Goal: Task Accomplishment & Management: Use online tool/utility

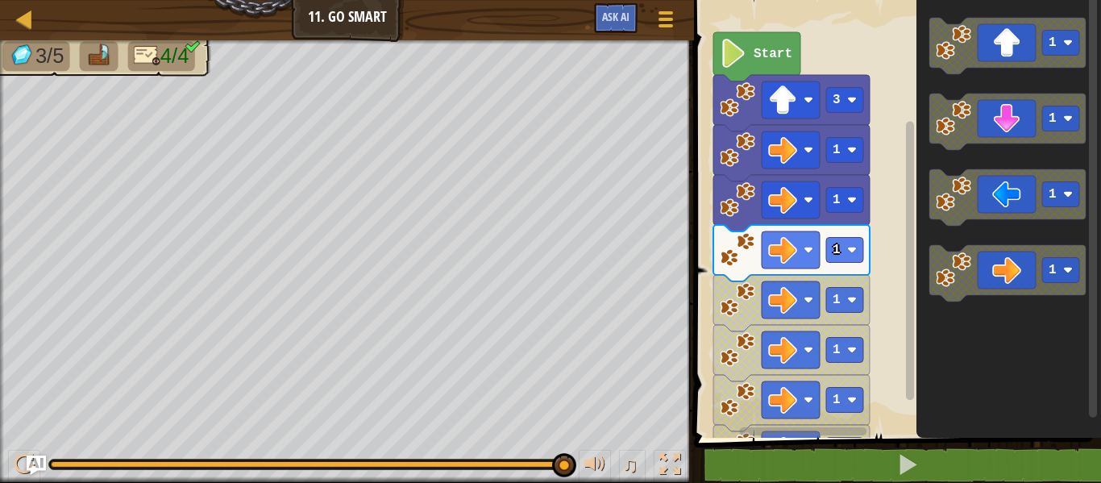
click at [749, 51] on icon "Blockly Workspace" at bounding box center [756, 56] width 87 height 49
click at [727, 59] on image "Blockly Workspace" at bounding box center [733, 53] width 27 height 29
click at [932, 390] on icon "1 1 1 1" at bounding box center [1008, 215] width 185 height 446
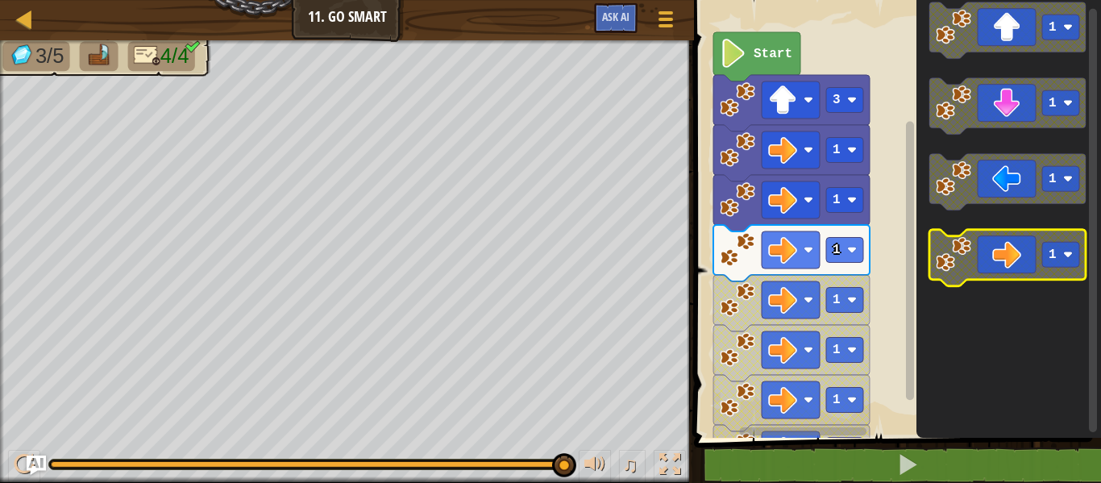
click at [928, 259] on icon "1 1 1 1" at bounding box center [1008, 215] width 185 height 446
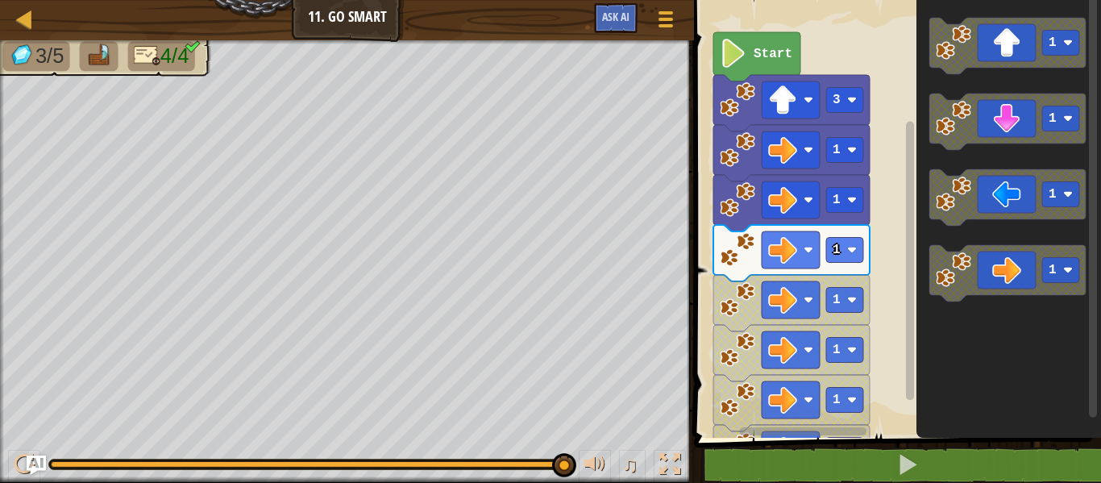
click at [931, 290] on g "1" at bounding box center [1007, 273] width 156 height 56
drag, startPoint x: 832, startPoint y: 485, endPoint x: 844, endPoint y: 440, distance: 46.7
click at [843, 479] on button at bounding box center [907, 464] width 412 height 37
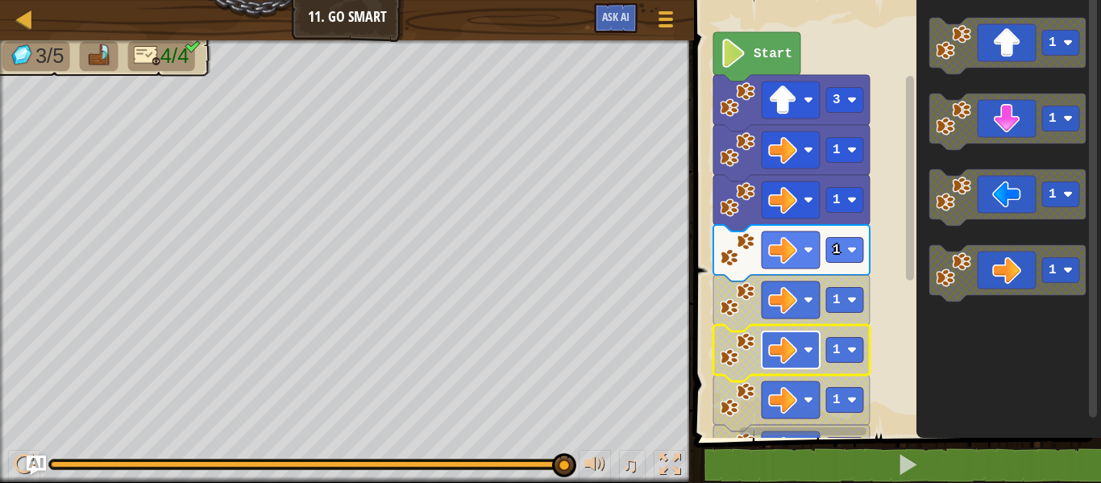
click at [780, 347] on image "Blockly Workspace" at bounding box center [782, 349] width 29 height 29
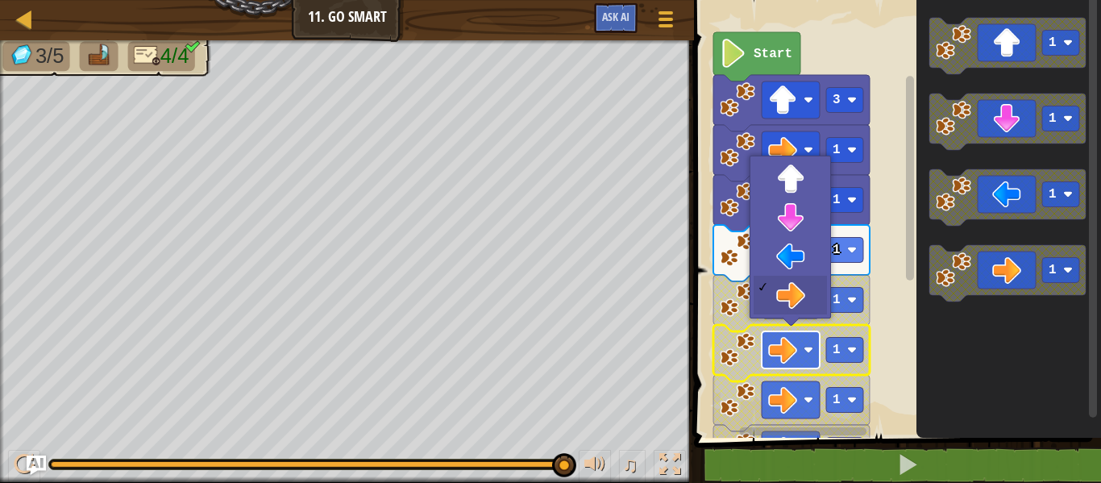
click at [780, 347] on image "Blockly Workspace" at bounding box center [782, 349] width 29 height 29
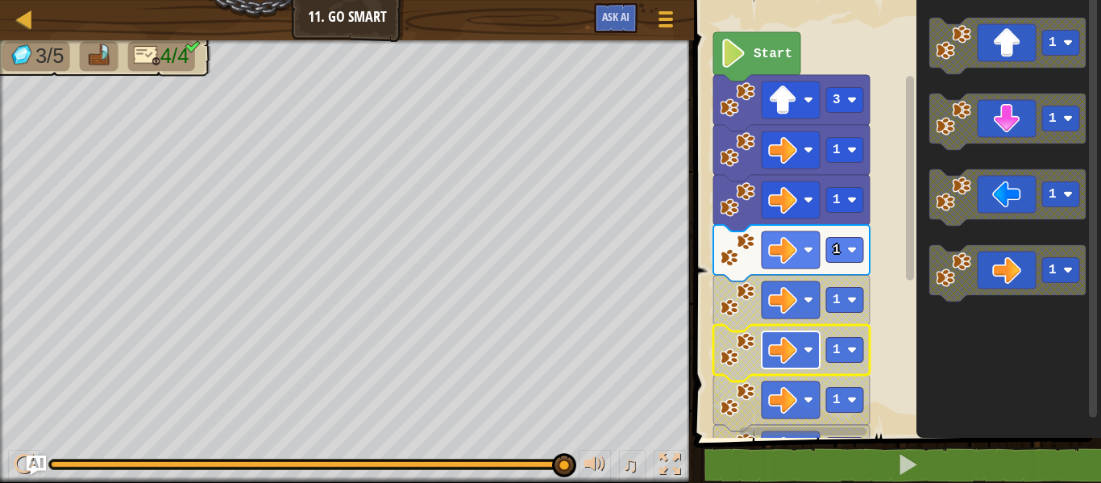
click at [782, 342] on image "Blockly Workspace" at bounding box center [782, 349] width 29 height 29
drag, startPoint x: 903, startPoint y: 166, endPoint x: 913, endPoint y: 193, distance: 28.3
click at [919, 200] on div "Start 3 1 1 1 1 1 1 1 1 1 1 1 1" at bounding box center [895, 215] width 412 height 446
drag, startPoint x: 903, startPoint y: 185, endPoint x: 1100, endPoint y: 197, distance: 197.0
click at [1053, 222] on div "Start 3 1 1 1 1 1 1 1 1 1 1 1 1" at bounding box center [895, 215] width 412 height 446
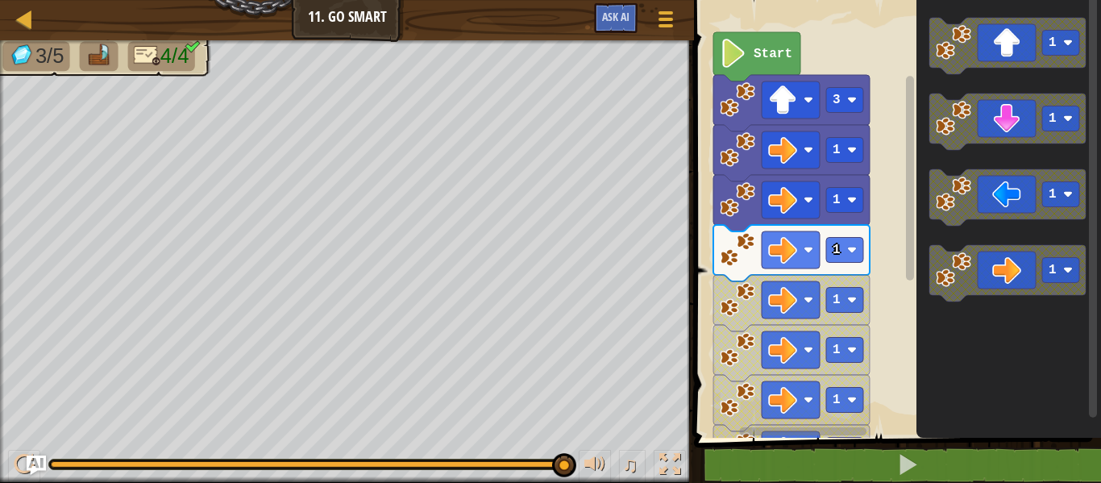
click at [1100, 205] on icon "Blockly Workspace" at bounding box center [1008, 215] width 185 height 446
click at [1000, 292] on icon "1 1 1 1" at bounding box center [1008, 215] width 185 height 446
click at [874, 318] on div "Start 3 1 1 1 1 1 1 1 1 1 1 1 1" at bounding box center [895, 215] width 412 height 446
click at [977, 106] on icon "Blockly Workspace" at bounding box center [1007, 121] width 156 height 56
click at [959, 132] on g "1" at bounding box center [1007, 121] width 156 height 56
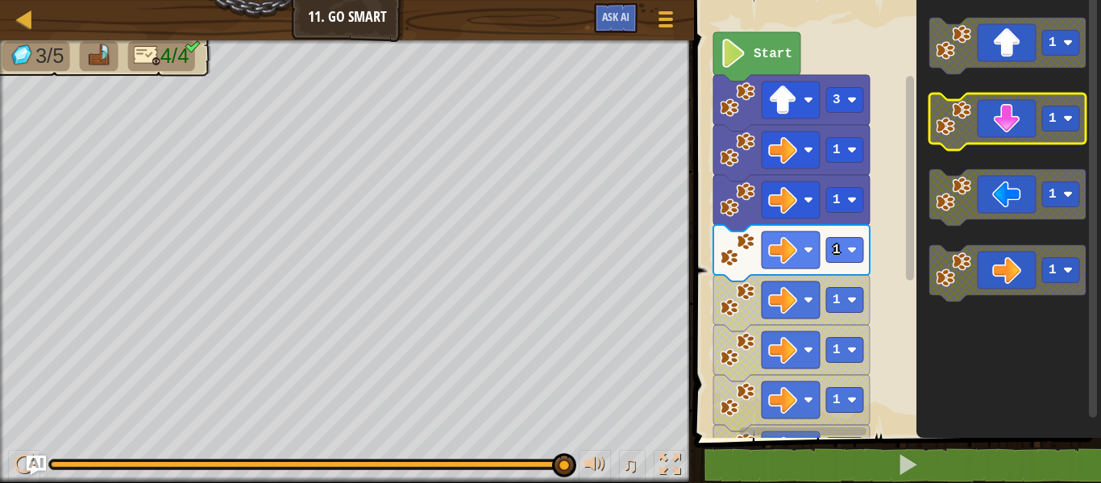
click at [1063, 122] on image "Blockly Workspace" at bounding box center [1068, 119] width 10 height 10
click at [1046, 115] on g "1" at bounding box center [1060, 118] width 37 height 25
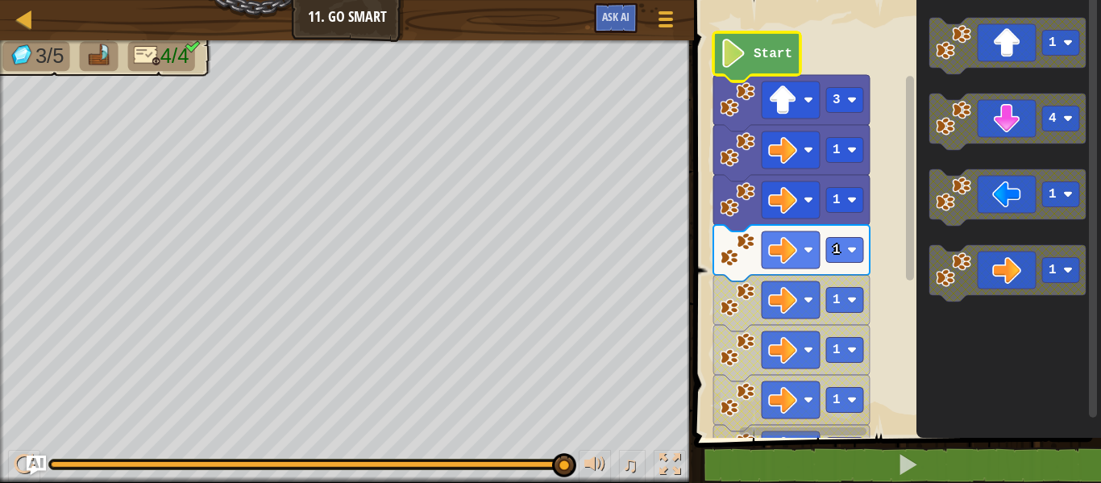
click at [735, 48] on image "Blockly Workspace" at bounding box center [733, 53] width 27 height 29
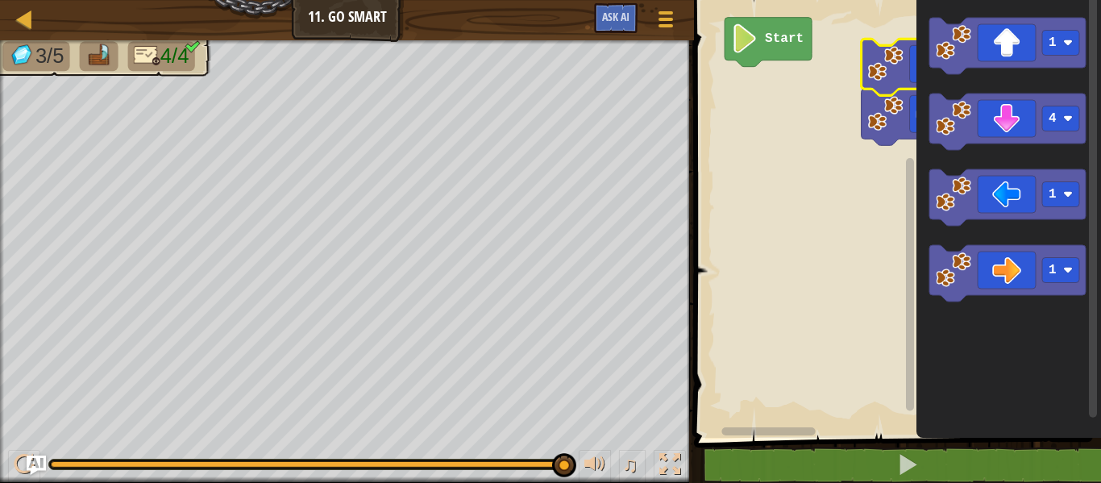
click at [789, 102] on rect "Blockly Workspace" at bounding box center [895, 215] width 412 height 446
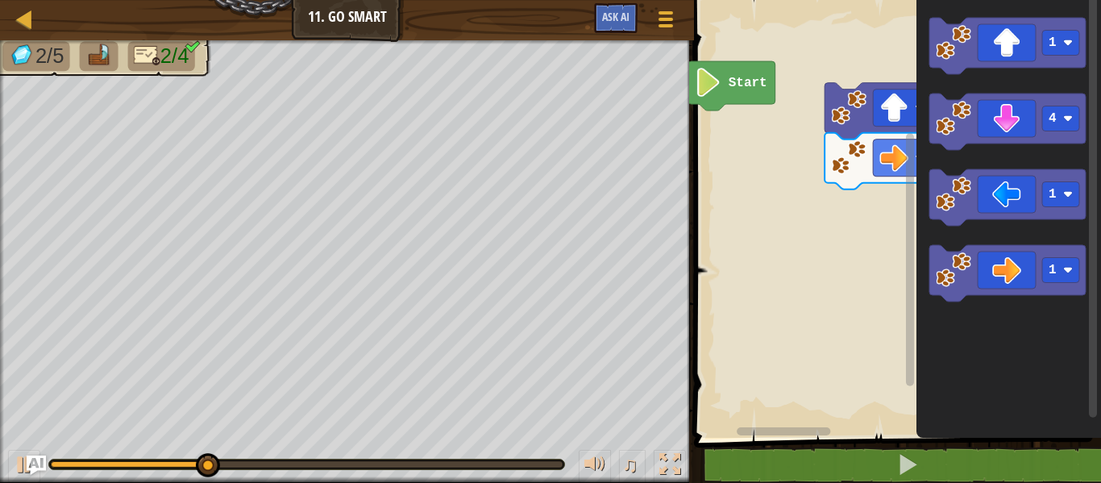
click at [846, 104] on rect "Blockly Workspace" at bounding box center [895, 215] width 412 height 446
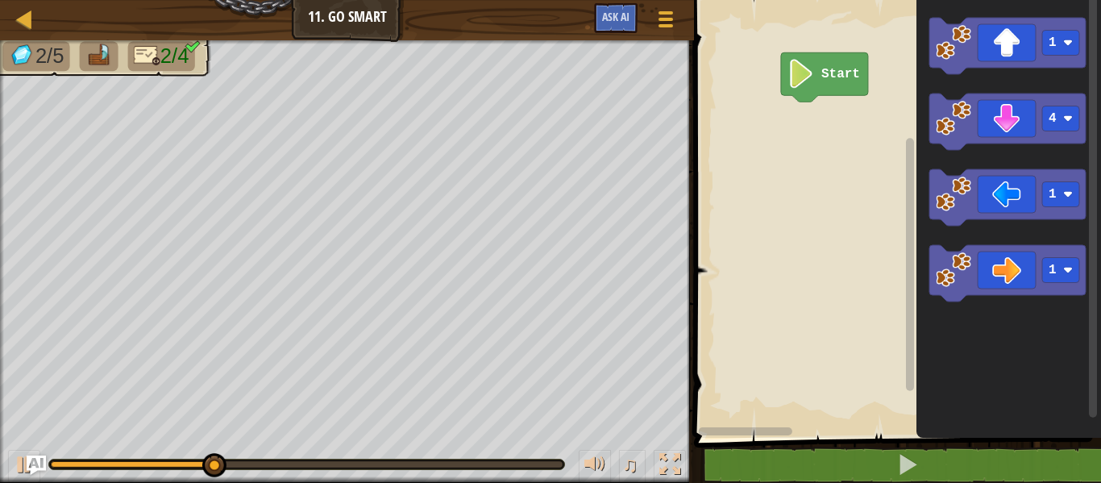
click at [849, 114] on rect "Blockly Workspace" at bounding box center [895, 215] width 412 height 446
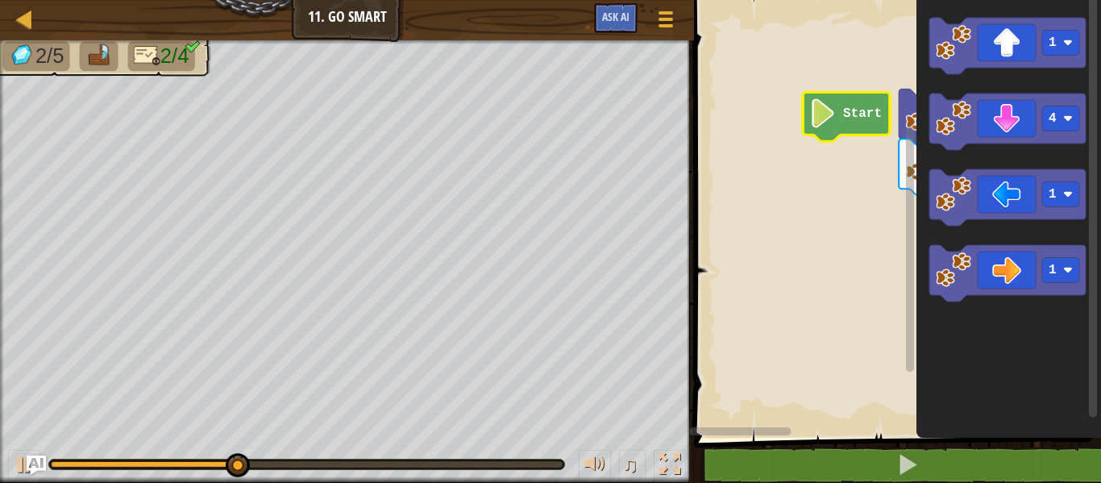
click at [843, 122] on rect "Blockly Workspace" at bounding box center [895, 215] width 412 height 446
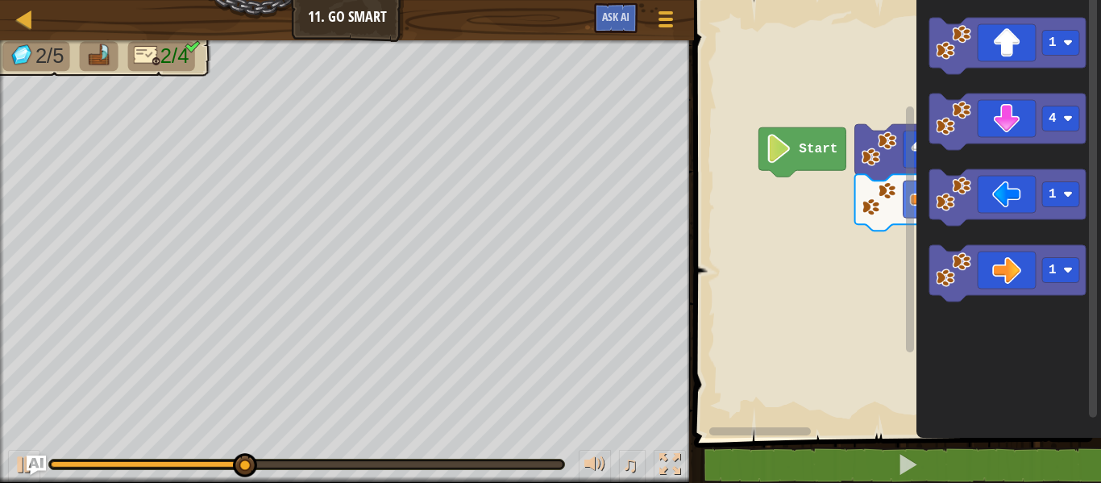
click at [834, 118] on rect "Blockly Workspace" at bounding box center [895, 215] width 412 height 446
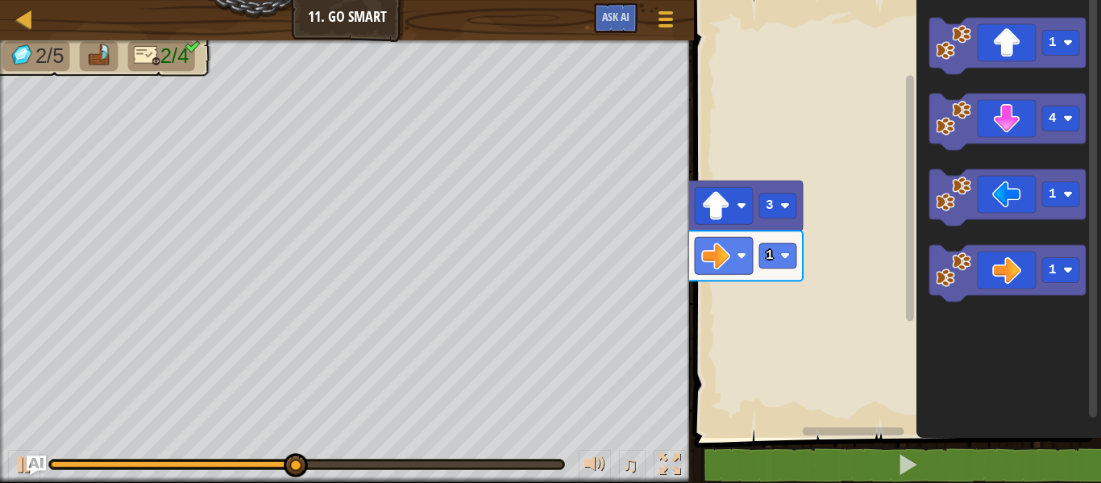
click at [566, 110] on div "Map Junior 11. Go Smart Game Menu Ask AI 1 הההההההההההההההההההההההההההההההההההה…" at bounding box center [550, 241] width 1101 height 483
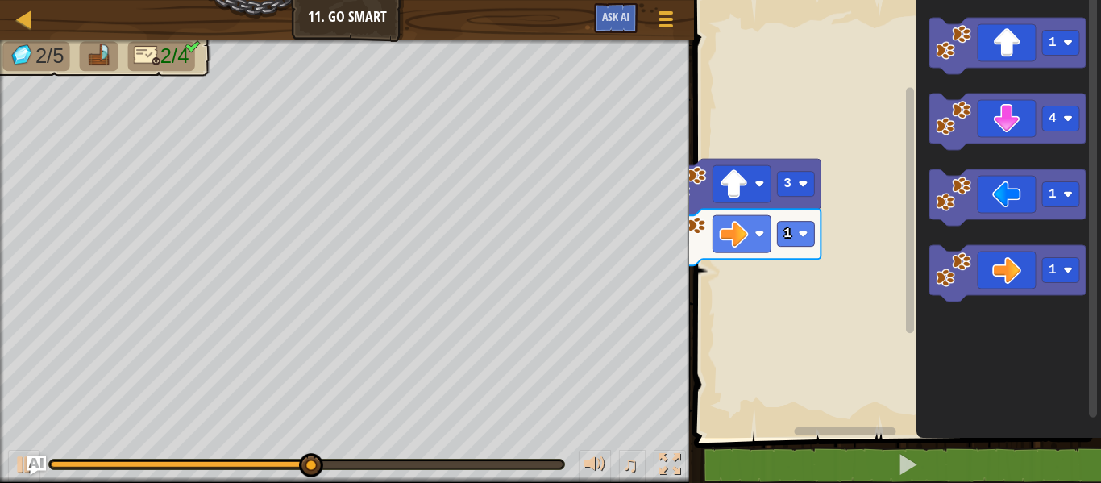
click at [842, 309] on div "3 1 Start 1 4 1 1" at bounding box center [895, 215] width 412 height 446
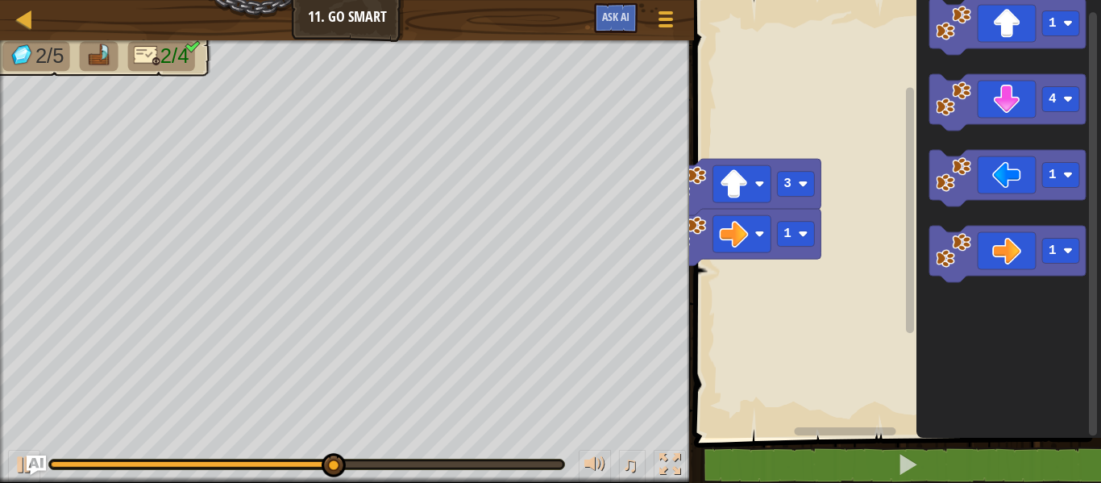
click at [1100, 0] on html "Map Junior 11. Go Smart Game Menu Ask AI 1 הההההההההההההההההההההההההההההההההההה…" at bounding box center [550, 0] width 1101 height 0
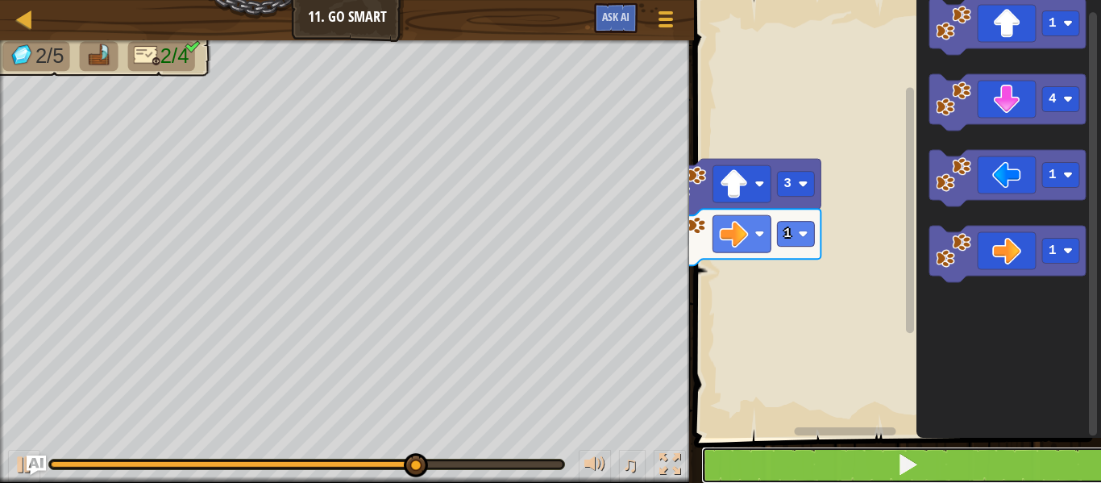
drag, startPoint x: 928, startPoint y: 462, endPoint x: 939, endPoint y: 456, distance: 11.9
click at [931, 460] on button at bounding box center [907, 464] width 412 height 37
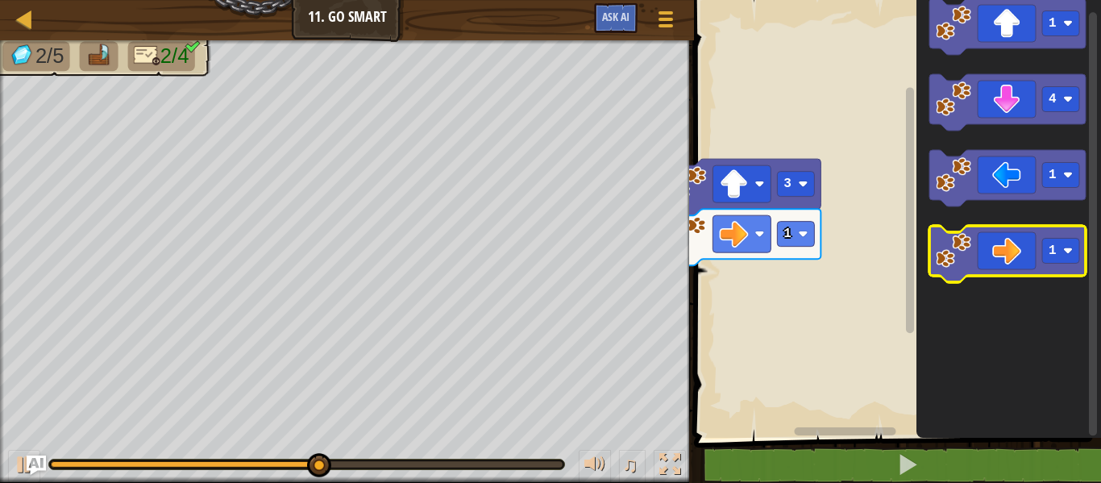
click at [990, 264] on icon "Blockly Workspace" at bounding box center [1007, 254] width 156 height 56
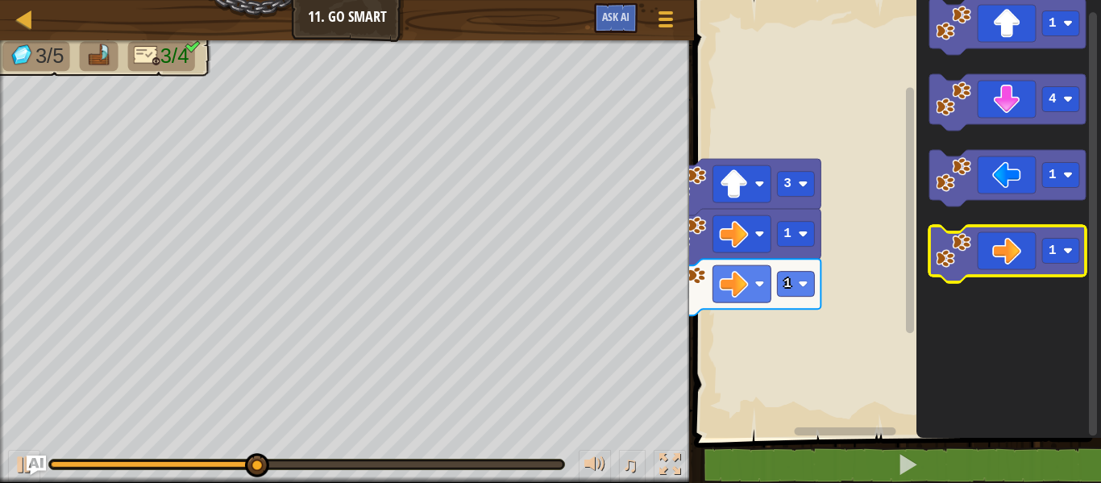
click at [1002, 267] on icon "Blockly Workspace" at bounding box center [1007, 254] width 156 height 56
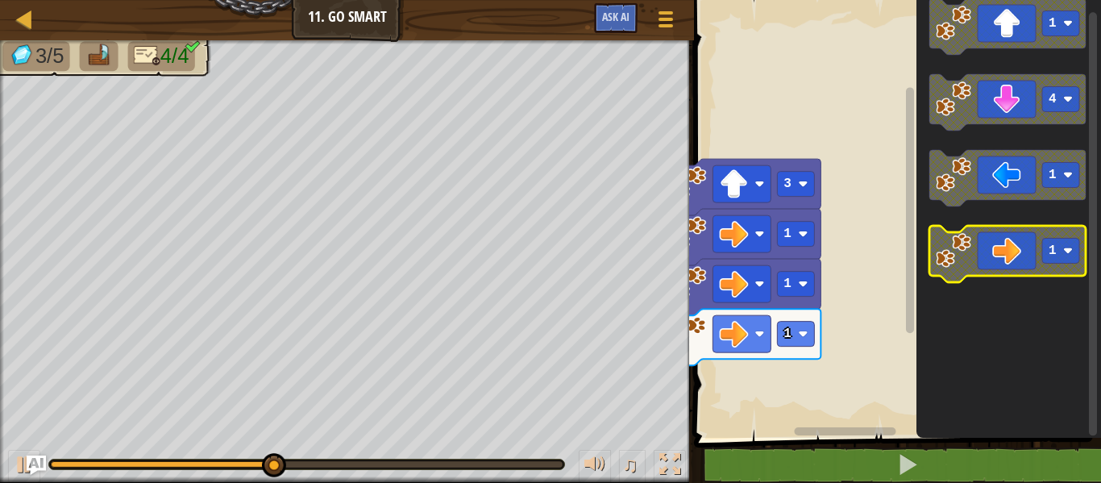
click at [1002, 267] on icon "Blockly Workspace" at bounding box center [1007, 254] width 156 height 56
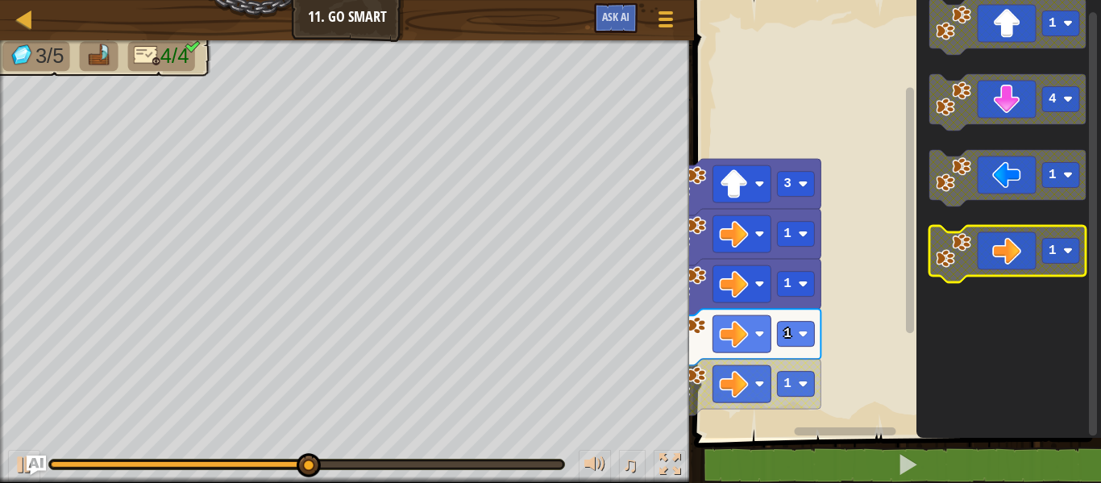
click at [1018, 251] on icon "Blockly Workspace" at bounding box center [1007, 254] width 156 height 56
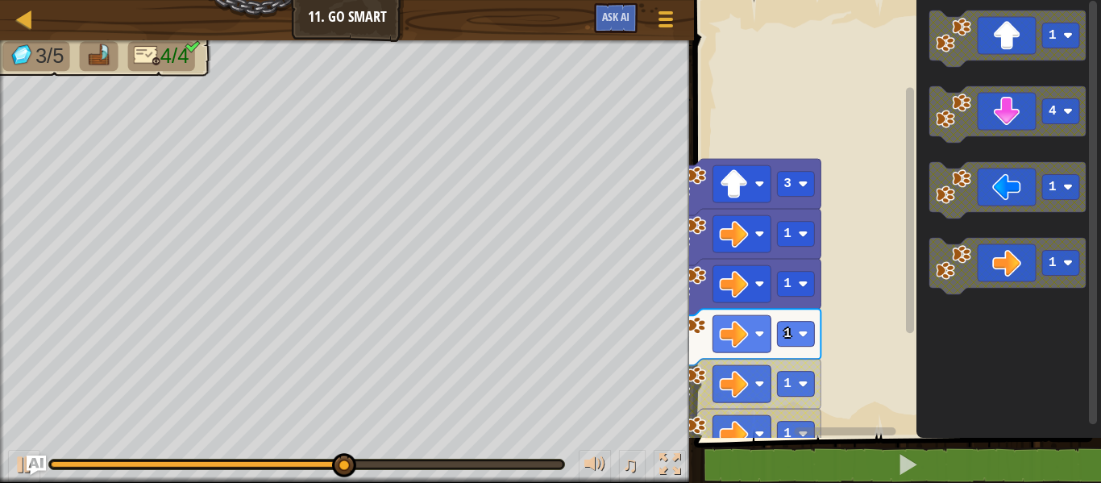
click at [1017, 264] on icon "Blockly Workspace" at bounding box center [1007, 266] width 156 height 56
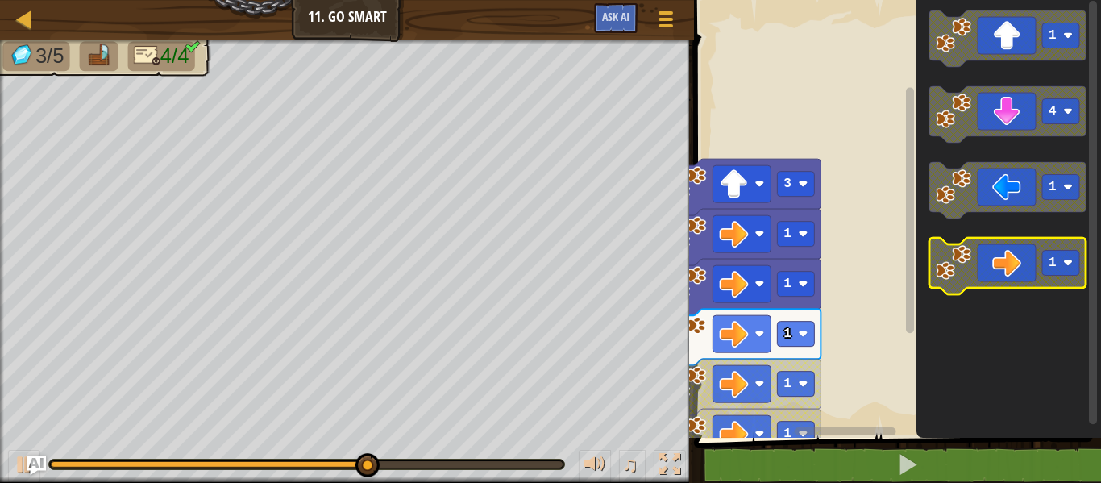
click at [1018, 264] on icon "Blockly Workspace" at bounding box center [1007, 266] width 156 height 56
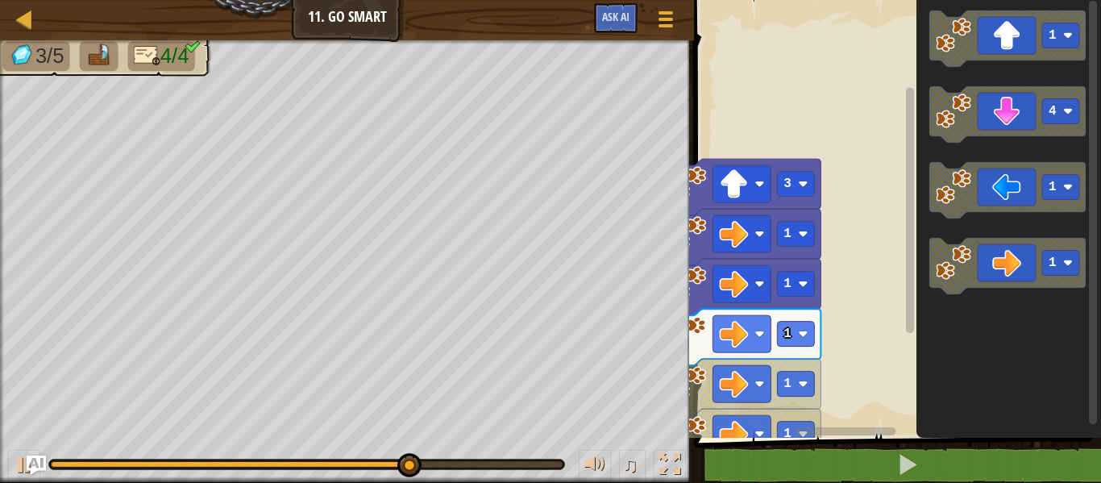
click at [1040, 248] on div "3 1 1 1 1 1 1 1 Start 1 4 1 1" at bounding box center [895, 215] width 412 height 446
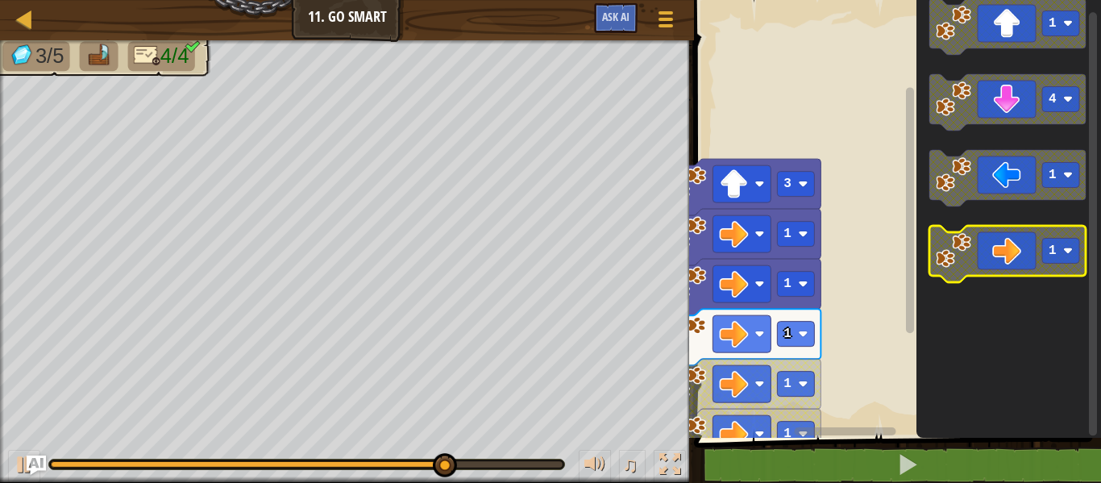
click at [953, 260] on image "Blockly Workspace" at bounding box center [953, 250] width 35 height 35
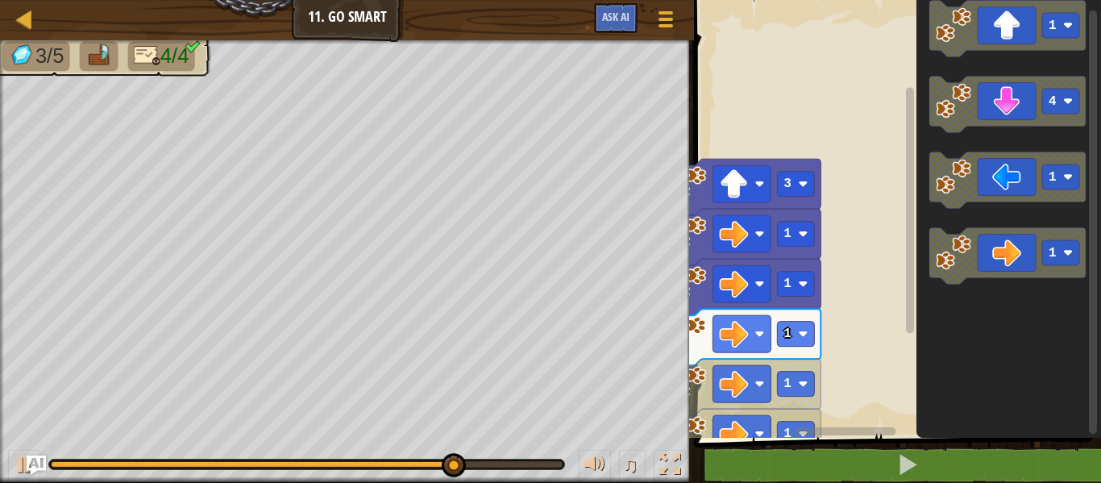
click at [1006, 275] on icon "Blockly Workspace" at bounding box center [1007, 256] width 156 height 56
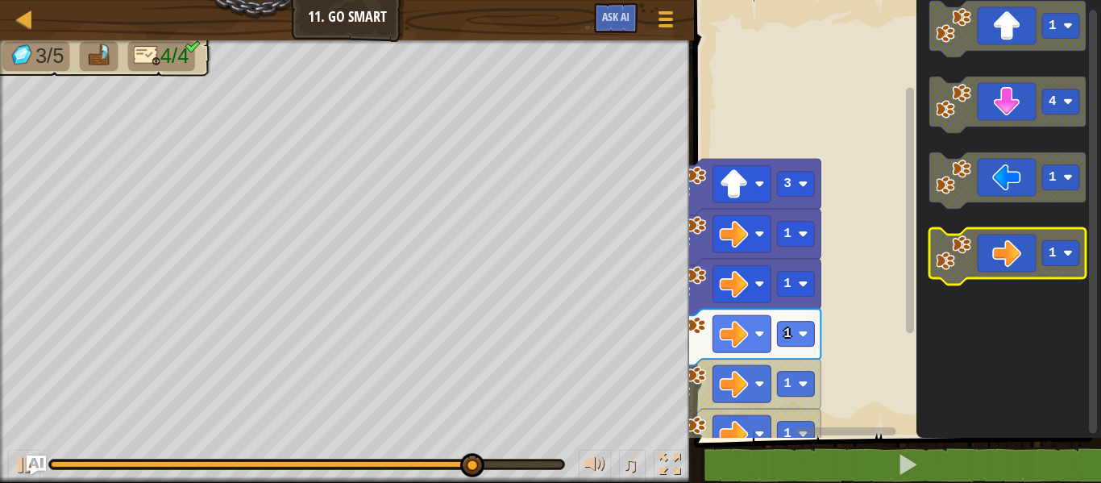
click at [1052, 254] on text "1" at bounding box center [1052, 253] width 8 height 15
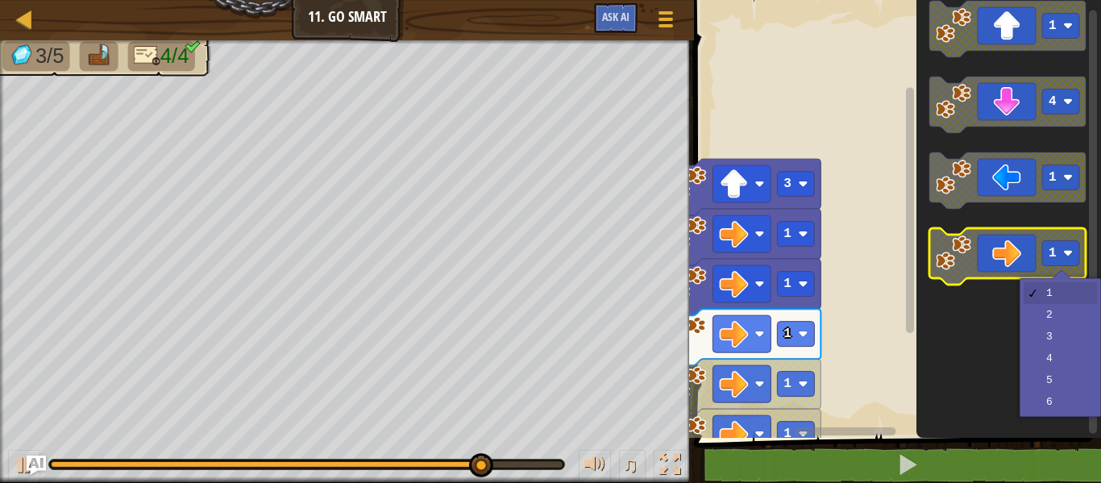
click at [1052, 254] on text "1" at bounding box center [1052, 253] width 8 height 15
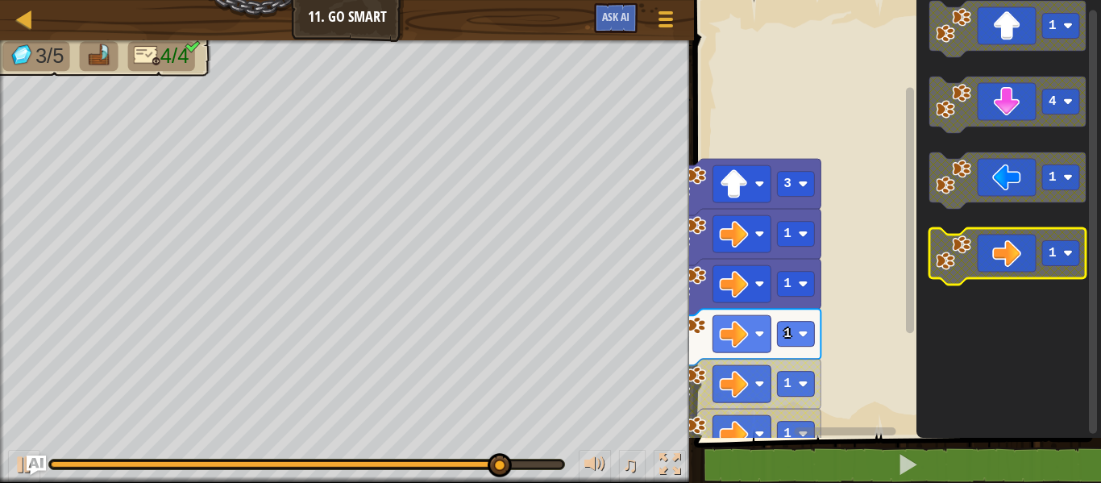
click at [1050, 255] on text "1" at bounding box center [1052, 253] width 8 height 15
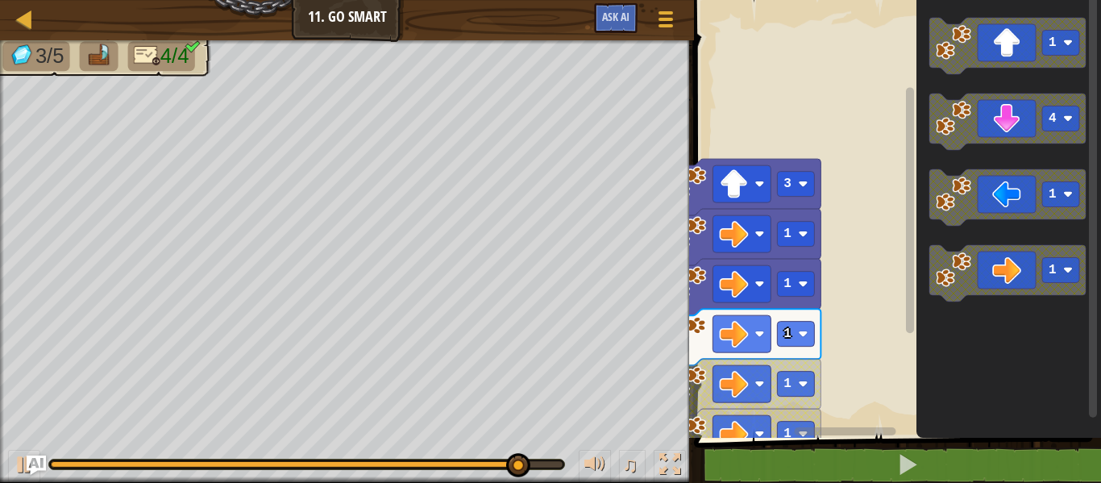
click at [1042, 275] on g "1" at bounding box center [1060, 270] width 37 height 25
click at [1042, 271] on rect "Blockly Workspace" at bounding box center [1060, 270] width 37 height 25
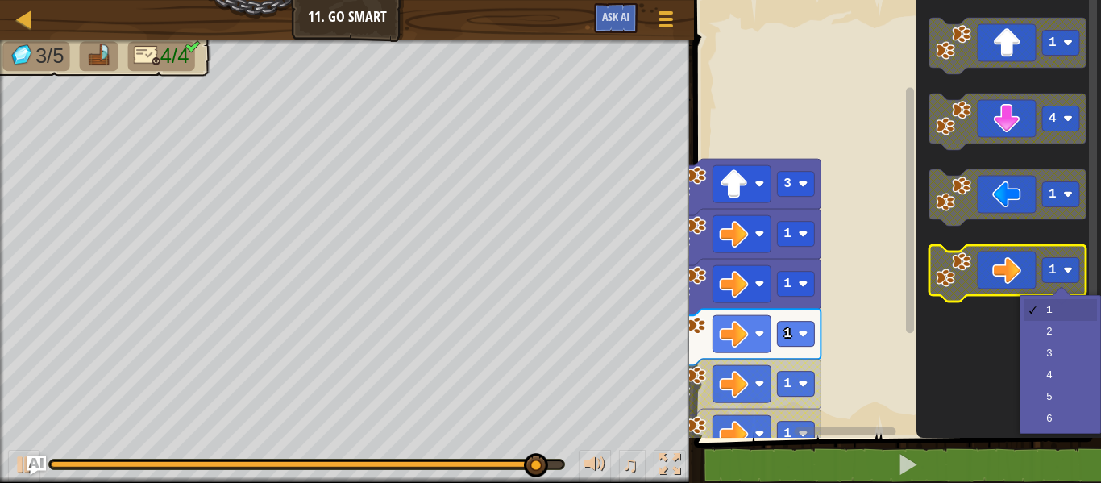
click at [1043, 267] on g "1" at bounding box center [1007, 273] width 156 height 56
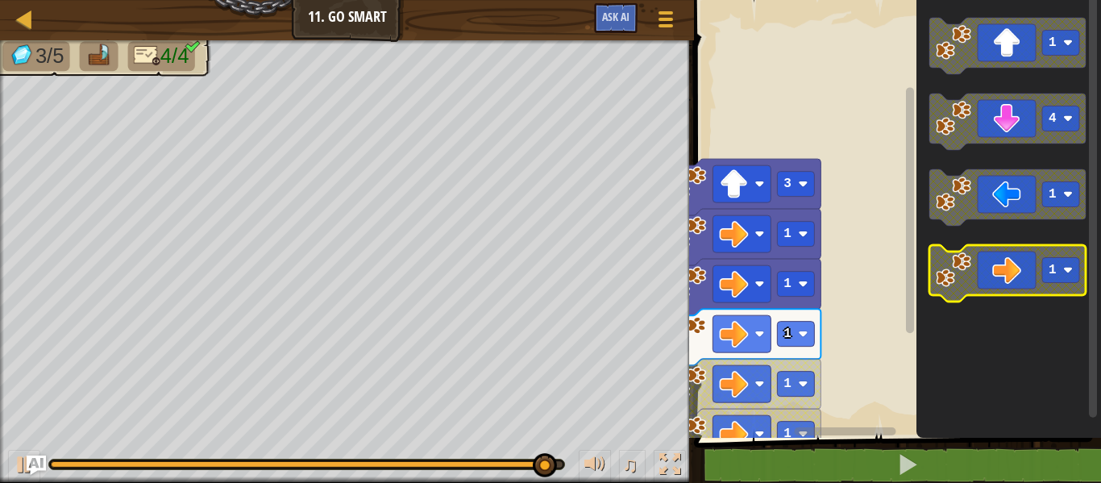
click at [1041, 265] on g "1" at bounding box center [1007, 273] width 156 height 56
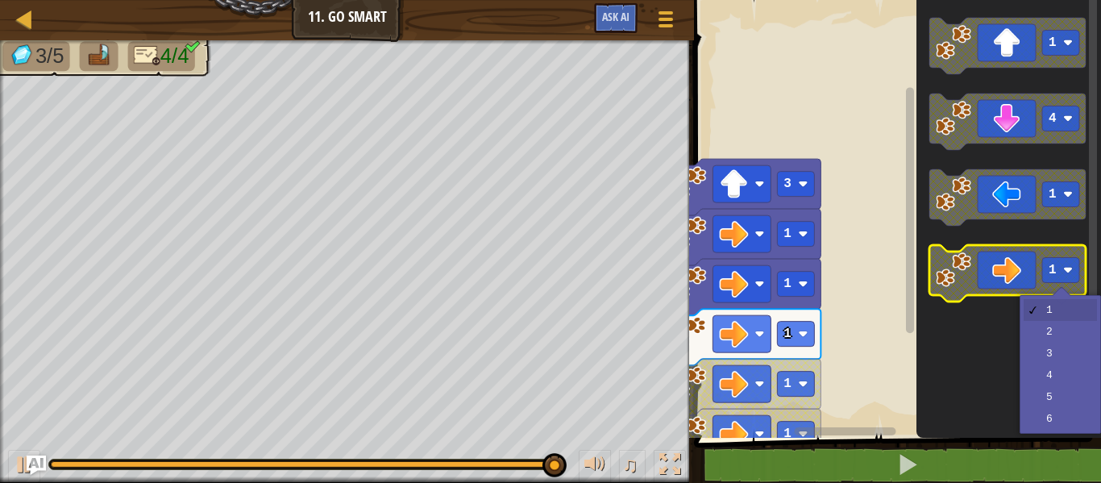
click at [1041, 271] on g "1" at bounding box center [1007, 273] width 156 height 56
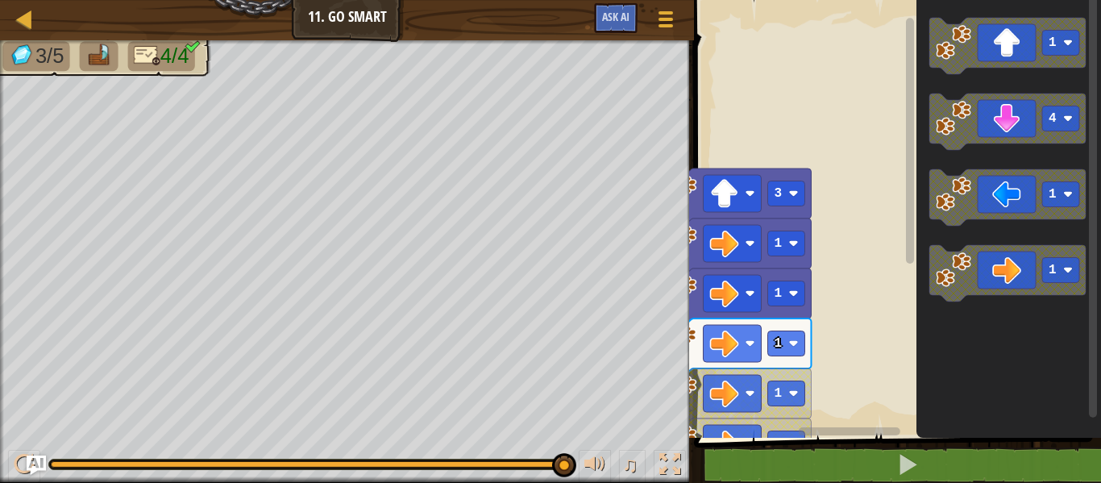
click at [884, 285] on rect "Blockly Workspace" at bounding box center [895, 215] width 412 height 446
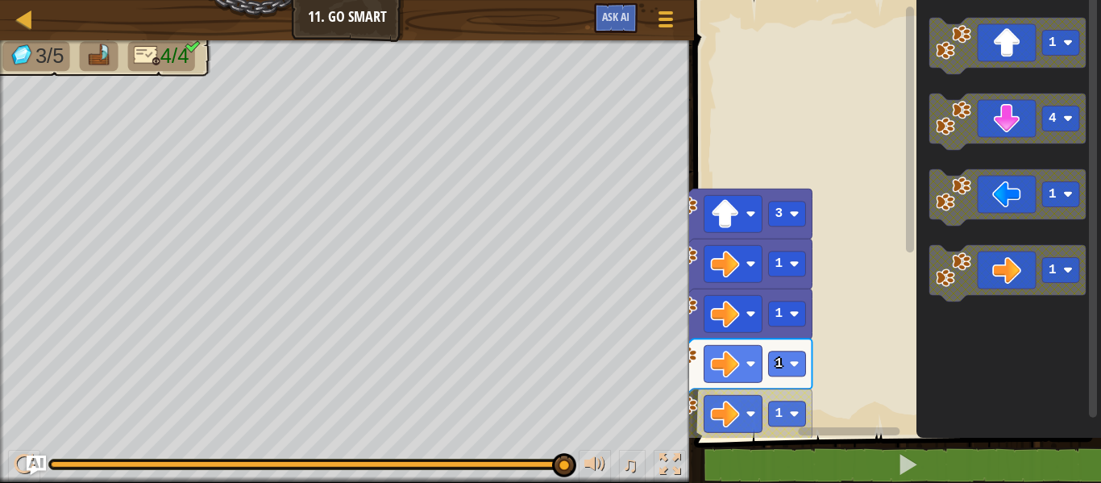
click at [896, 319] on rect "Blockly Workspace" at bounding box center [895, 215] width 412 height 446
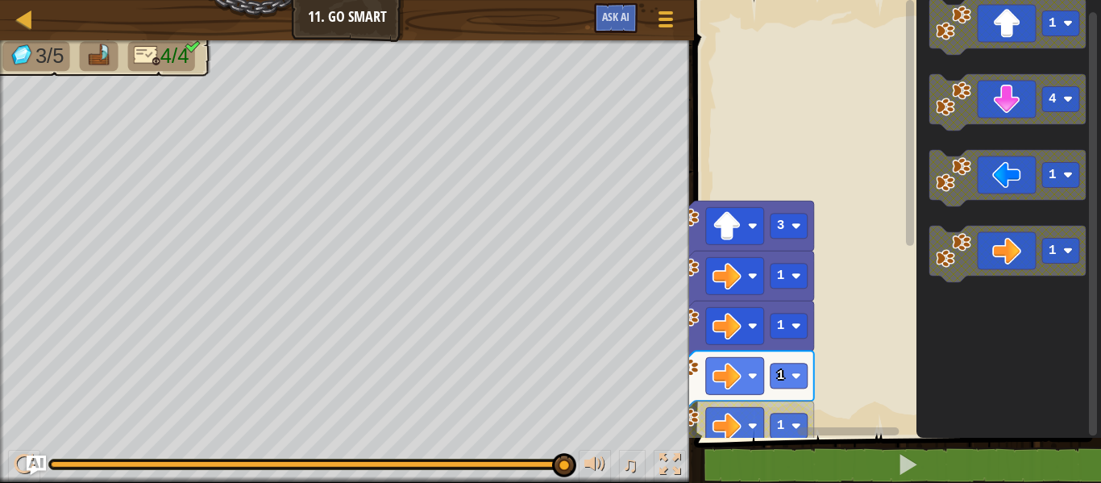
click at [1006, 146] on icon "1 4 1 1" at bounding box center [1008, 215] width 185 height 446
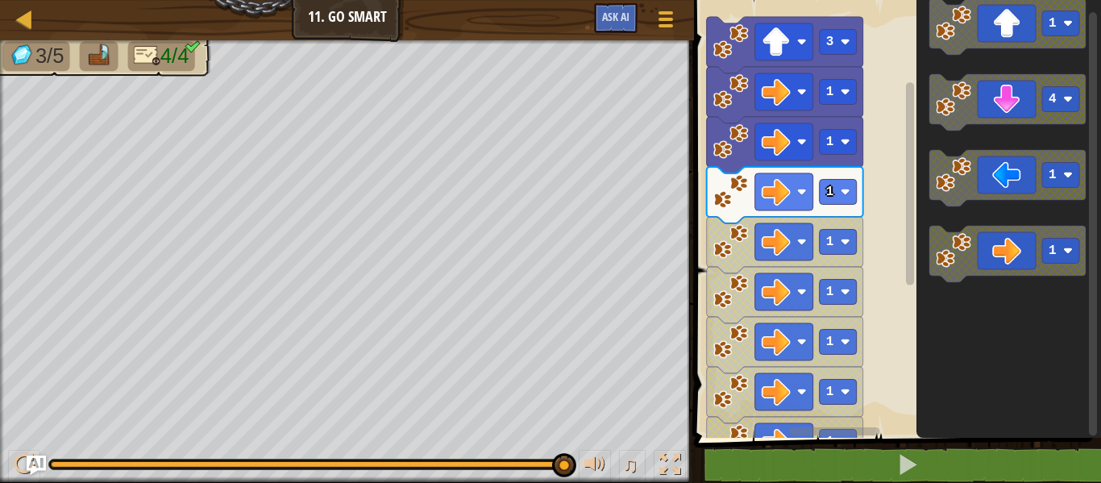
click at [862, 15] on rect "Blockly Workspace" at bounding box center [895, 215] width 412 height 446
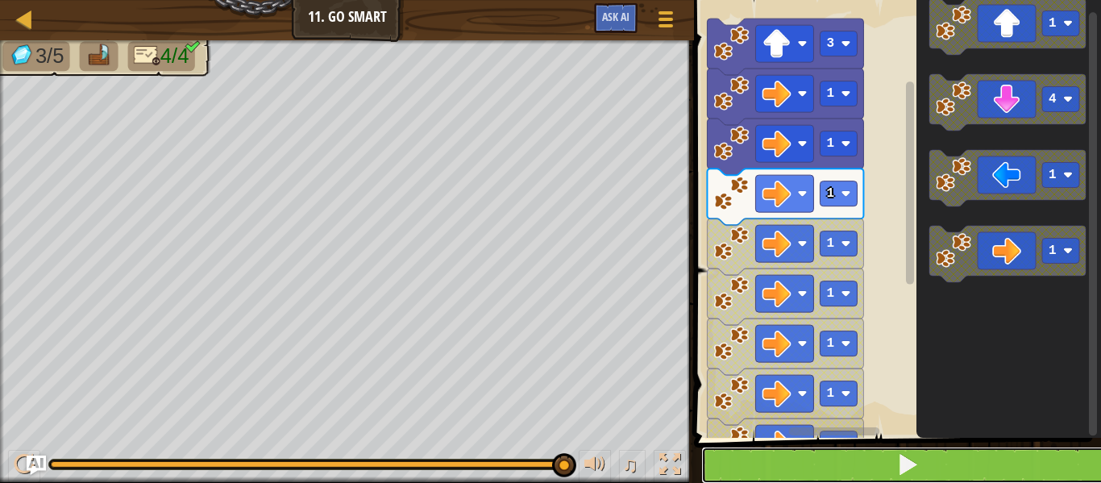
click at [775, 456] on button at bounding box center [907, 464] width 412 height 37
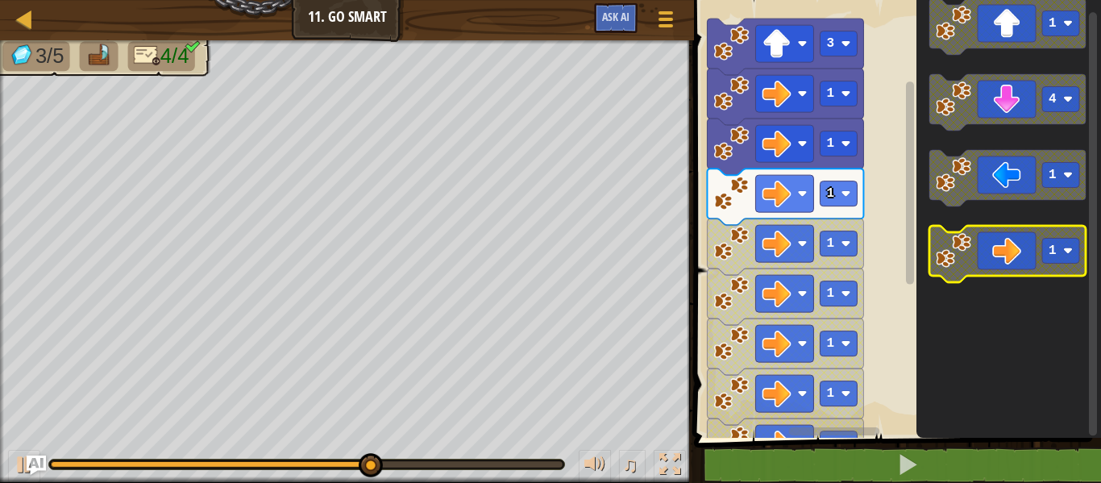
click at [1013, 266] on icon "Blockly Workspace" at bounding box center [1007, 254] width 156 height 56
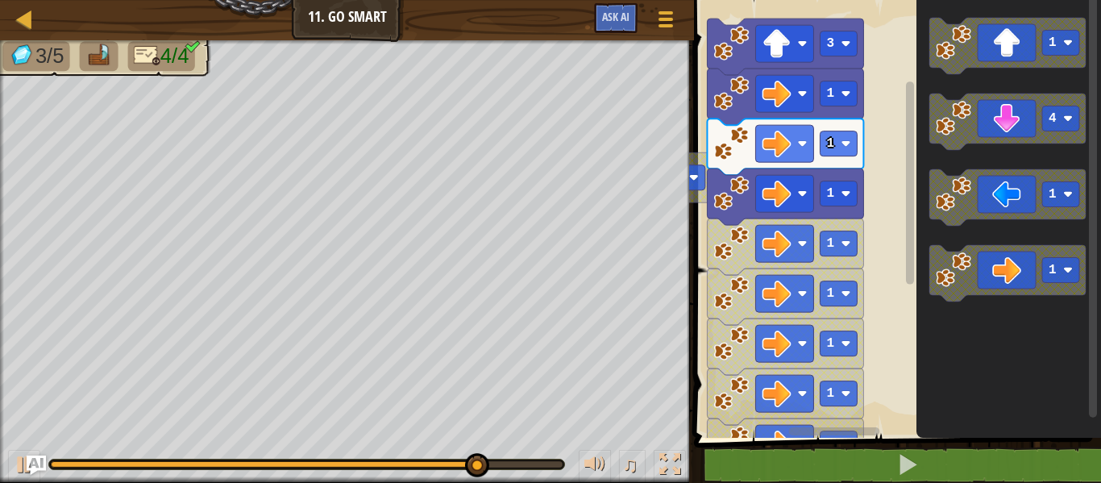
click at [913, 284] on div "Start 1 3 1 1 1 1 1 1 1 1 1 1 4 1 1" at bounding box center [895, 215] width 412 height 446
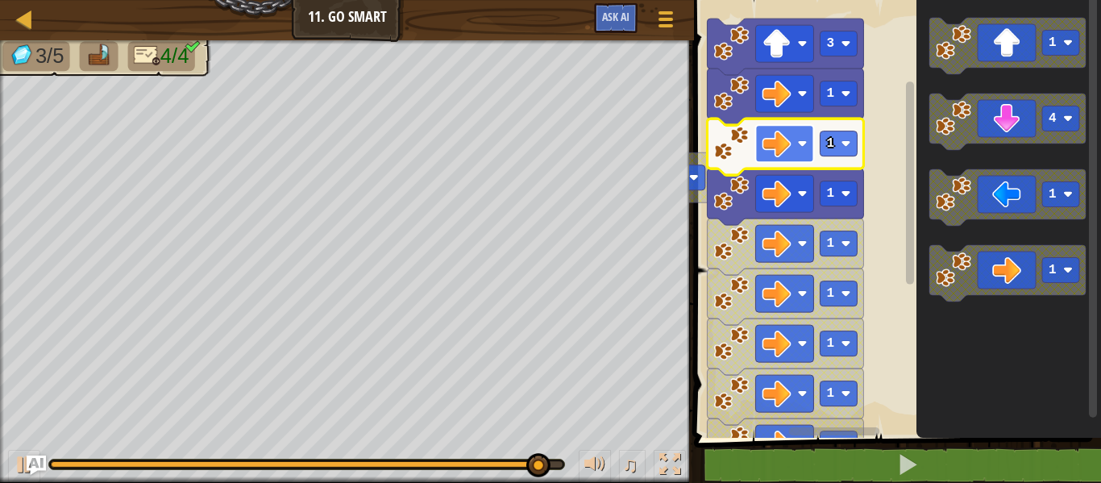
click at [775, 142] on image "Blockly Workspace" at bounding box center [776, 143] width 29 height 29
click at [833, 142] on text "1" at bounding box center [831, 143] width 8 height 15
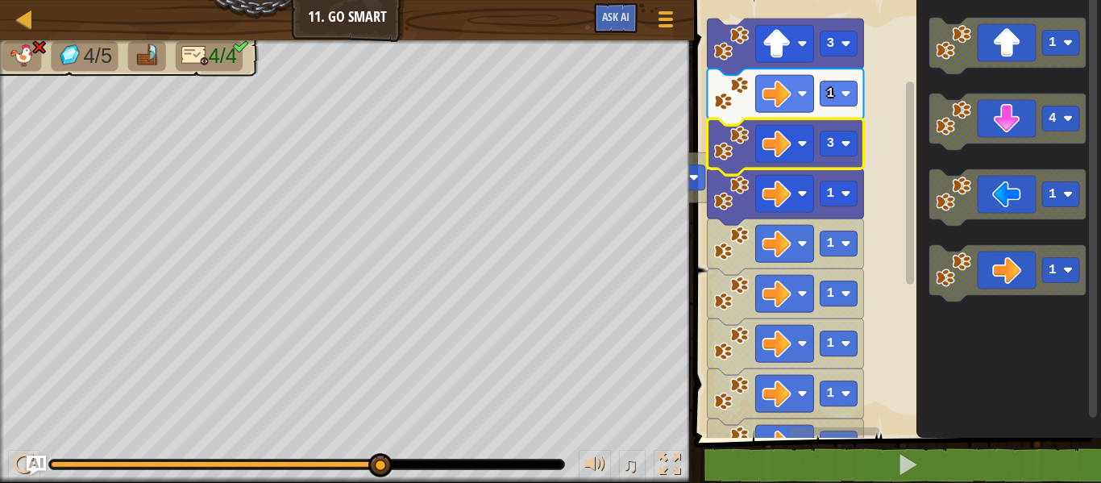
click at [838, 117] on g "1 3 1 1 1 1 1 1 1" at bounding box center [786, 296] width 156 height 456
click at [820, 151] on rect "Blockly Workspace" at bounding box center [838, 143] width 37 height 25
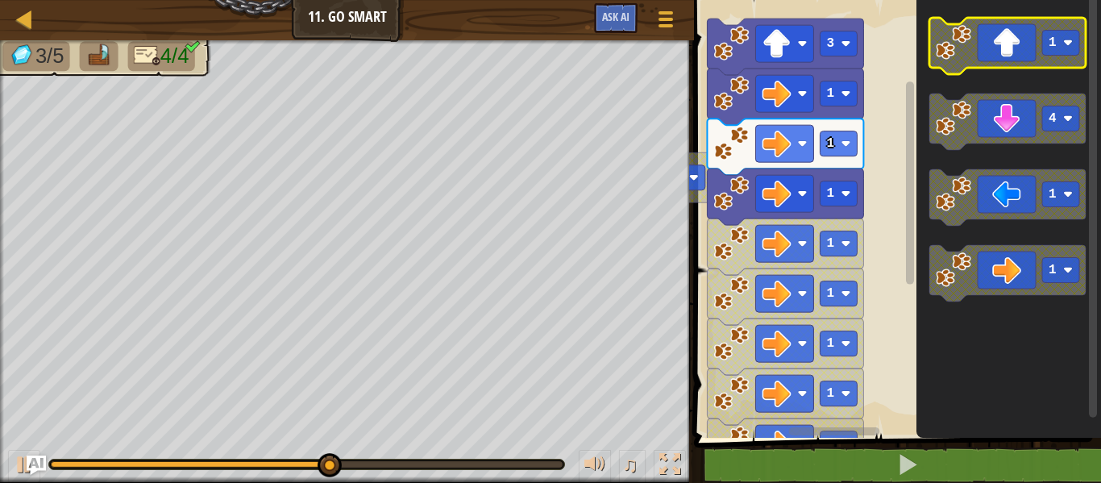
click at [1020, 57] on icon "Blockly Workspace" at bounding box center [1007, 46] width 156 height 56
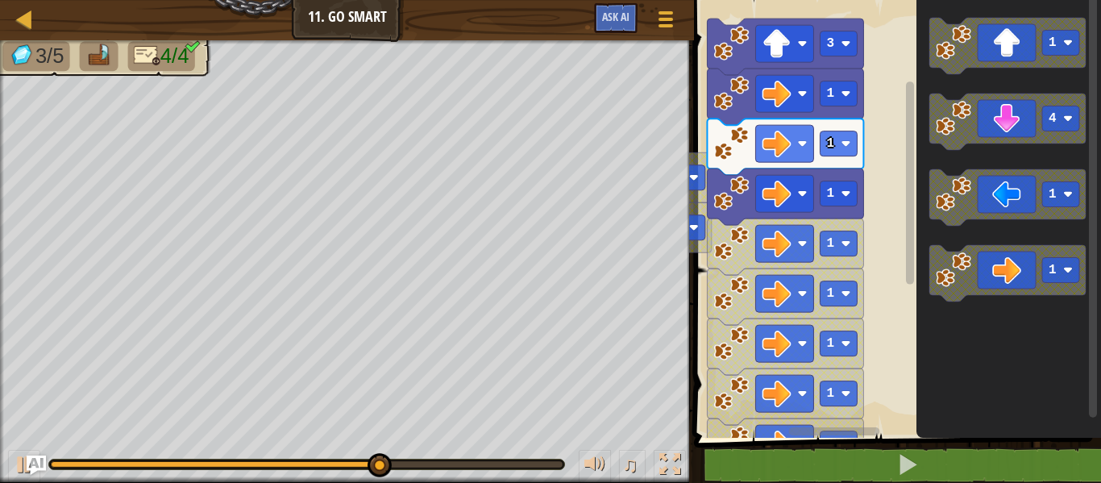
click at [993, 137] on icon "Blockly Workspace" at bounding box center [1007, 121] width 156 height 56
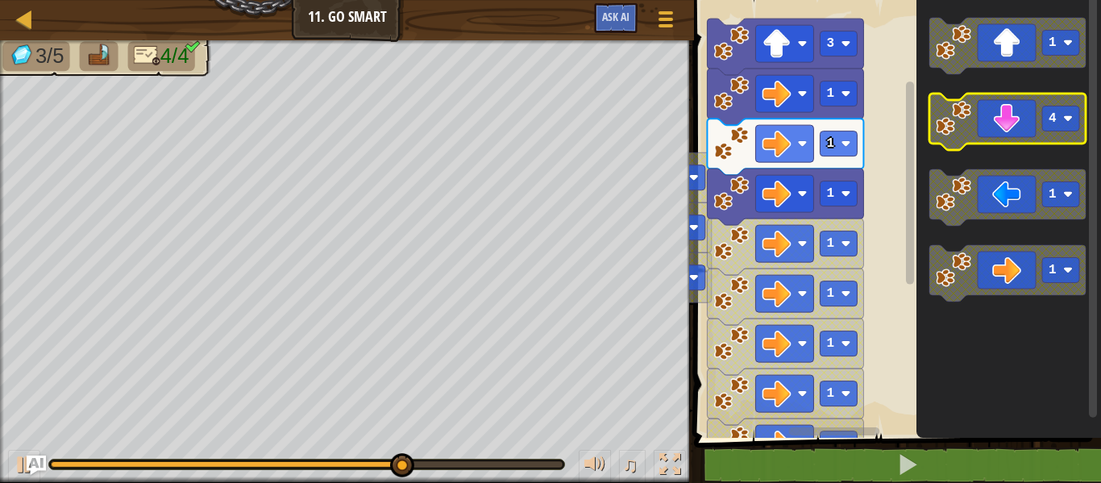
click at [999, 128] on icon "Blockly Workspace" at bounding box center [1007, 121] width 156 height 56
click at [1001, 138] on icon "Blockly Workspace" at bounding box center [1007, 121] width 156 height 56
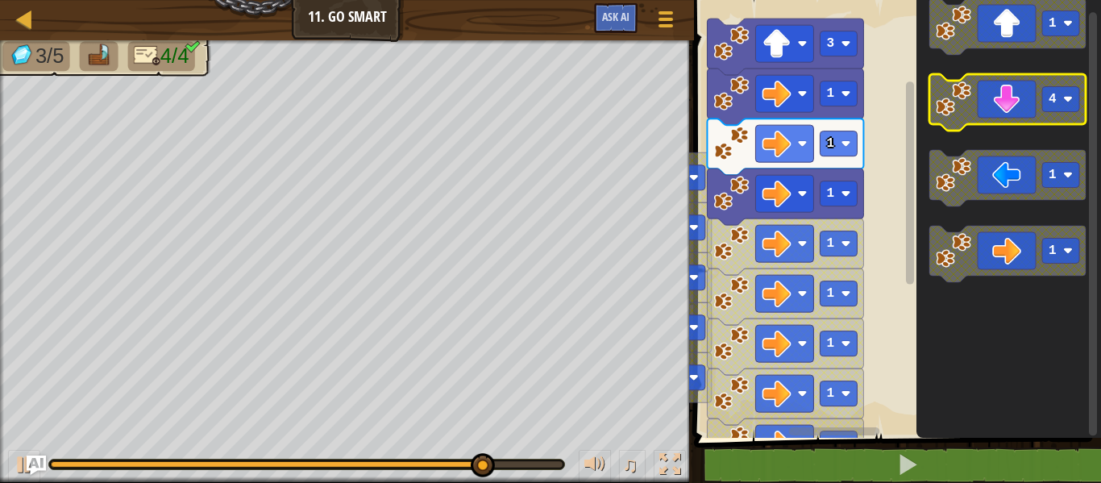
click at [986, 88] on icon "Blockly Workspace" at bounding box center [1007, 102] width 156 height 56
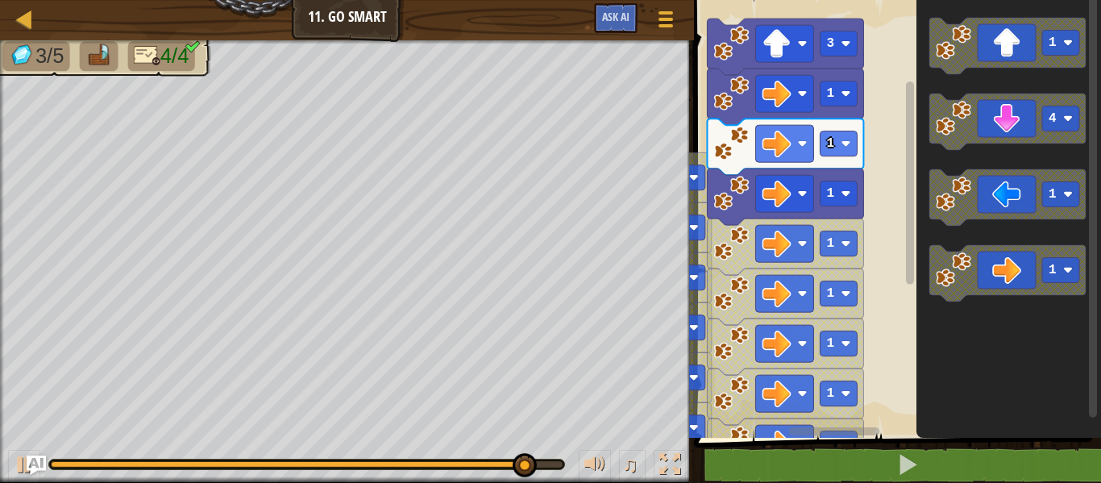
click at [832, 222] on div "Start 1 1 4 4 4 4 3 1 1 1 1 1 1 1 1 1 1 4 1 1" at bounding box center [895, 215] width 412 height 446
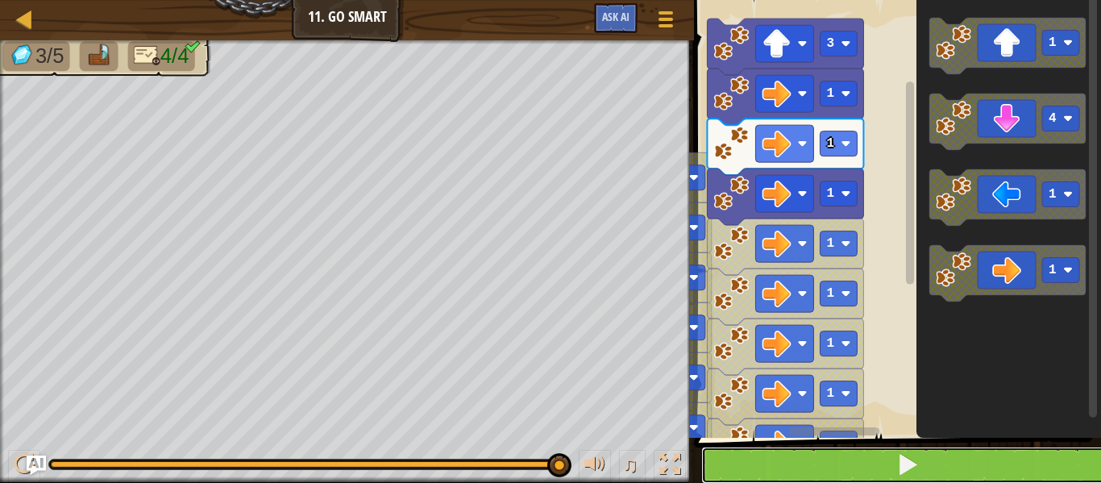
click at [869, 457] on button at bounding box center [907, 464] width 412 height 37
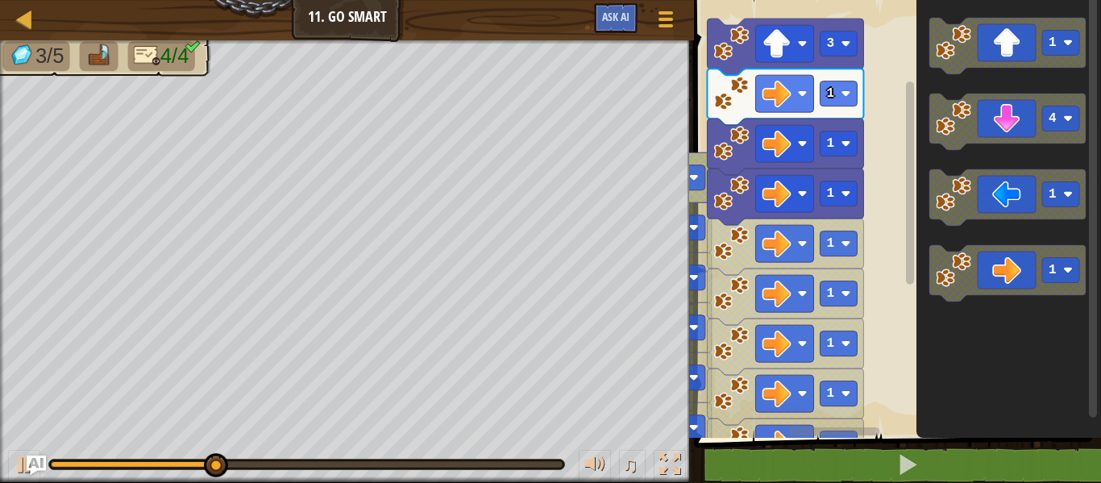
click at [984, 147] on g "1 4 1 1" at bounding box center [1007, 160] width 156 height 284
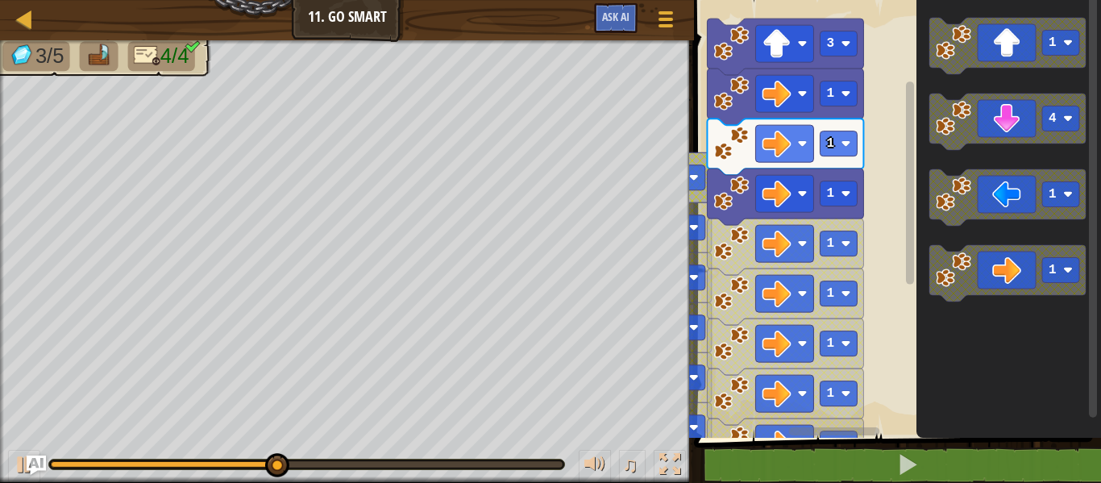
click at [901, 220] on div "Start 1 1 4 4 4 4 3 1 1 1 1 1 1 1 1 1 1 4 1 1" at bounding box center [895, 215] width 412 height 446
click at [968, 155] on icon "1 4 1 1" at bounding box center [1008, 215] width 185 height 446
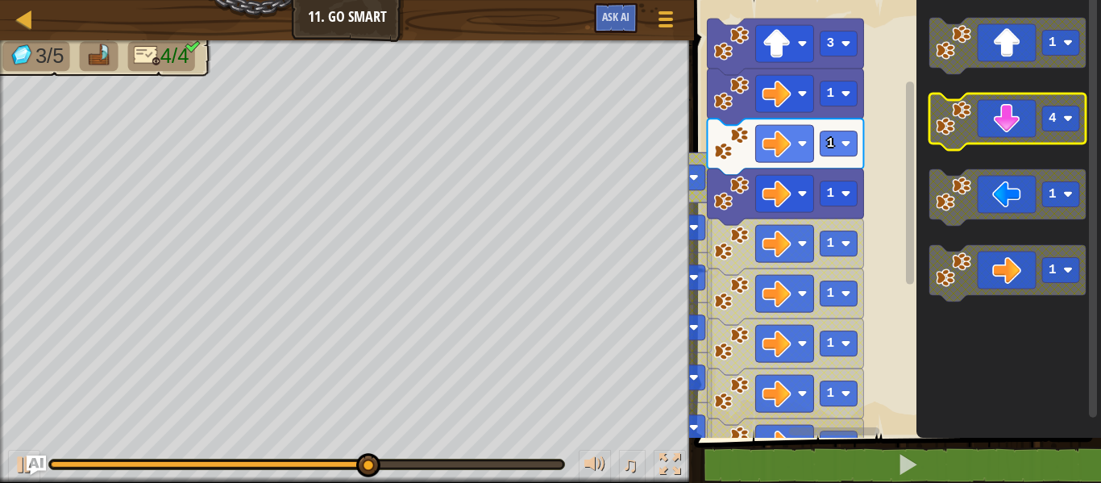
click at [981, 123] on icon "Blockly Workspace" at bounding box center [1007, 121] width 156 height 56
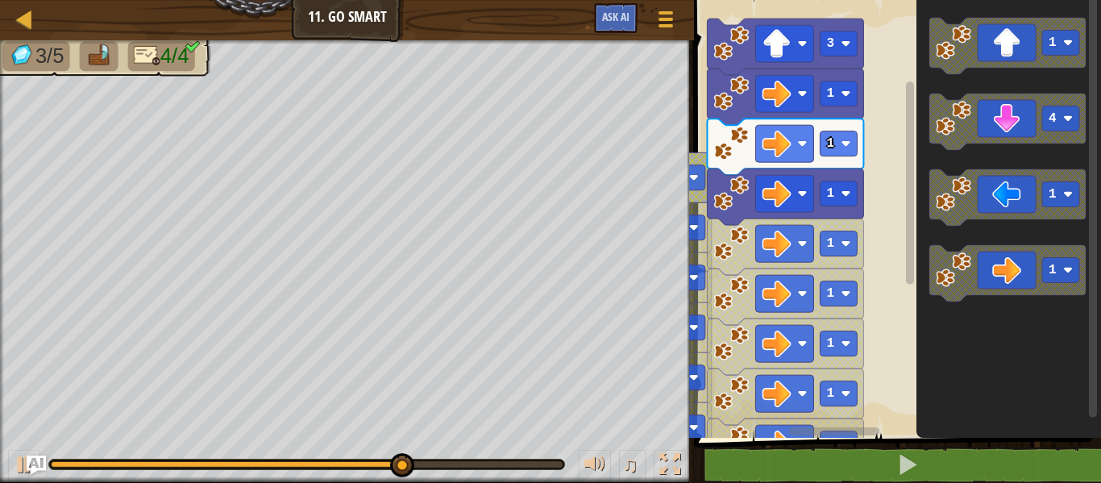
click at [848, 246] on div "Start 1 1 4 4 4 4 4 3 1 1 1 1 1 1 1 1 1 1 4 1 1" at bounding box center [895, 215] width 412 height 446
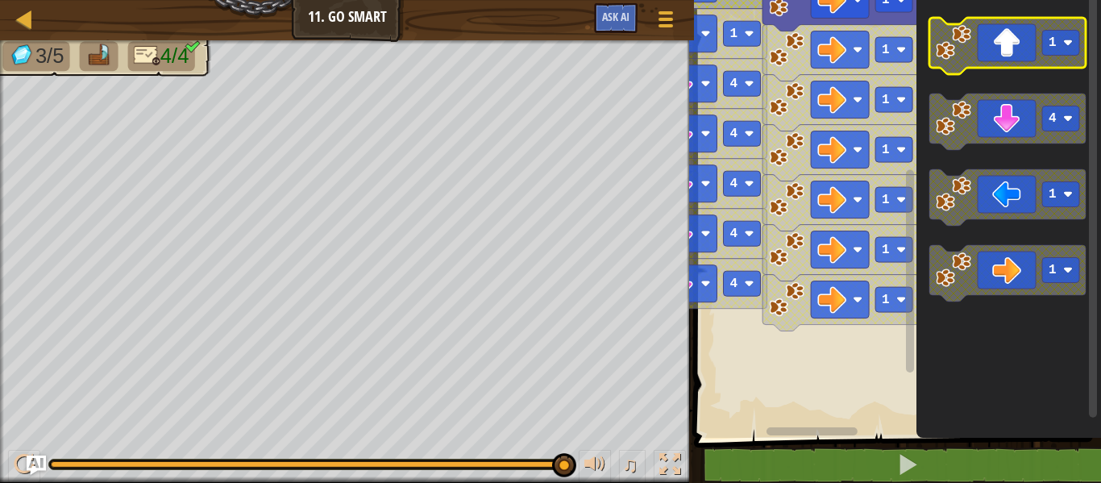
click at [957, 59] on div "Start 1 1 4 4 4 4 4 3 1 1 1 1 1 1 1 1 1 1 4 1 1" at bounding box center [895, 215] width 412 height 446
click at [957, 152] on icon "1 4 1 1" at bounding box center [1008, 215] width 185 height 446
click at [976, 124] on icon "Blockly Workspace" at bounding box center [1007, 121] width 156 height 56
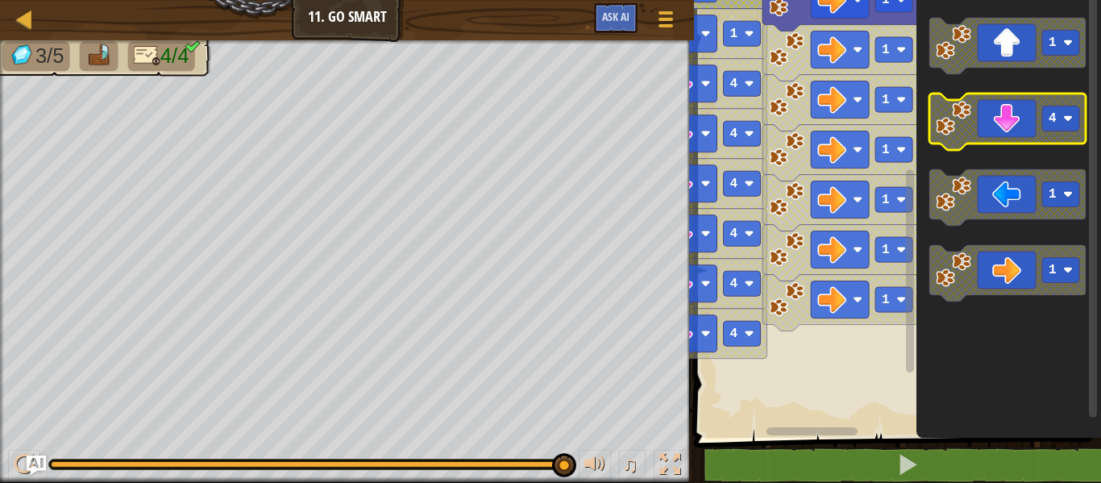
click at [994, 115] on icon "Blockly Workspace" at bounding box center [1007, 121] width 156 height 56
click at [994, 119] on icon "Blockly Workspace" at bounding box center [1007, 121] width 156 height 56
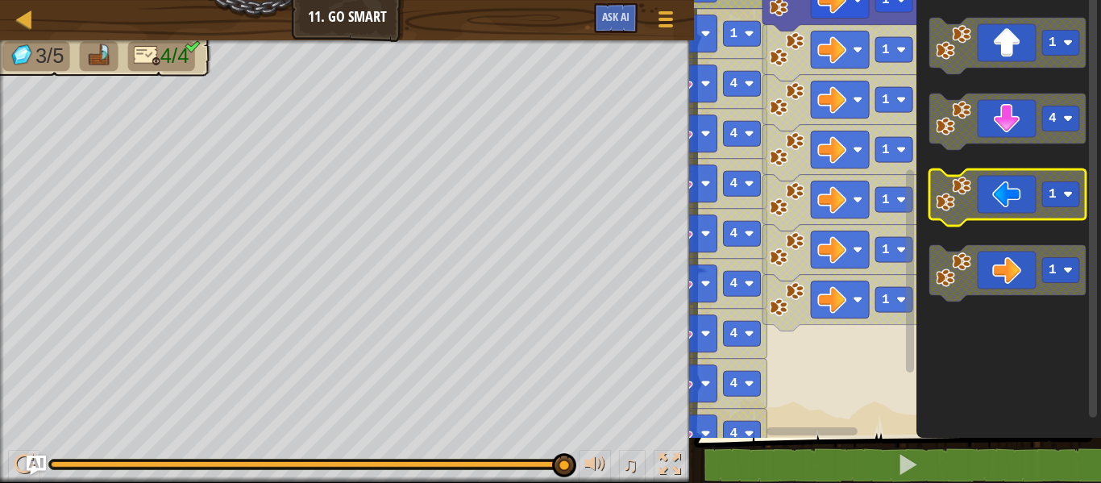
click at [991, 218] on icon "1 4 1 1" at bounding box center [1008, 215] width 185 height 446
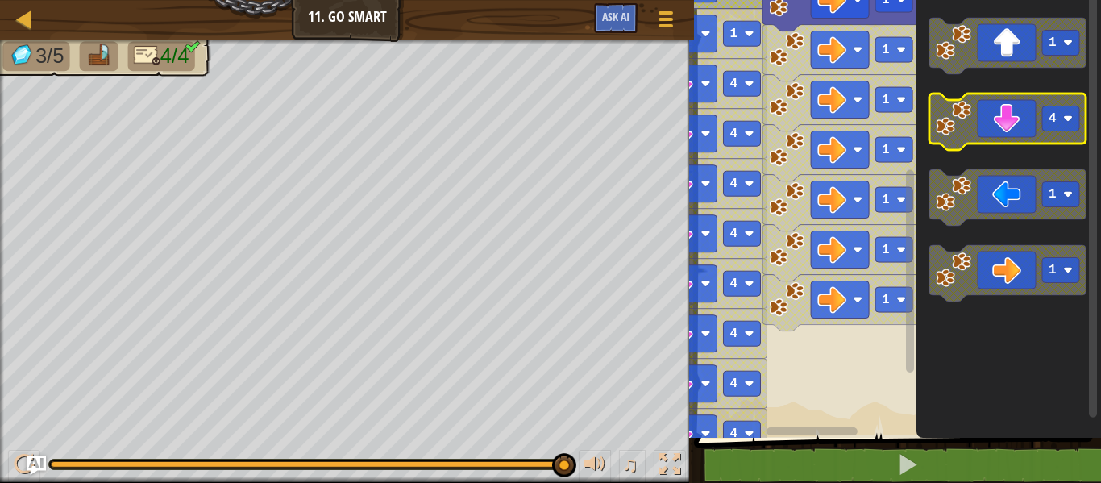
click at [990, 128] on icon "Blockly Workspace" at bounding box center [1007, 121] width 156 height 56
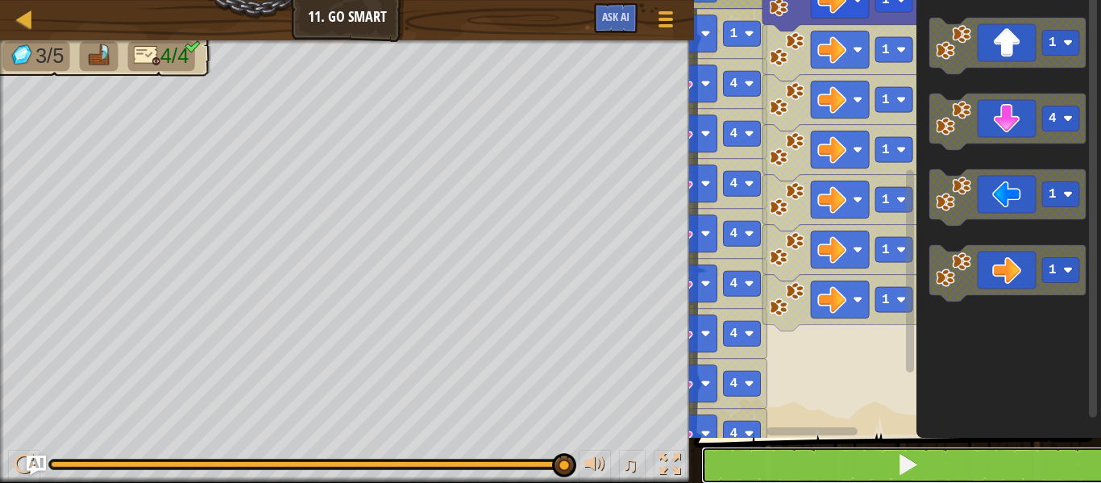
drag, startPoint x: 751, startPoint y: 452, endPoint x: 739, endPoint y: 480, distance: 30.7
click at [746, 457] on button at bounding box center [907, 464] width 412 height 37
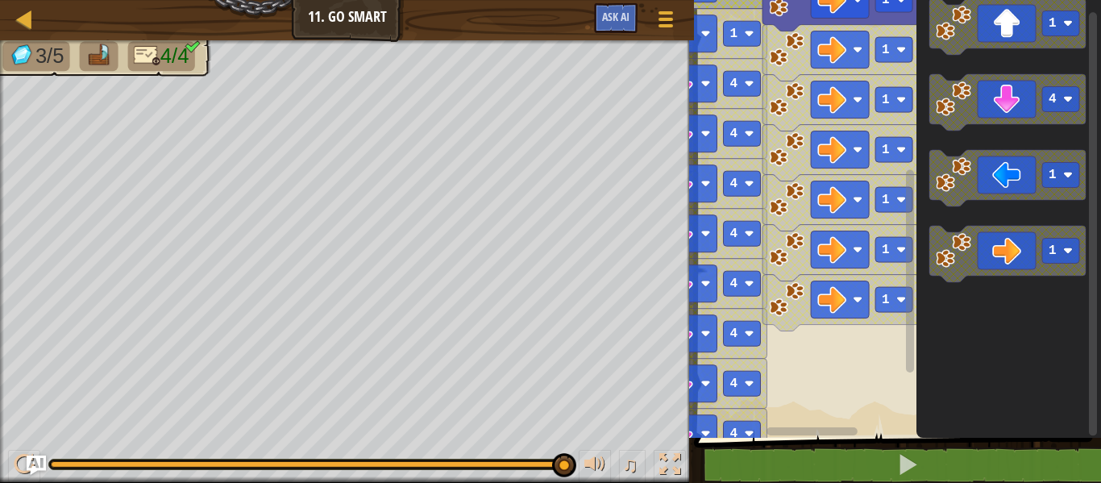
click at [1039, 214] on icon "1 4 1 1" at bounding box center [1008, 215] width 185 height 446
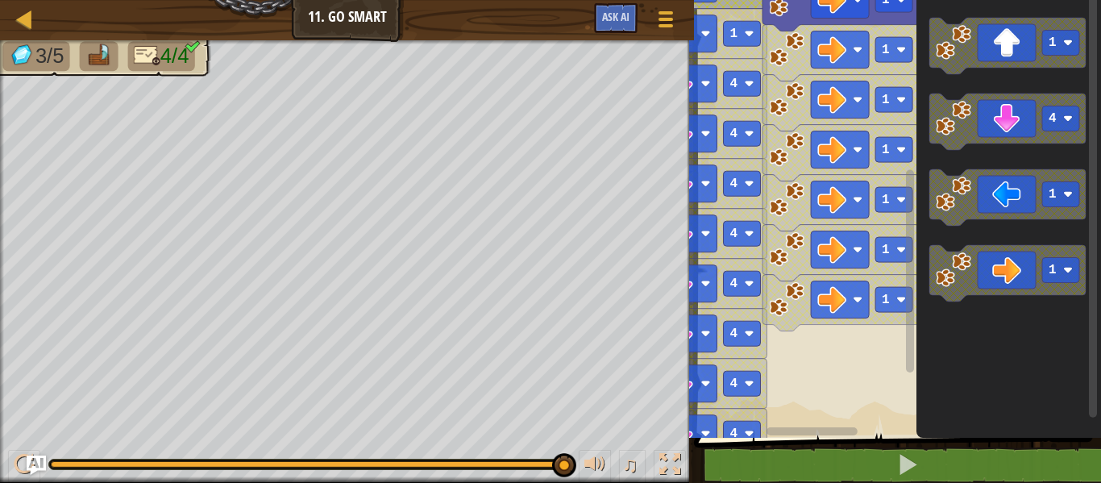
click at [955, 281] on g "1" at bounding box center [1007, 273] width 156 height 56
click at [814, 329] on div "Start 1 1 4 4 4 4 4 4 4 4 4 4 4 3 1 1 1 1 1 1 1 1 1 1 4 1 1" at bounding box center [895, 215] width 412 height 446
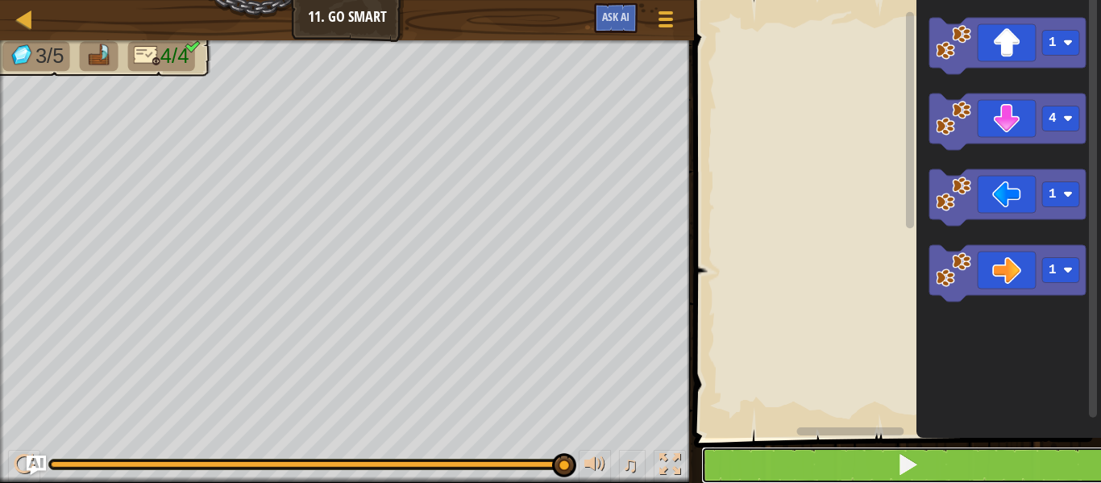
drag, startPoint x: 786, startPoint y: 454, endPoint x: 811, endPoint y: 451, distance: 25.1
click at [794, 457] on button at bounding box center [907, 464] width 412 height 37
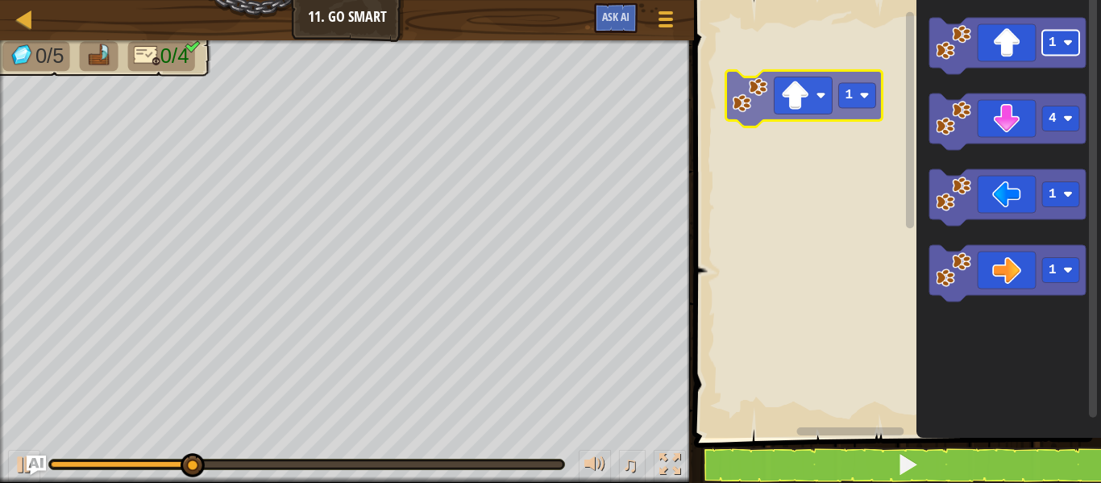
click at [828, 93] on div "1 4 1 1 1" at bounding box center [895, 215] width 412 height 446
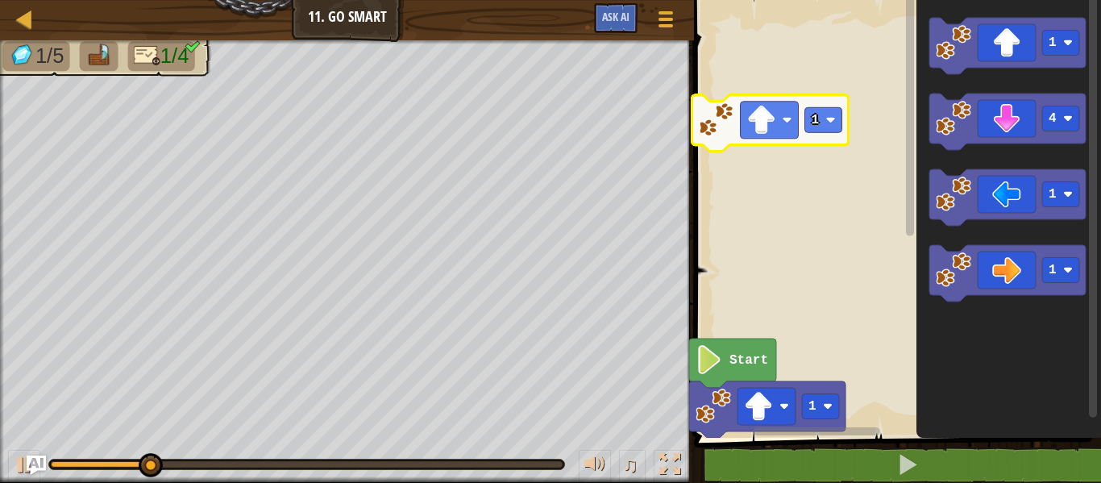
click at [756, 102] on div "1 Start 1 4 1 1 1" at bounding box center [895, 215] width 412 height 446
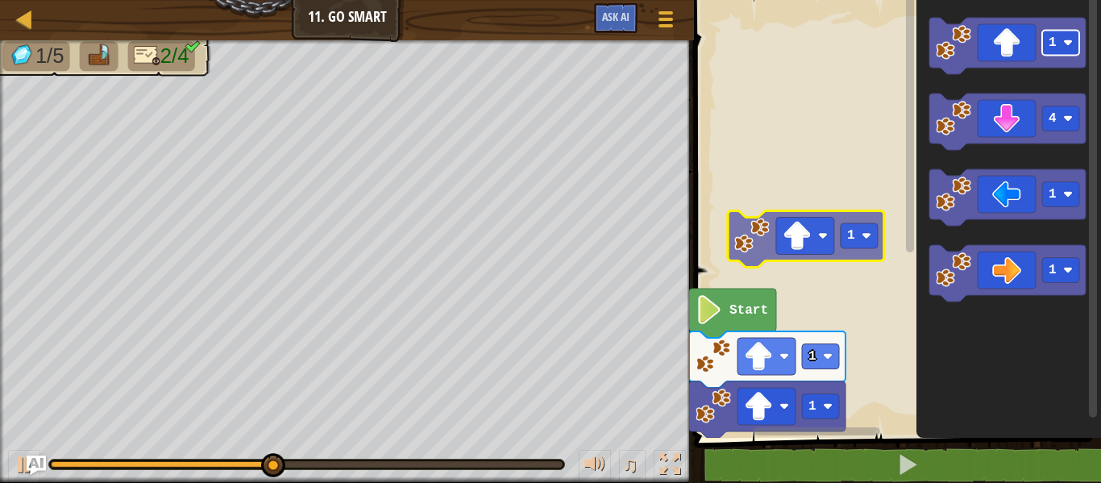
click at [856, 227] on div "1 1 Start 1 4 1 1 1" at bounding box center [895, 215] width 412 height 446
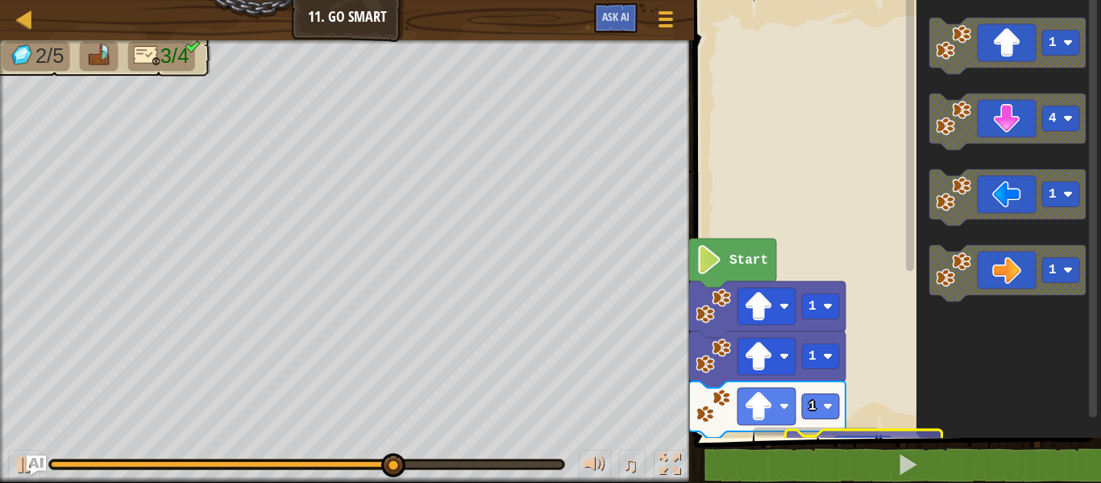
click at [871, 447] on div "1 2 3 4 go ( 'up' , 3 ) go ( 'right' , 4 ) go ( 'down' , 3 ) הההההההההההההההההה…" at bounding box center [895, 252] width 412 height 488
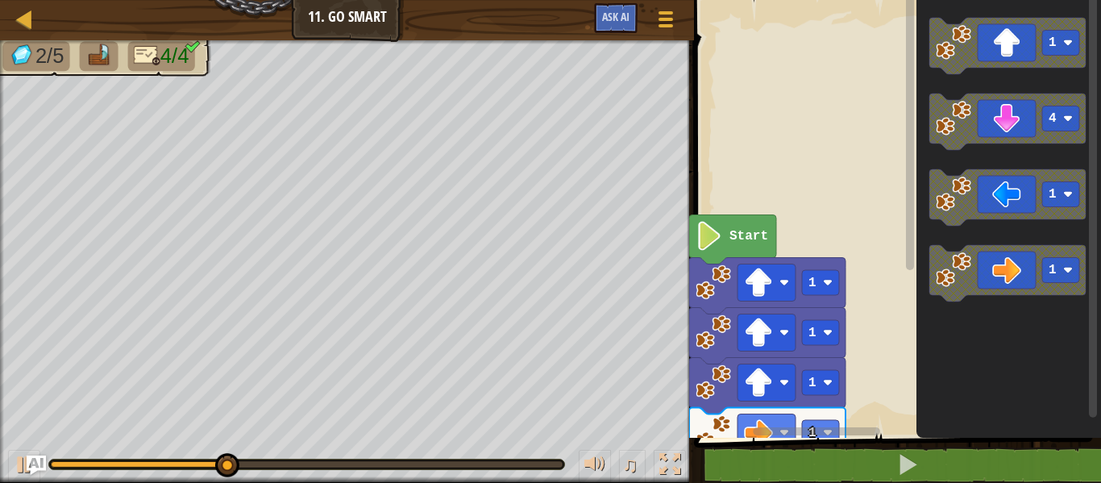
click at [946, 338] on icon "1 4 1 1" at bounding box center [1008, 215] width 185 height 446
click at [926, 330] on icon "1 4 1 1" at bounding box center [1008, 215] width 185 height 446
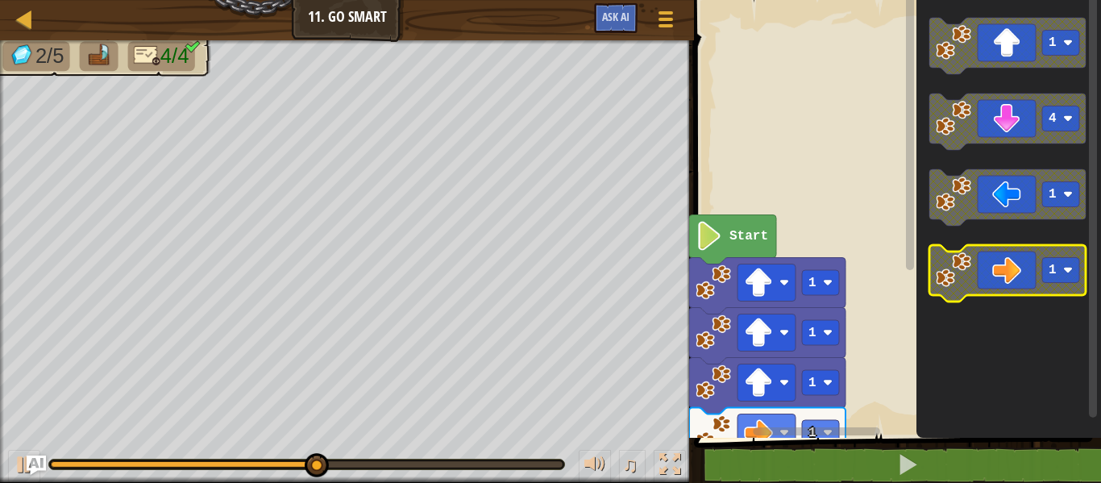
click at [959, 264] on icon "1 4 1 1" at bounding box center [1008, 215] width 185 height 446
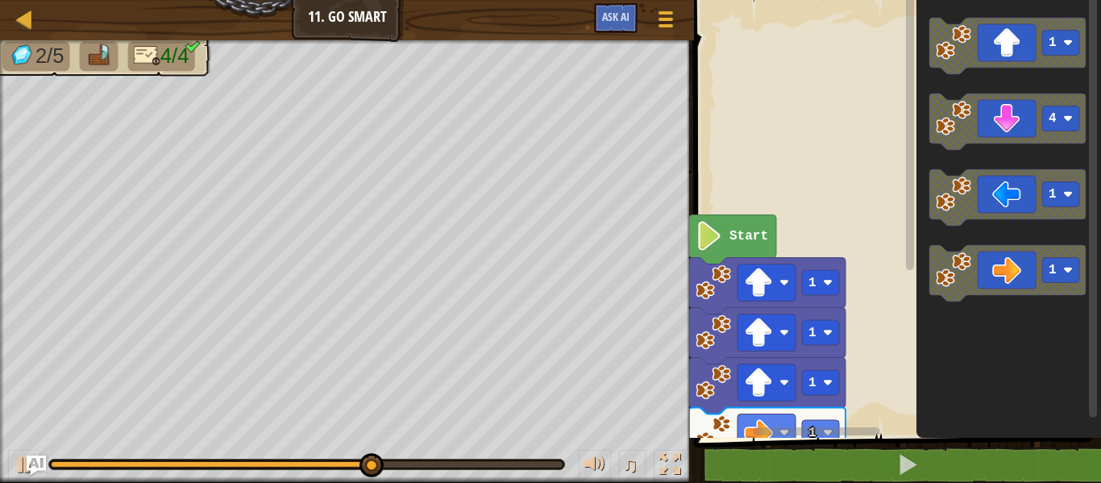
click at [865, 372] on div "1 1 1 1 Start 1 4 1 1" at bounding box center [895, 215] width 412 height 446
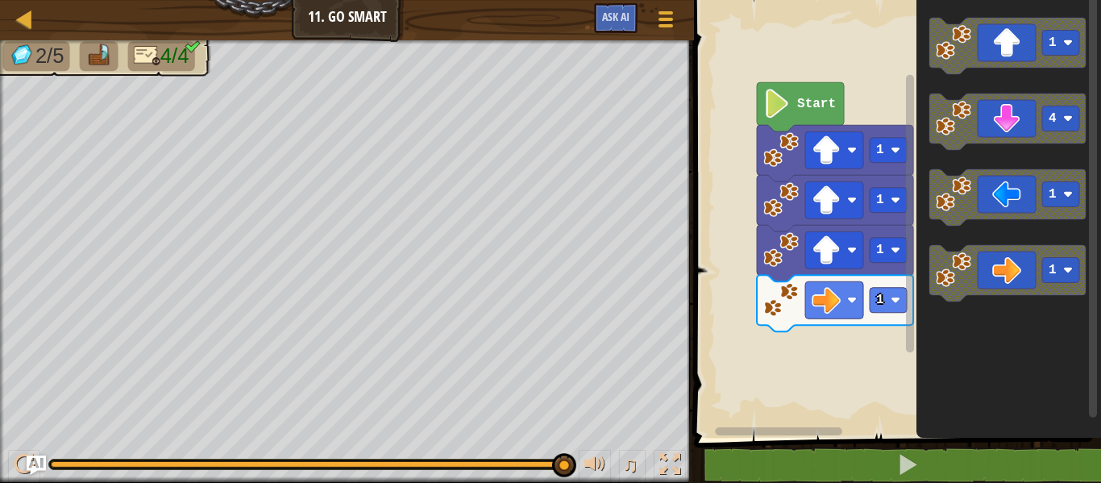
click at [957, 310] on icon "1 4 1 1" at bounding box center [1008, 215] width 185 height 446
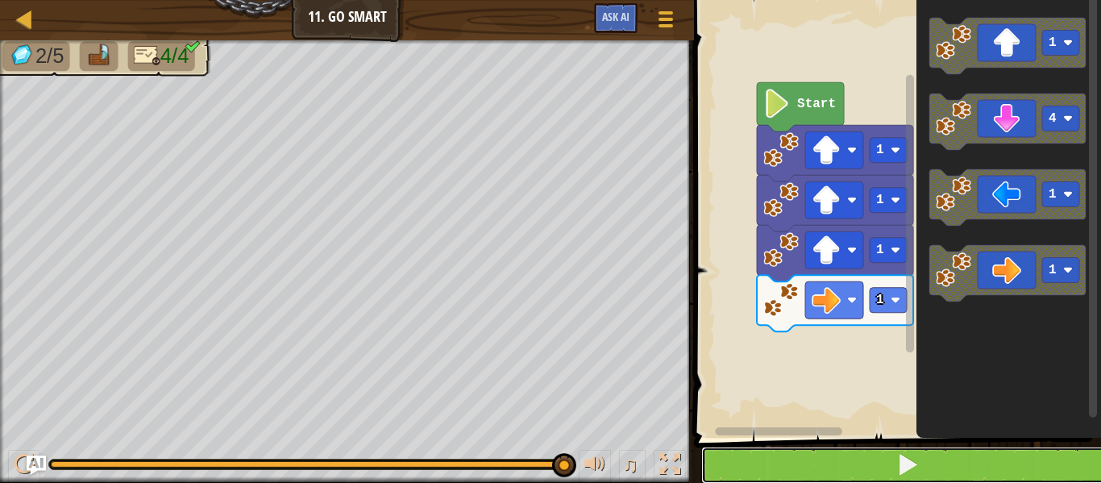
click at [846, 454] on button at bounding box center [907, 464] width 412 height 37
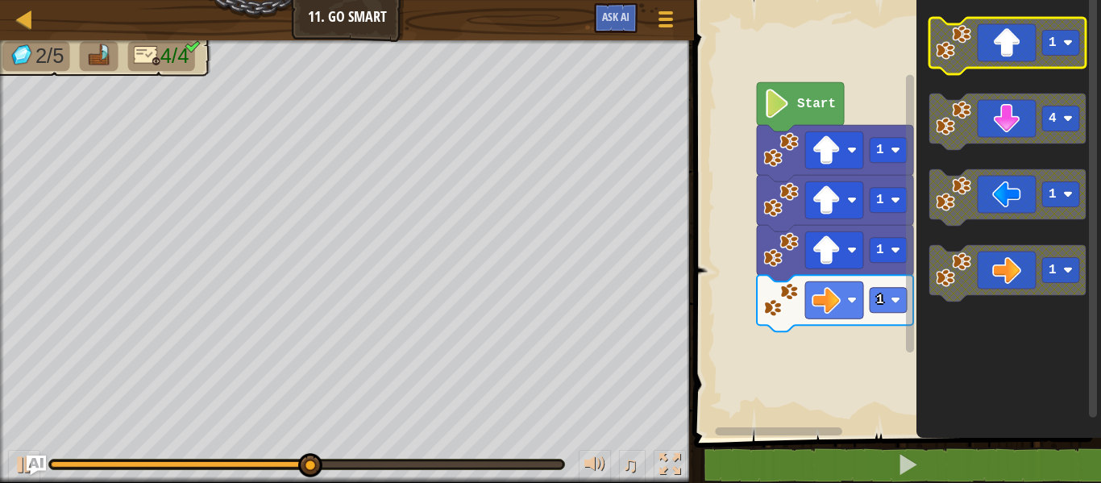
click at [998, 47] on icon "Blockly Workspace" at bounding box center [1007, 46] width 156 height 56
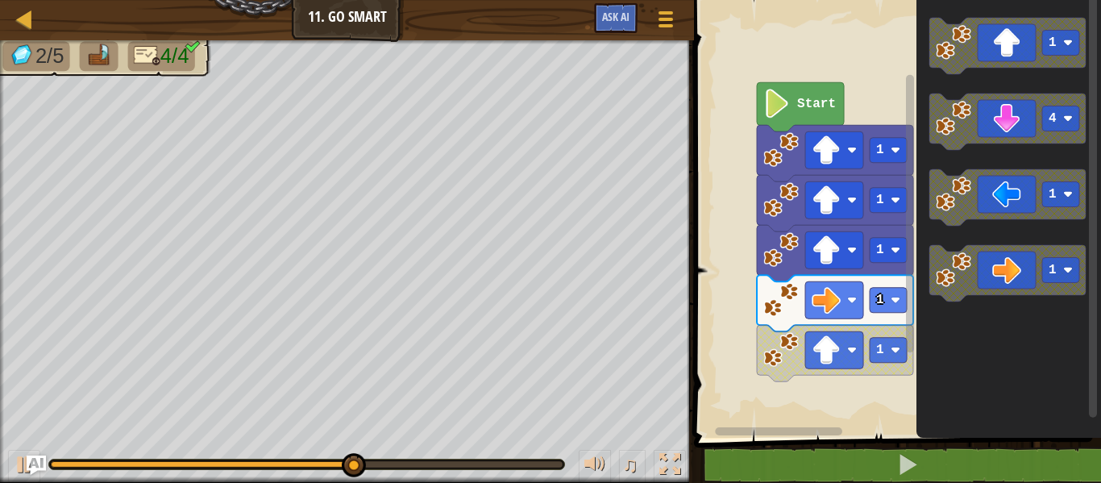
click at [962, 18] on g "1" at bounding box center [1007, 46] width 156 height 56
click at [905, 106] on div "Start 1 1 1 1 1 1 4 1 1" at bounding box center [895, 215] width 412 height 446
click at [844, 252] on div "Start 1 1 1 1 1 1 4 1 1" at bounding box center [895, 215] width 412 height 446
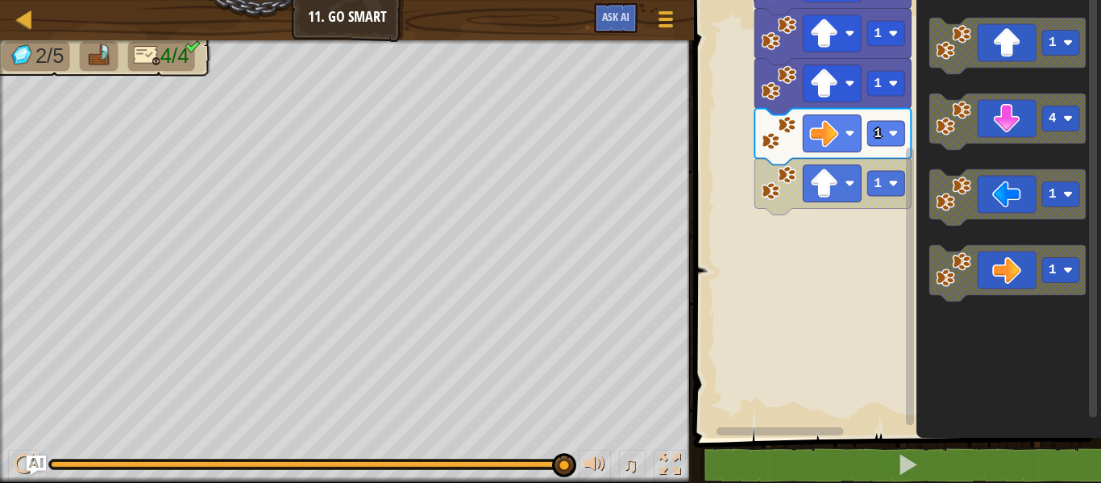
click at [836, 460] on div "1 2 3 4 go ( 'up' , 3 ) go ( 'right' , 4 ) go ( 'down' , 3 ) הההההההההההההההההה…" at bounding box center [895, 252] width 412 height 488
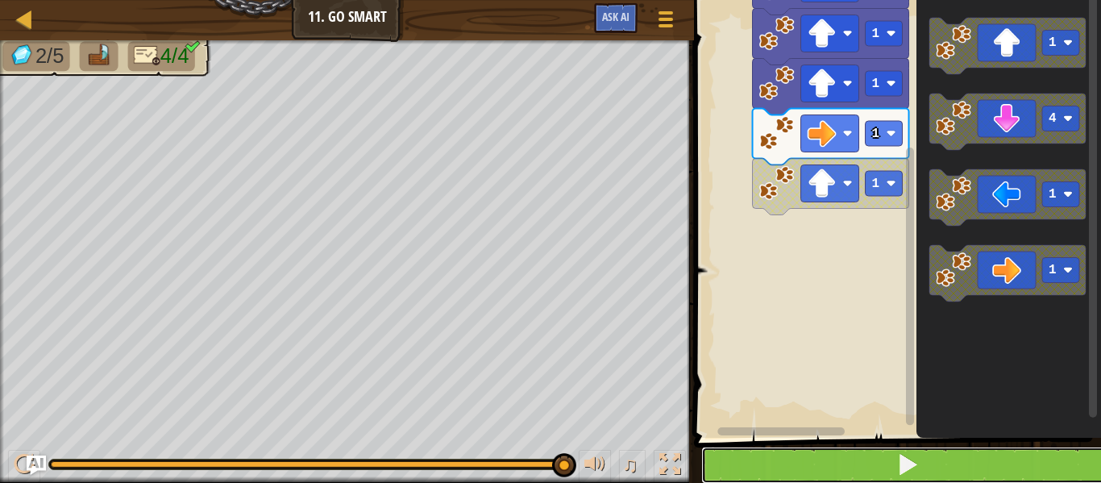
drag, startPoint x: 833, startPoint y: 434, endPoint x: 836, endPoint y: 451, distance: 17.9
click at [836, 451] on button at bounding box center [907, 464] width 412 height 37
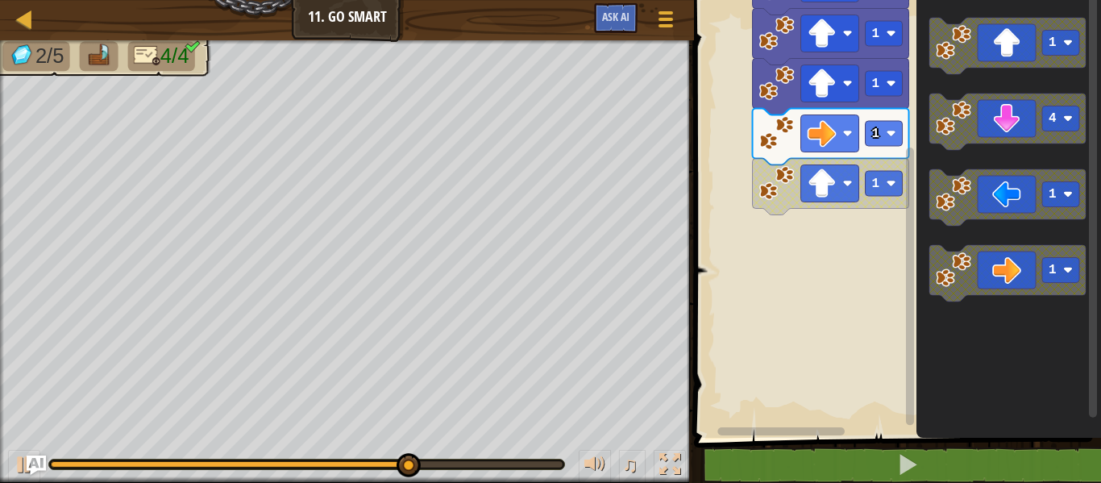
click at [842, 241] on div "Start 1 1 1 1 1 1 4 1 1" at bounding box center [895, 215] width 412 height 446
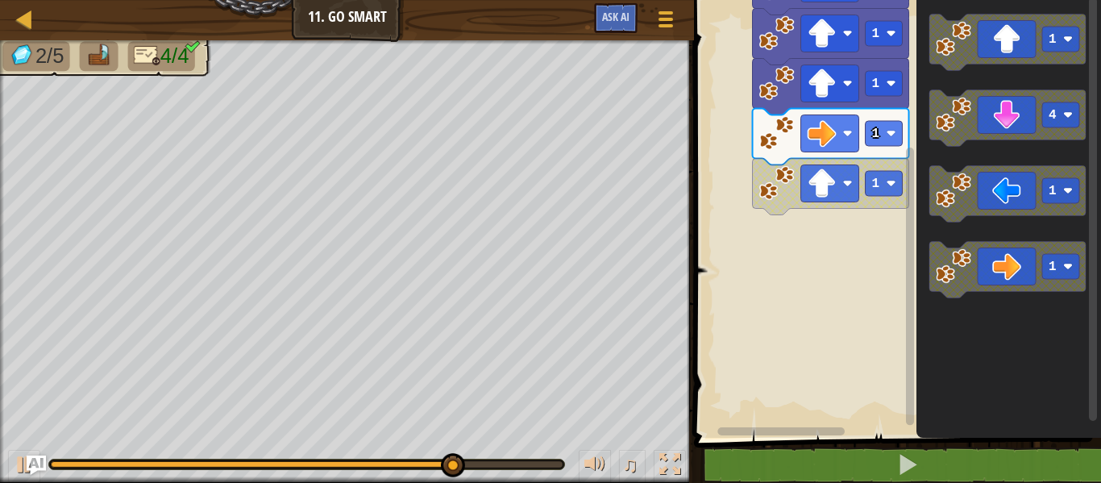
click at [857, 246] on div "Start 1 1 1 1 1 1 4 1 1" at bounding box center [895, 215] width 412 height 446
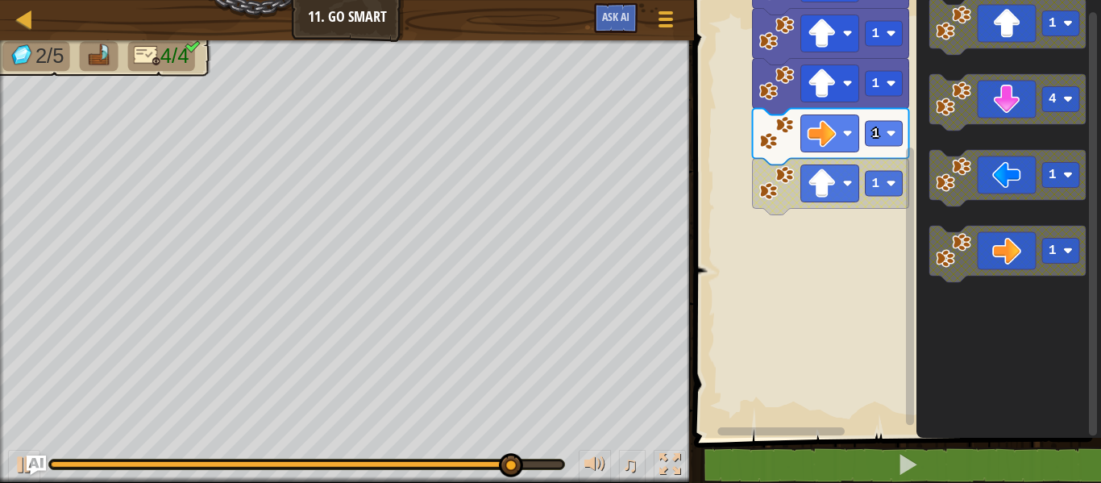
click at [945, 234] on image "Blockly Workspace" at bounding box center [953, 250] width 35 height 35
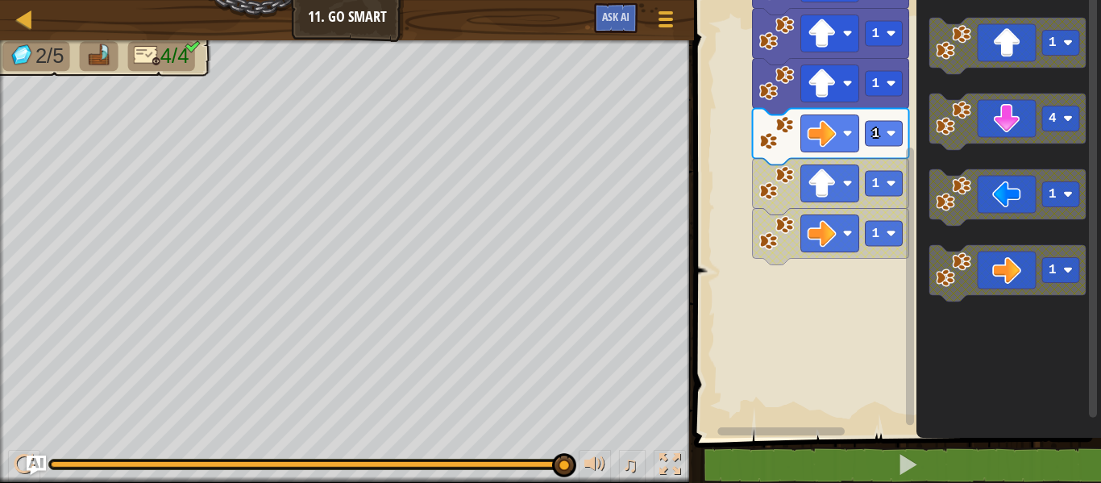
click at [865, 264] on div "Start 1 1 1 1 1 1 1 4 1 1" at bounding box center [895, 215] width 412 height 446
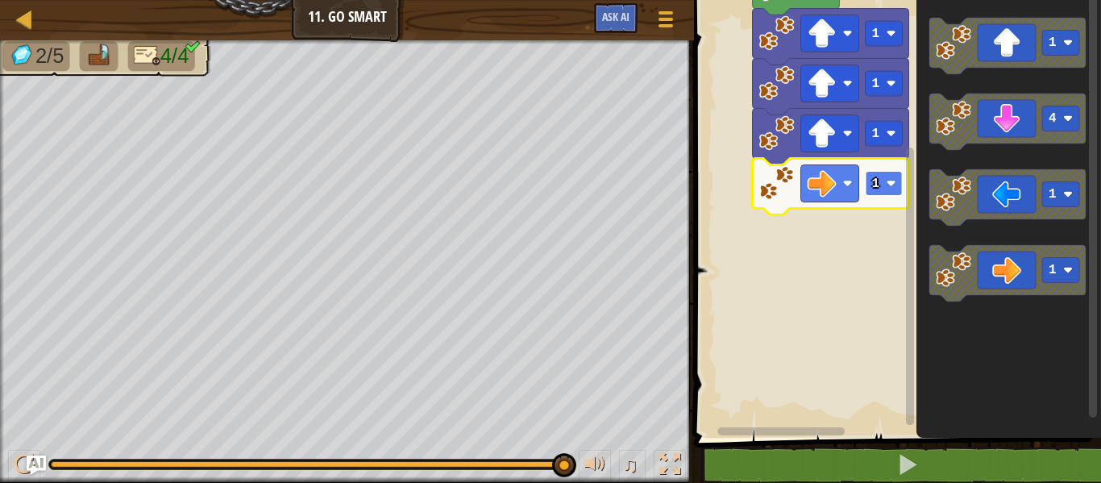
click at [899, 185] on rect "Blockly Workspace" at bounding box center [883, 183] width 37 height 25
click at [878, 182] on text "2" at bounding box center [876, 183] width 8 height 15
click at [884, 194] on rect "Blockly Workspace" at bounding box center [883, 183] width 37 height 25
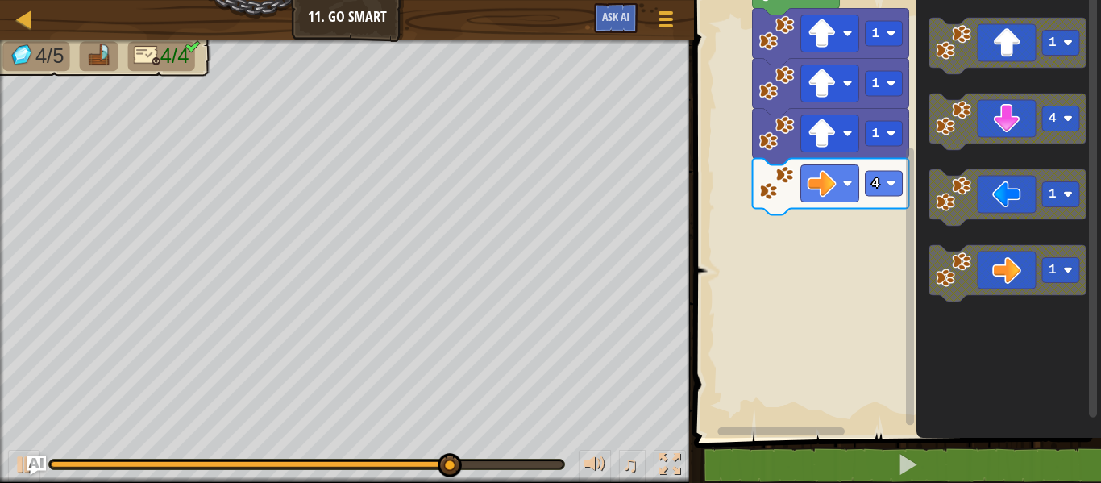
click at [968, 197] on g "1 4 1 1" at bounding box center [1007, 160] width 156 height 284
click at [990, 147] on g "1 4 1 1" at bounding box center [1007, 160] width 156 height 284
click at [945, 148] on g "4" at bounding box center [1007, 121] width 156 height 56
click at [932, 154] on icon "1 4 1 1" at bounding box center [1008, 215] width 185 height 446
click at [922, 180] on icon "1 4 1 1" at bounding box center [1008, 215] width 185 height 446
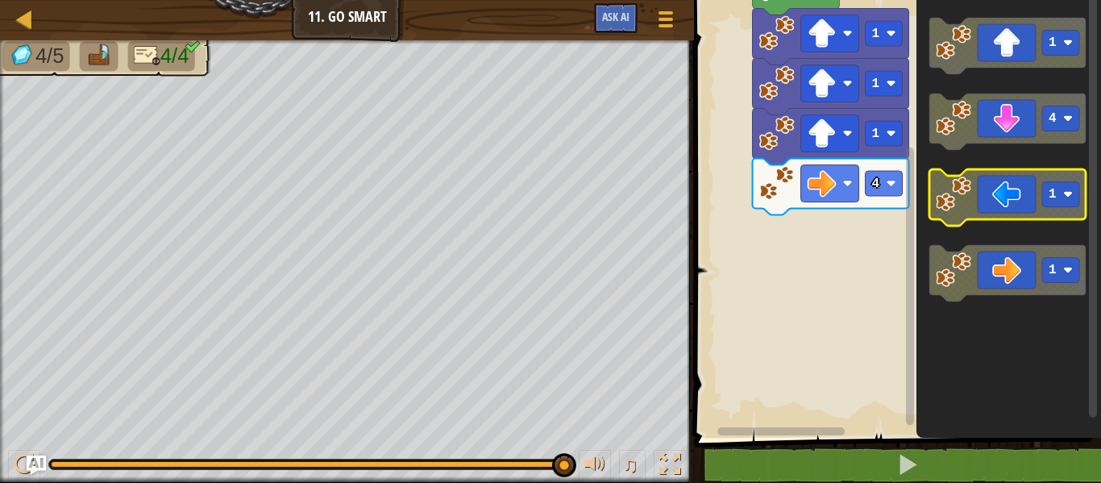
click at [952, 181] on g "1 4 1 1" at bounding box center [1007, 160] width 156 height 284
click at [918, 198] on icon "1 4 1 1" at bounding box center [1008, 215] width 185 height 446
click at [928, 177] on icon "1 4 1 1" at bounding box center [1008, 215] width 185 height 446
click at [919, 185] on icon "1 4 1 1" at bounding box center [1008, 215] width 185 height 446
click at [885, 220] on div "Start 1 1 1 4 1 4 1 1" at bounding box center [895, 215] width 412 height 446
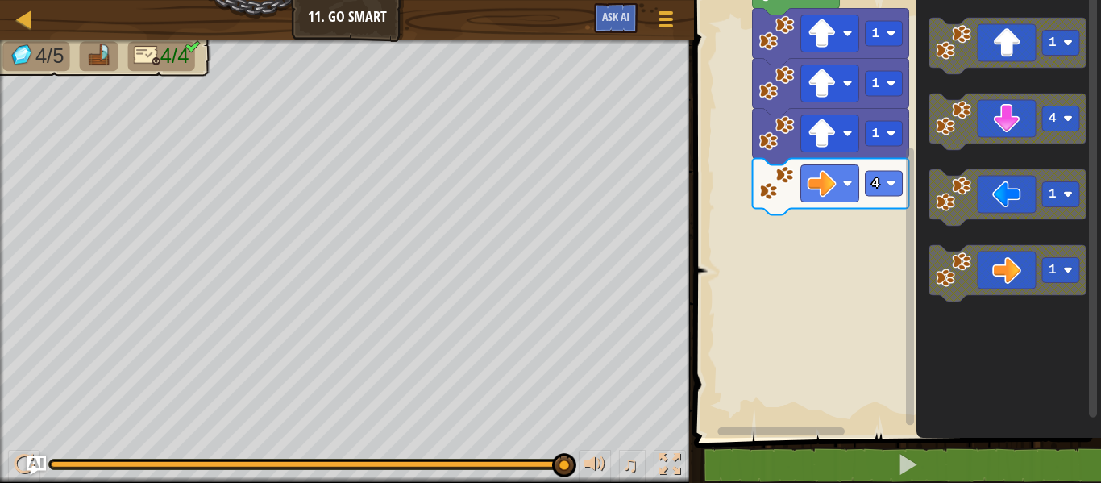
click at [918, 194] on icon "1 4 1 1" at bounding box center [1008, 215] width 185 height 446
click at [886, 219] on div "Start 1 1 1 4 1 4 1 1" at bounding box center [895, 215] width 412 height 446
click at [921, 152] on div "Start 1 1 1 4 1 4 1 1" at bounding box center [895, 215] width 412 height 446
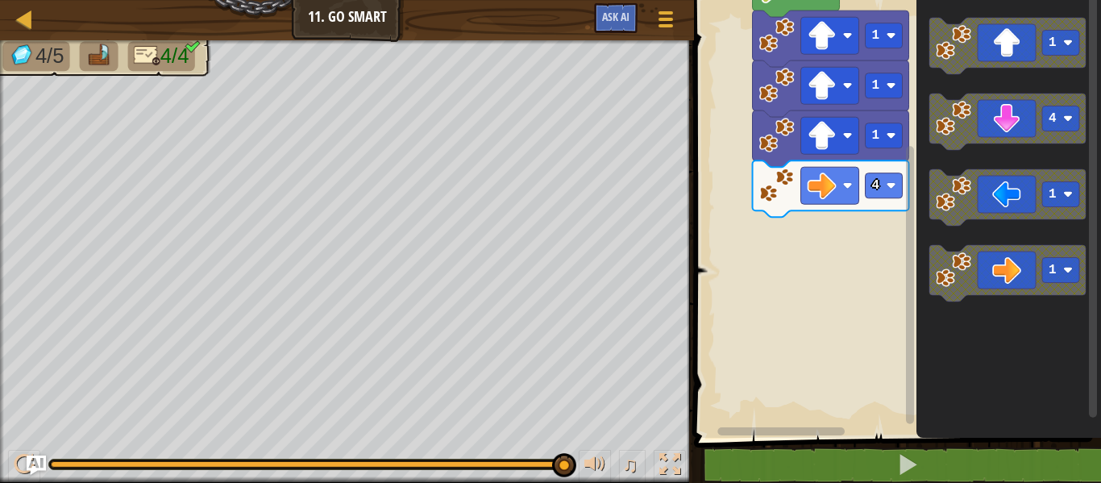
click at [905, 173] on div "Start 1 1 1 4 1 4 1 1" at bounding box center [895, 215] width 412 height 446
click at [886, 215] on div "Start 1 1 1 4 1 4 1 1" at bounding box center [895, 215] width 412 height 446
click at [932, 181] on g "1 4 1 1" at bounding box center [1007, 160] width 156 height 284
click at [934, 143] on g "4" at bounding box center [1007, 121] width 156 height 56
click at [1017, 165] on icon "1 4 1 1" at bounding box center [1008, 215] width 185 height 446
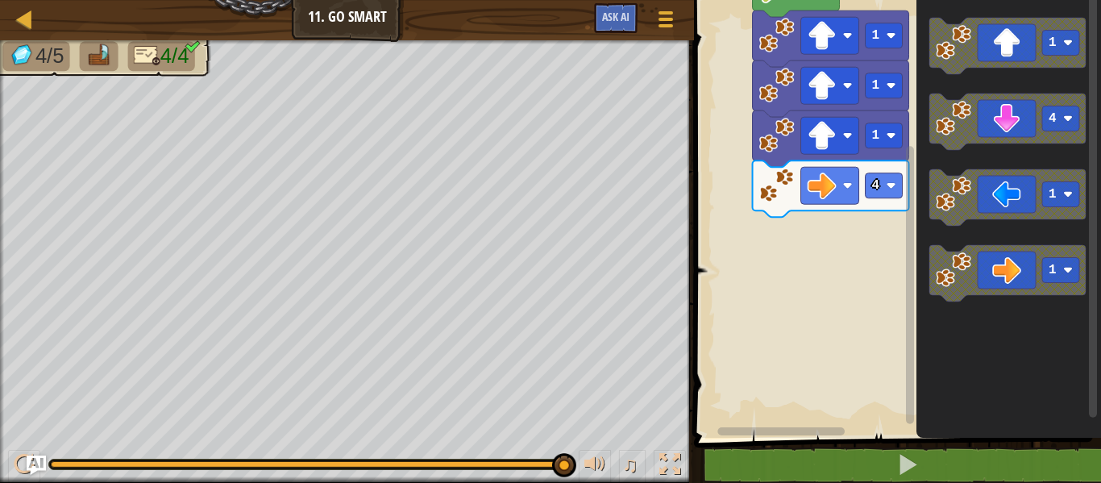
click at [912, 146] on div "Start 1 1 1 4 1 4 1 1" at bounding box center [895, 215] width 412 height 446
click at [891, 158] on div "Start 1 1 1 4 1 4 1 1" at bounding box center [895, 215] width 412 height 446
click at [890, 147] on div "Start 1 1 1 4 1 4 1 1" at bounding box center [895, 215] width 412 height 446
click at [903, 168] on div "Start 1 1 1 4 1 4 1 1" at bounding box center [895, 215] width 412 height 446
click at [889, 143] on div "Start 1 1 1 4 1 4 1 1" at bounding box center [895, 215] width 412 height 446
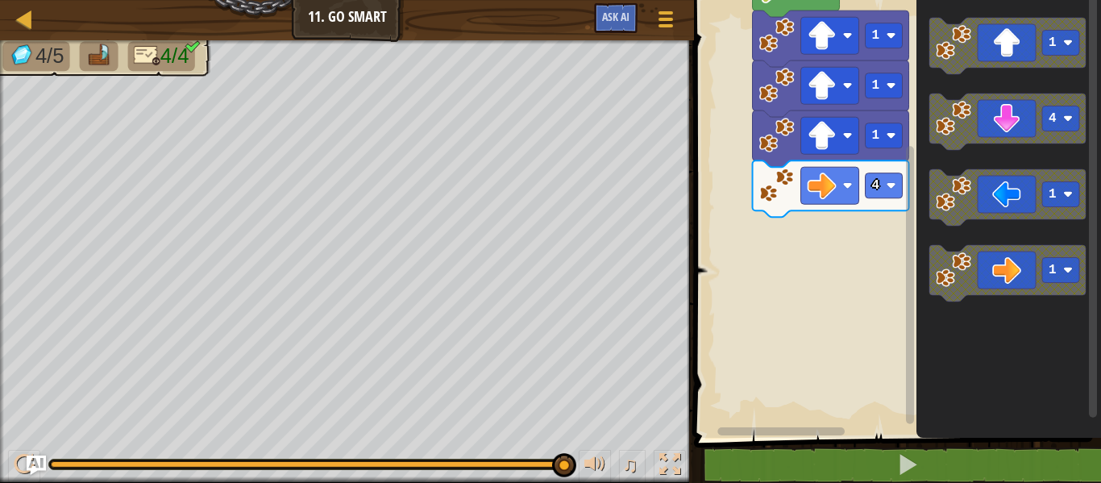
click at [894, 225] on div "Start 1 1 1 4 1 4 1 1" at bounding box center [895, 215] width 412 height 446
click at [894, 196] on div "Start 1 1 1 4 1 4 1 1" at bounding box center [895, 215] width 412 height 446
click at [913, 213] on div "Start 1 1 1 4 1 4 1 1" at bounding box center [895, 215] width 412 height 446
click at [900, 197] on div "Start 1 1 1 4 1 4 1 1" at bounding box center [895, 215] width 412 height 446
click at [925, 173] on icon "1 4 1 1" at bounding box center [1008, 215] width 185 height 446
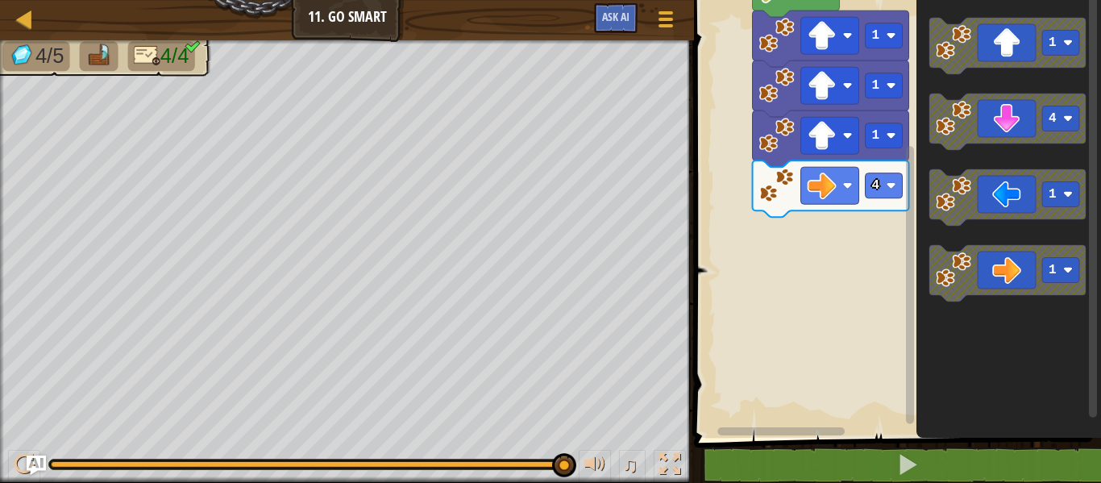
click at [911, 181] on div "Start 1 1 1 4 1 4 1 1" at bounding box center [895, 215] width 412 height 446
click at [1011, 107] on icon "1 4 1 1" at bounding box center [1008, 215] width 185 height 446
click at [1072, 110] on rect "Blockly Workspace" at bounding box center [1060, 118] width 37 height 25
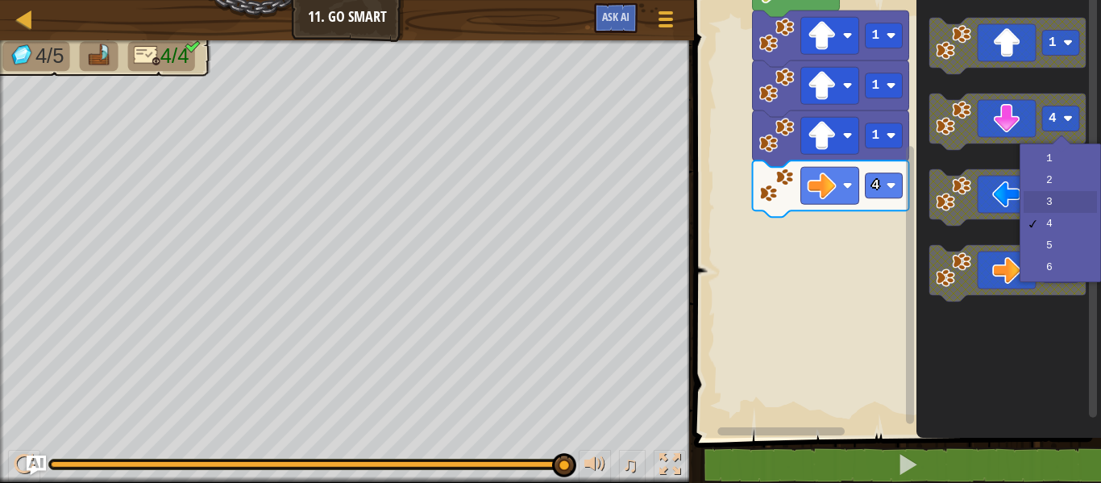
drag, startPoint x: 1049, startPoint y: 199, endPoint x: 1050, endPoint y: 185, distance: 13.7
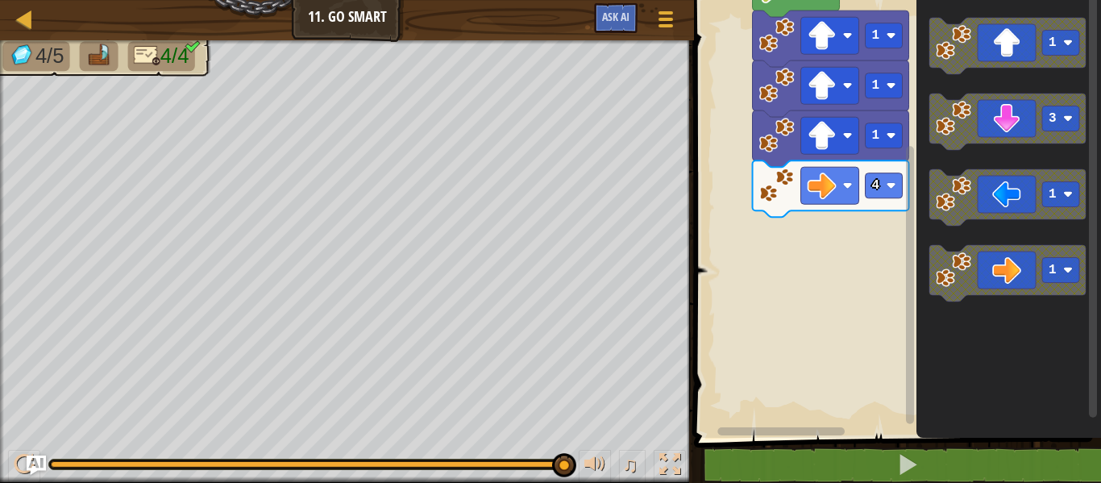
click at [956, 204] on g "1 3 1 1" at bounding box center [1007, 160] width 156 height 284
click at [944, 187] on icon "1 3 1 1" at bounding box center [1008, 215] width 185 height 446
click at [929, 168] on icon "1 3 1 1" at bounding box center [1008, 215] width 185 height 446
click at [894, 190] on div "Start 1 1 1 4 1 3 1 1" at bounding box center [895, 215] width 412 height 446
click at [862, 243] on div "Start 1 1 1 4 1 3 1 1" at bounding box center [895, 215] width 412 height 446
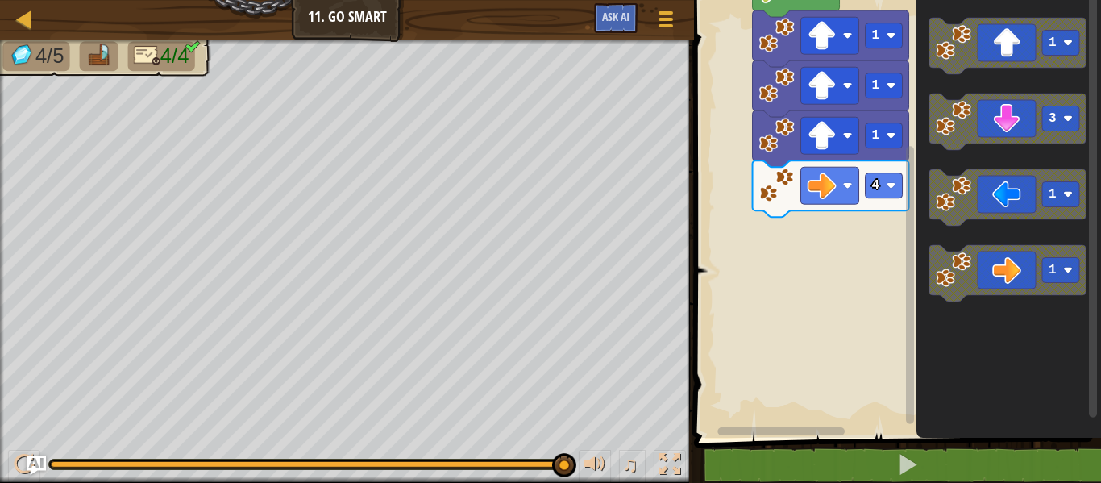
click at [847, 258] on div "Start 1 1 1 4 1 3 1 1" at bounding box center [895, 215] width 412 height 446
click at [887, 259] on div "Start 1 1 1 4 1 3 1 1" at bounding box center [895, 215] width 412 height 446
click at [843, 300] on div "Start 1 1 1 4 1 3 1 1" at bounding box center [895, 215] width 412 height 446
click at [835, 271] on div "Start 1 1 1 4 1 3 1 1" at bounding box center [895, 215] width 412 height 446
click at [909, 214] on div "Start 1 1 1 4 1 3 1 1" at bounding box center [895, 215] width 412 height 446
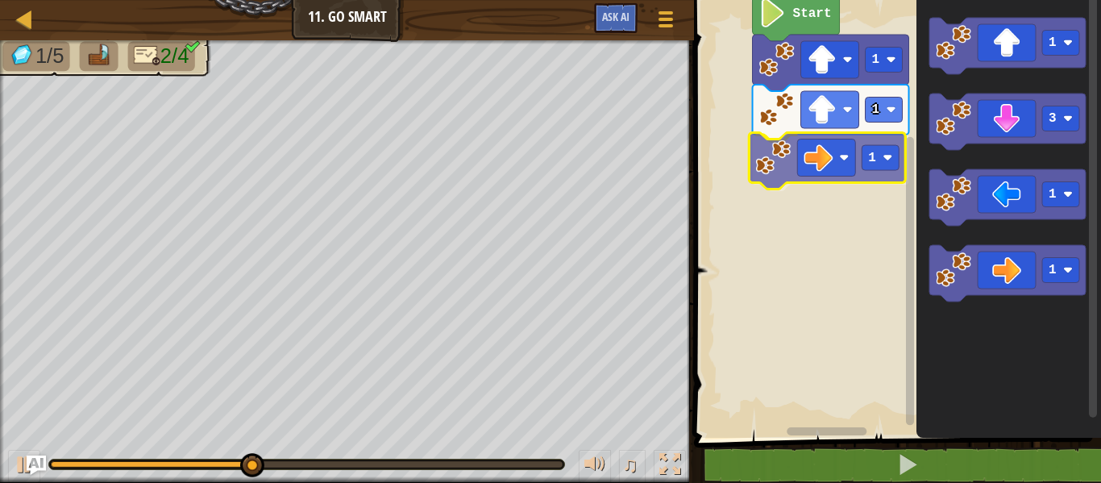
click at [832, 143] on div "Start 1 1 1 1 3 1 1 1" at bounding box center [895, 215] width 412 height 446
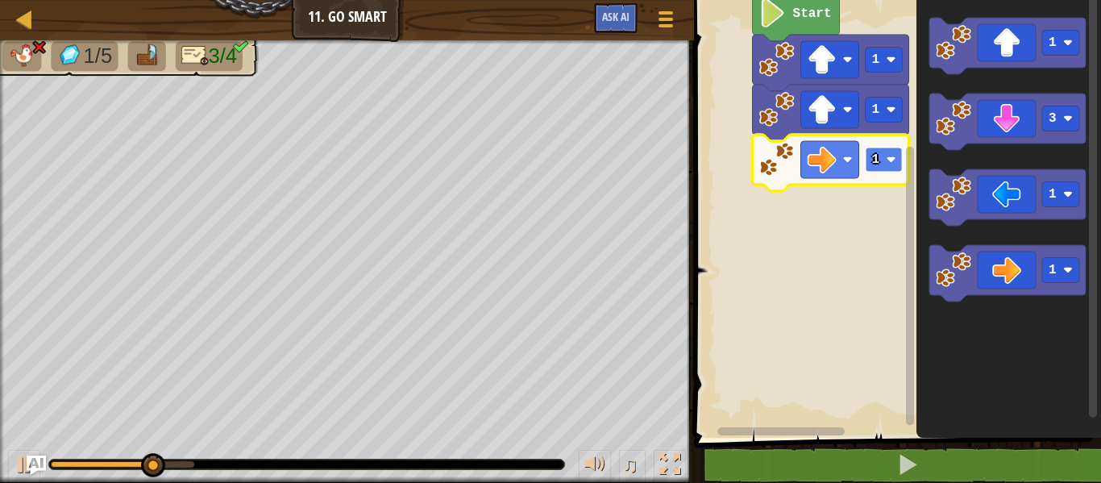
click at [890, 156] on image "Blockly Workspace" at bounding box center [891, 160] width 10 height 10
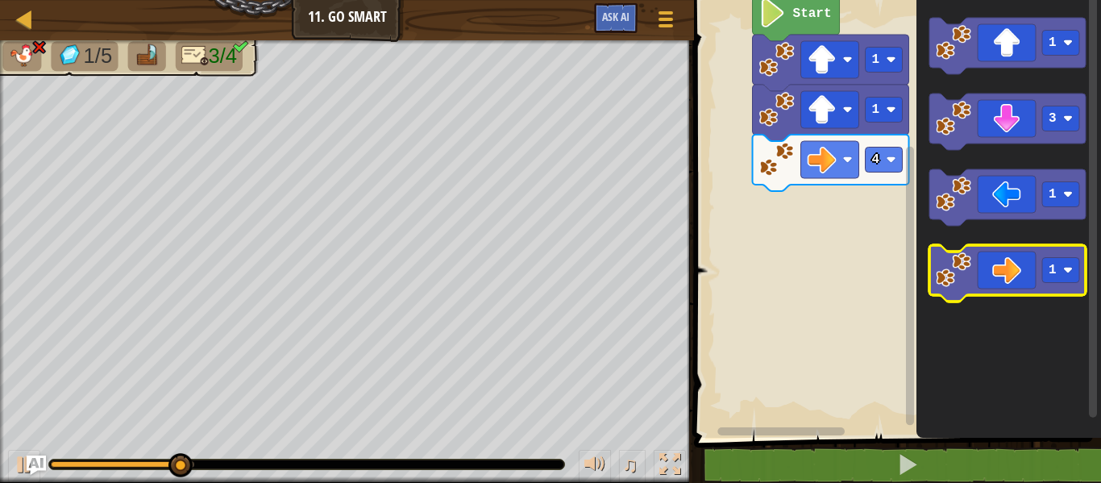
click at [986, 272] on icon "Blockly Workspace" at bounding box center [1007, 273] width 156 height 56
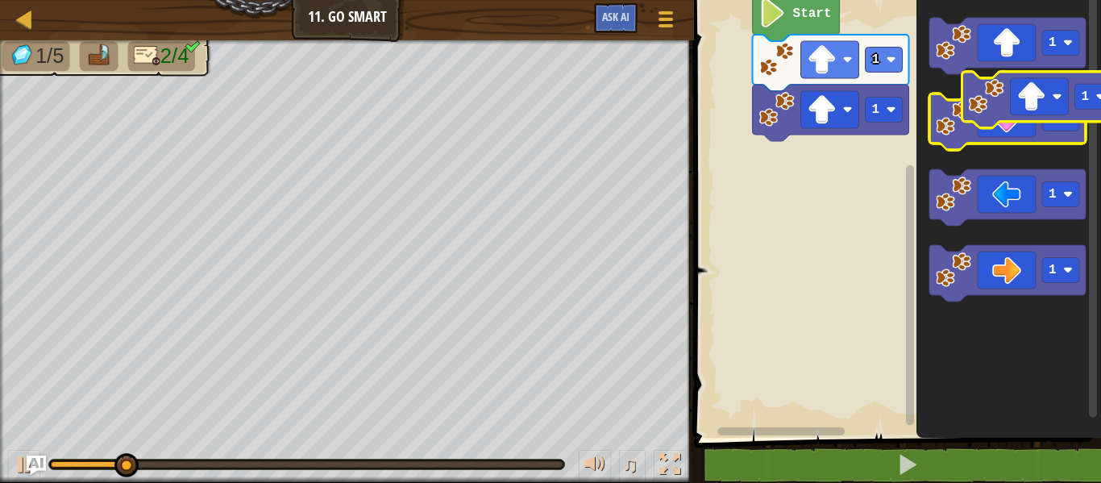
click at [1061, 85] on icon "1 3 1 1" at bounding box center [1008, 215] width 185 height 446
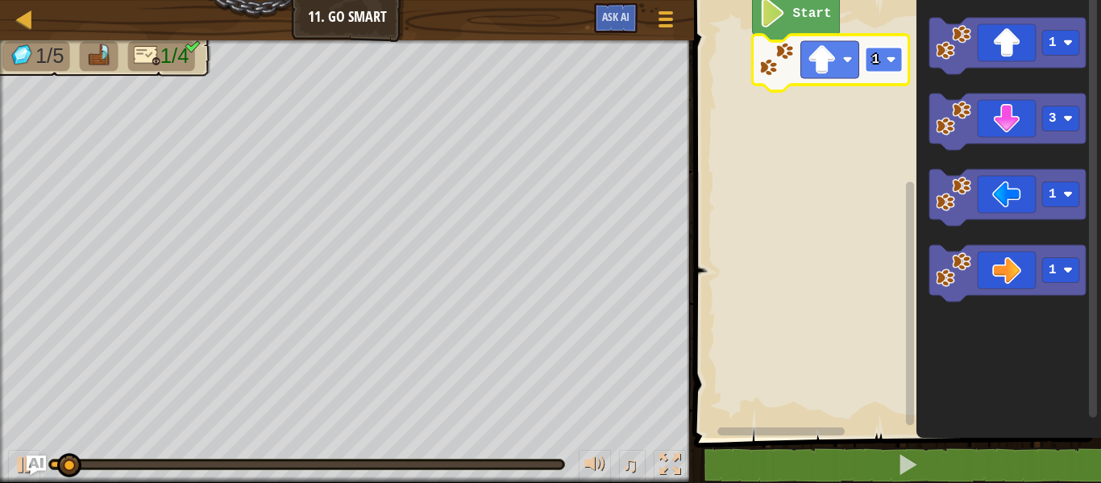
click at [894, 57] on image "Blockly Workspace" at bounding box center [891, 60] width 10 height 10
click at [891, 60] on image "Blockly Workspace" at bounding box center [891, 60] width 10 height 10
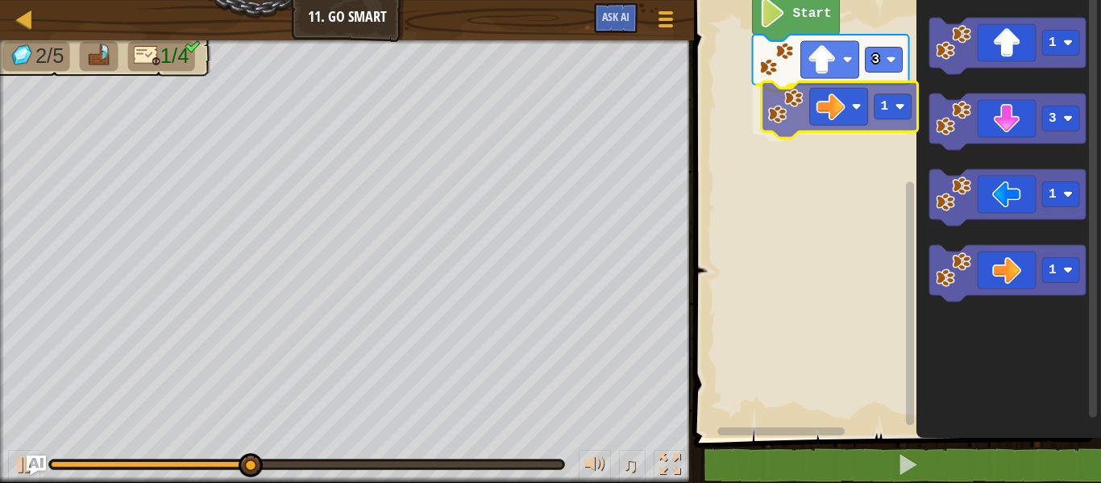
click at [840, 94] on div "Start 3 1 1 3 1 1 1" at bounding box center [895, 215] width 412 height 446
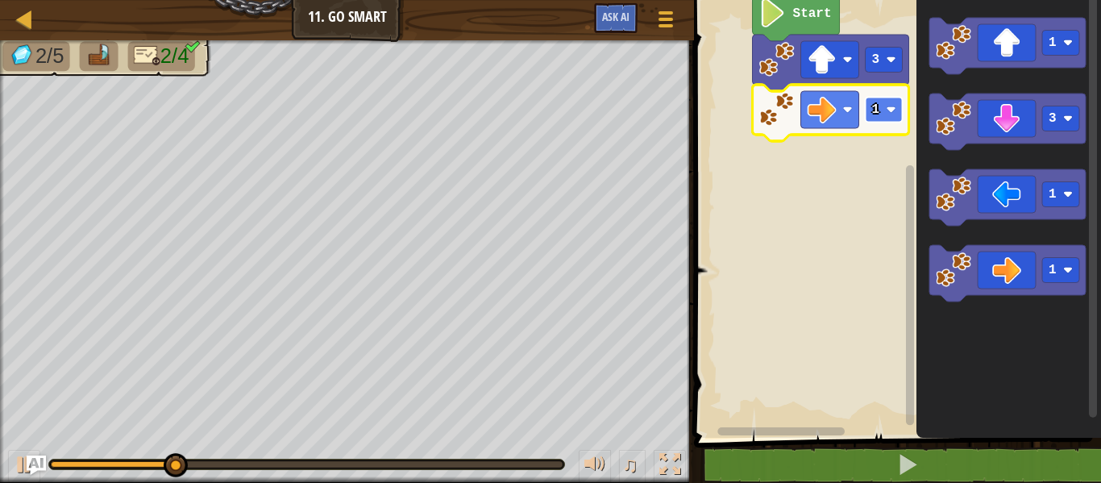
click at [881, 104] on rect "Blockly Workspace" at bounding box center [883, 110] width 37 height 25
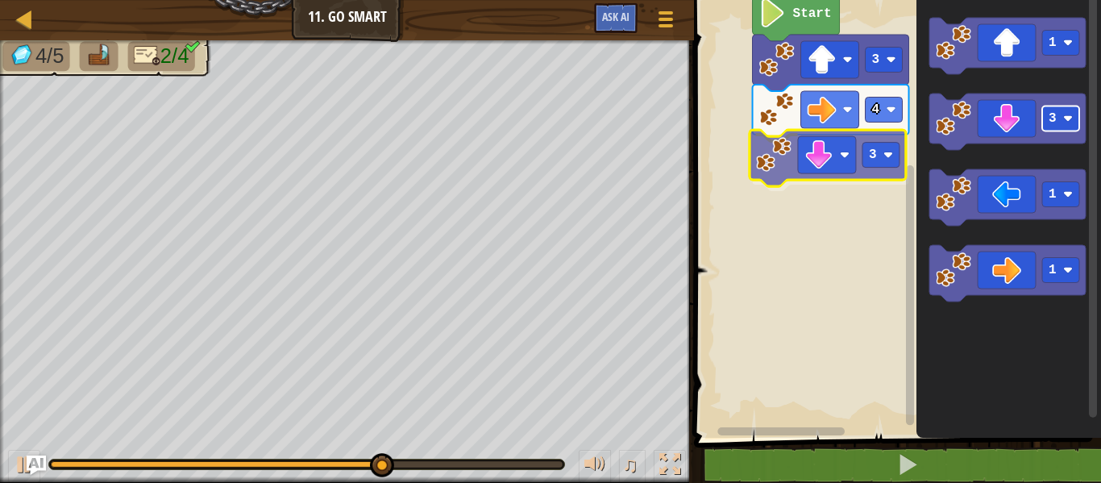
click at [889, 164] on div "Start 3 4 3 1 3 1 1 3" at bounding box center [895, 215] width 412 height 446
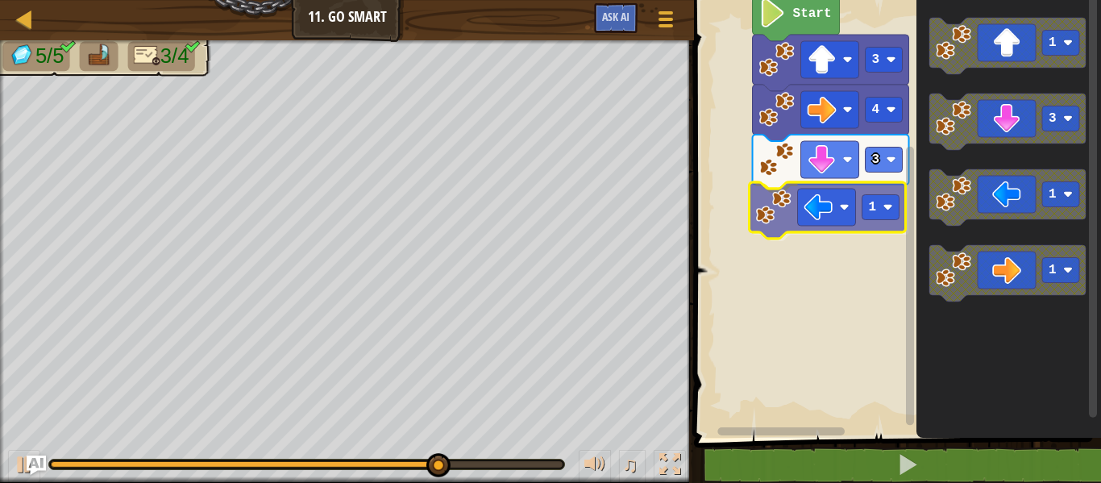
click at [869, 222] on div "Start 3 4 3 1 1 3 1 1 1" at bounding box center [895, 215] width 412 height 446
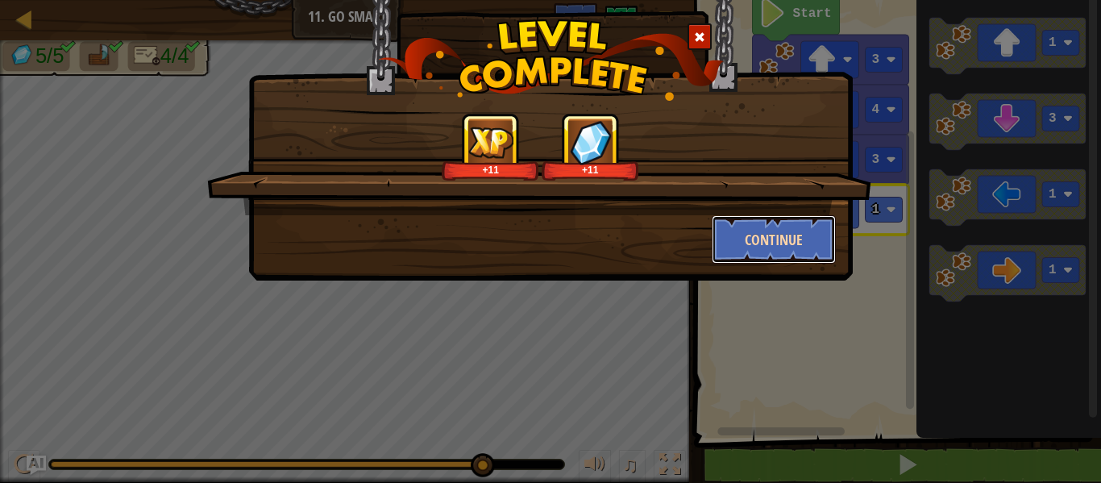
click at [770, 237] on button "Continue" at bounding box center [774, 239] width 125 height 48
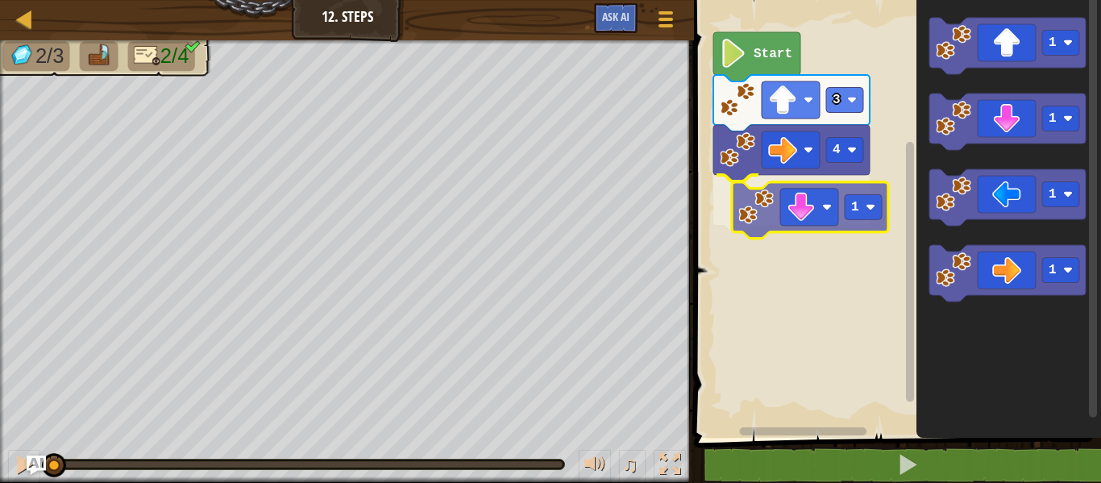
click at [839, 197] on div "4 1 3 Start 1 1 1 1 1" at bounding box center [895, 215] width 412 height 446
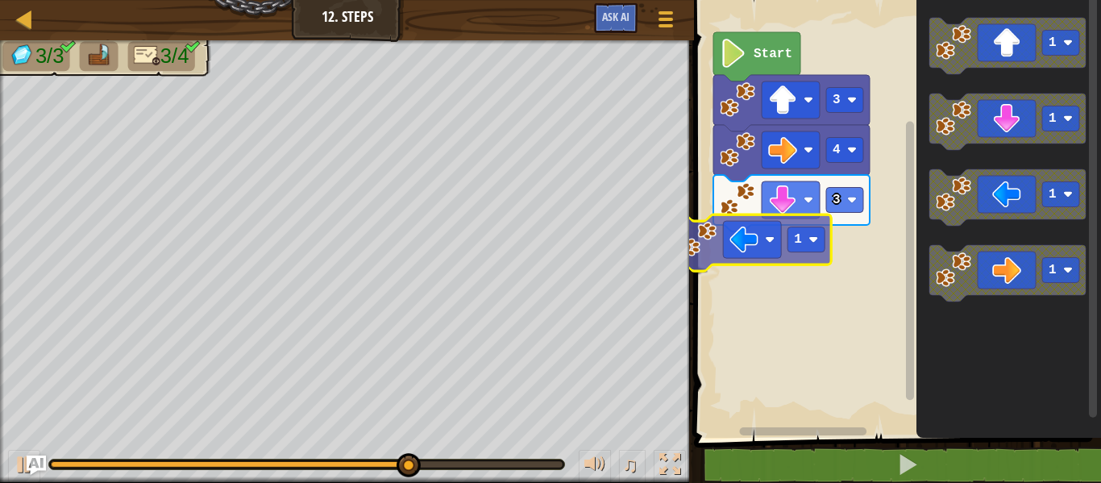
click at [732, 226] on div "Start 3 4 3 1 1 1 1 1 1" at bounding box center [895, 215] width 412 height 446
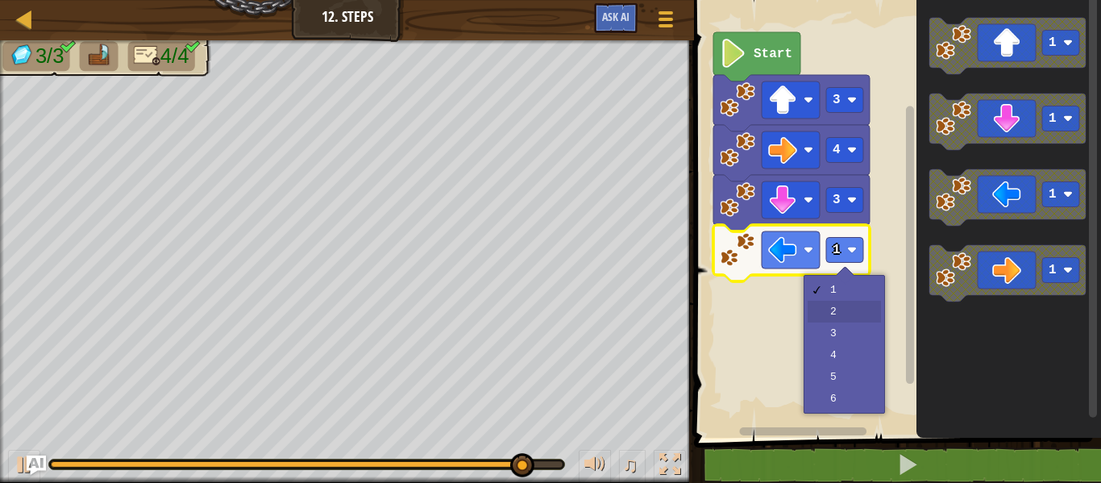
drag, startPoint x: 824, startPoint y: 311, endPoint x: 874, endPoint y: 366, distance: 73.6
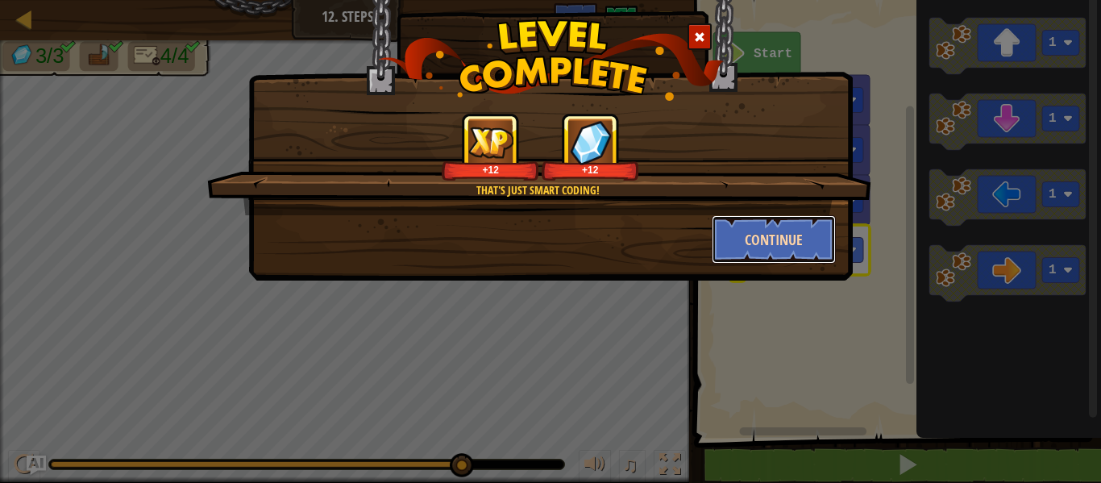
click at [794, 237] on button "Continue" at bounding box center [774, 239] width 125 height 48
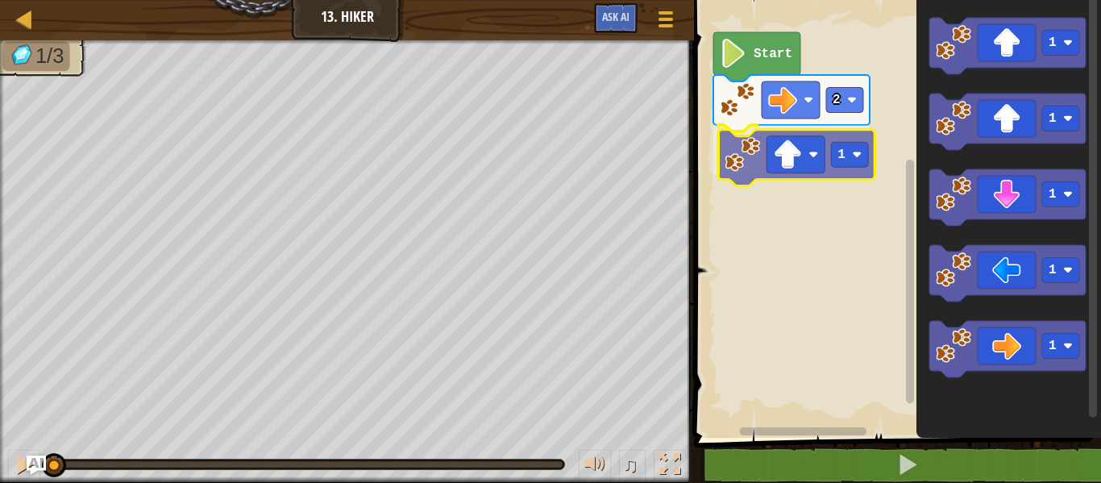
click at [759, 142] on div "2 1 Start 1 1 1 1 1 1" at bounding box center [895, 215] width 412 height 446
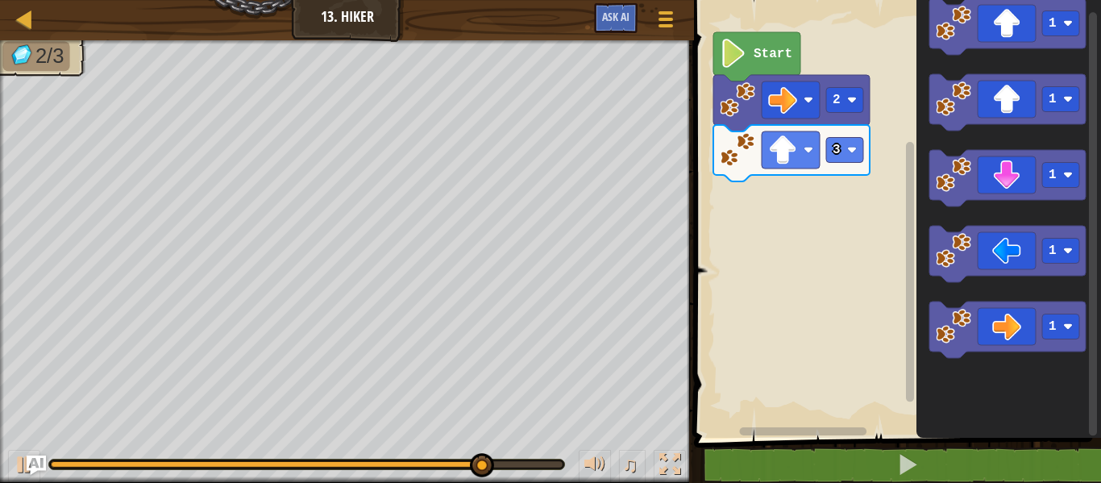
click at [962, 317] on g "1" at bounding box center [1007, 329] width 156 height 56
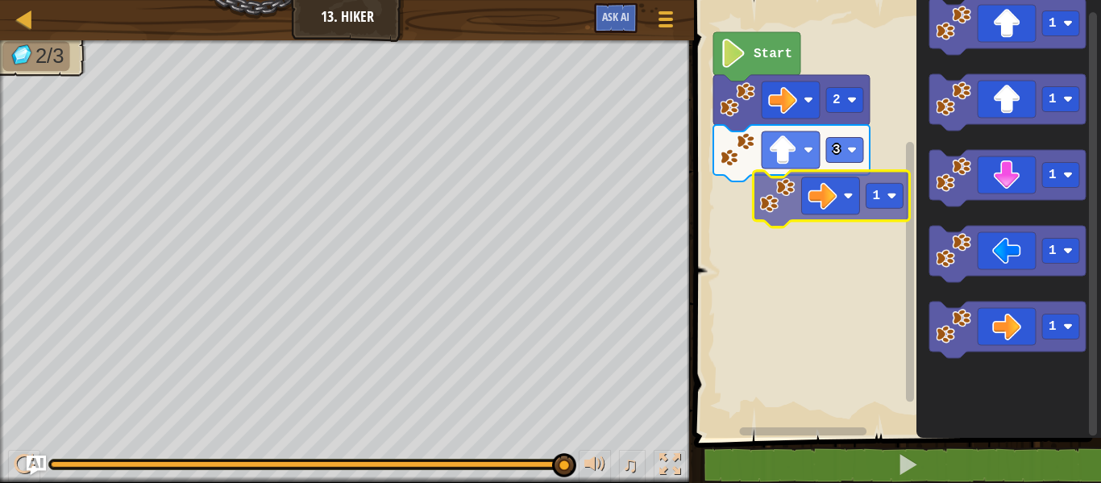
click at [843, 203] on div "Start 2 3 1 1 1 1 1 1" at bounding box center [895, 215] width 412 height 446
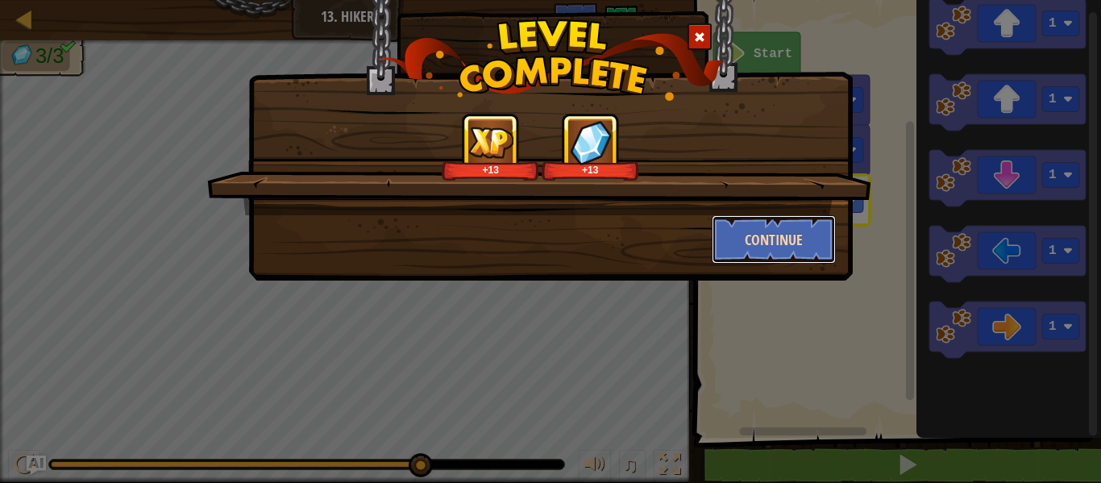
click at [774, 234] on button "Continue" at bounding box center [774, 239] width 125 height 48
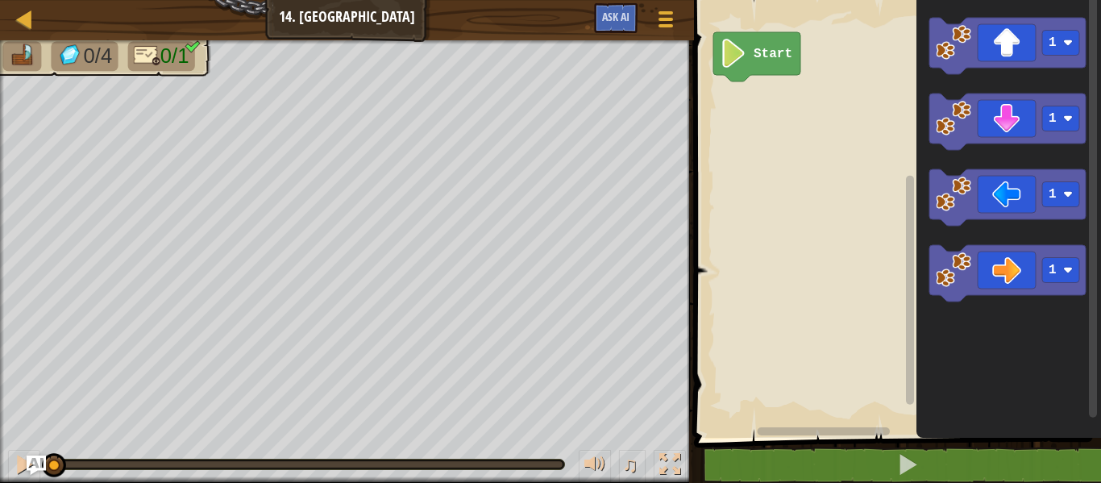
click at [694, 376] on rect "Blockly Workspace" at bounding box center [895, 215] width 412 height 446
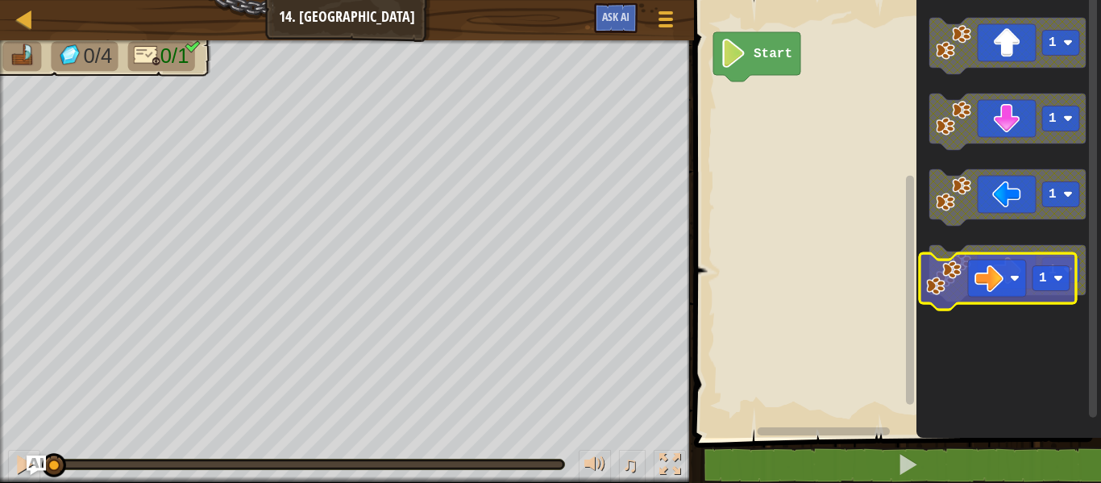
click at [958, 284] on g "1" at bounding box center [1007, 273] width 156 height 56
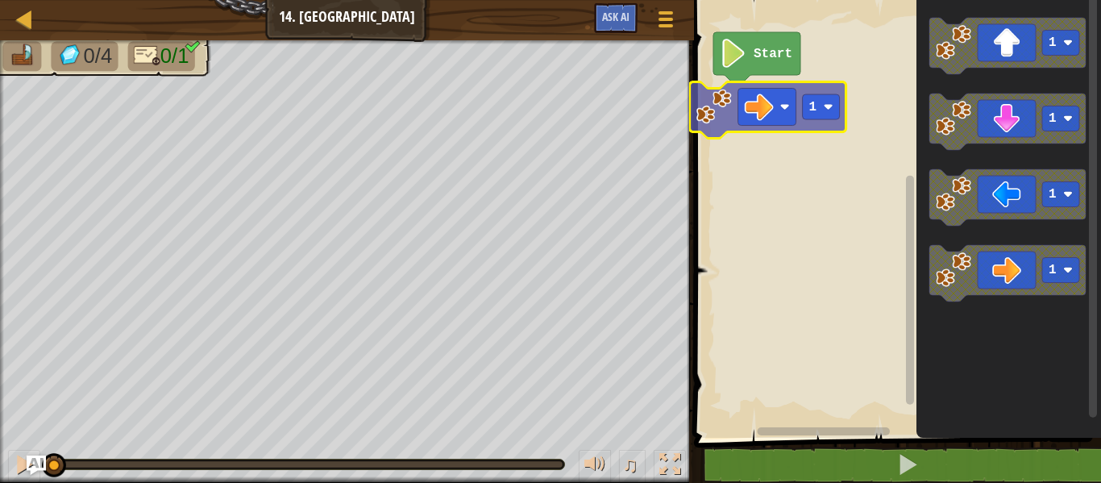
click at [732, 86] on div "Start 1 1 1 1 1" at bounding box center [895, 215] width 412 height 446
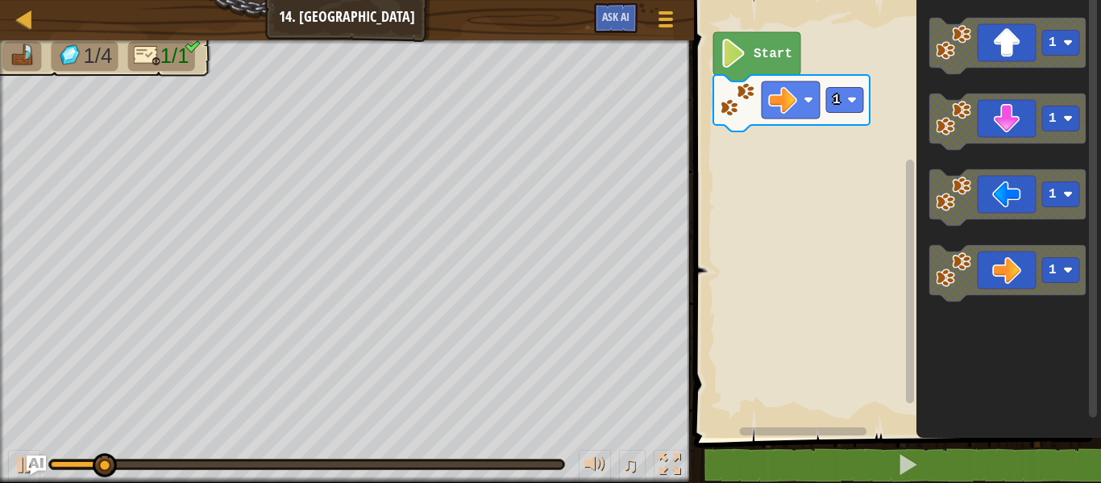
click at [815, 68] on rect "Blockly Workspace" at bounding box center [895, 215] width 412 height 446
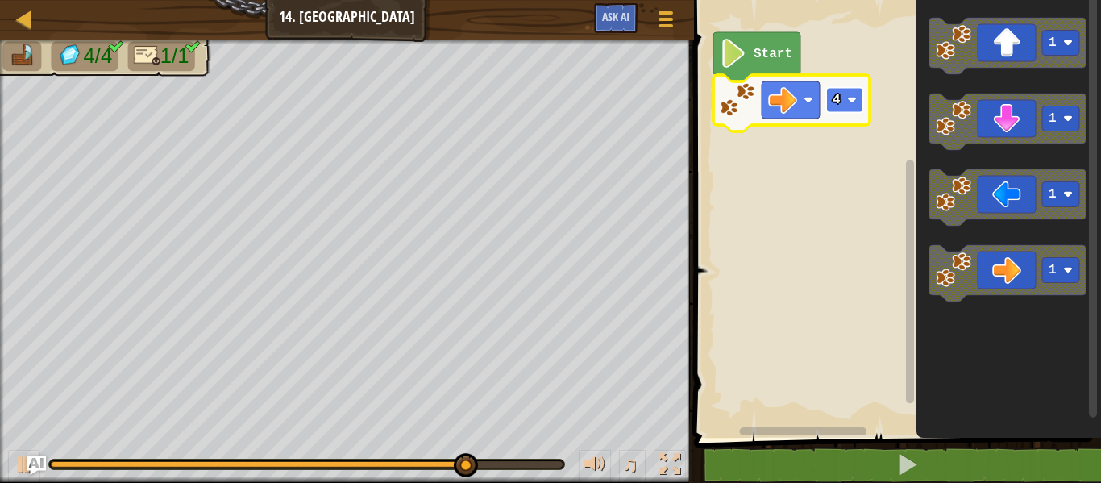
click at [833, 103] on text "4" at bounding box center [836, 100] width 8 height 15
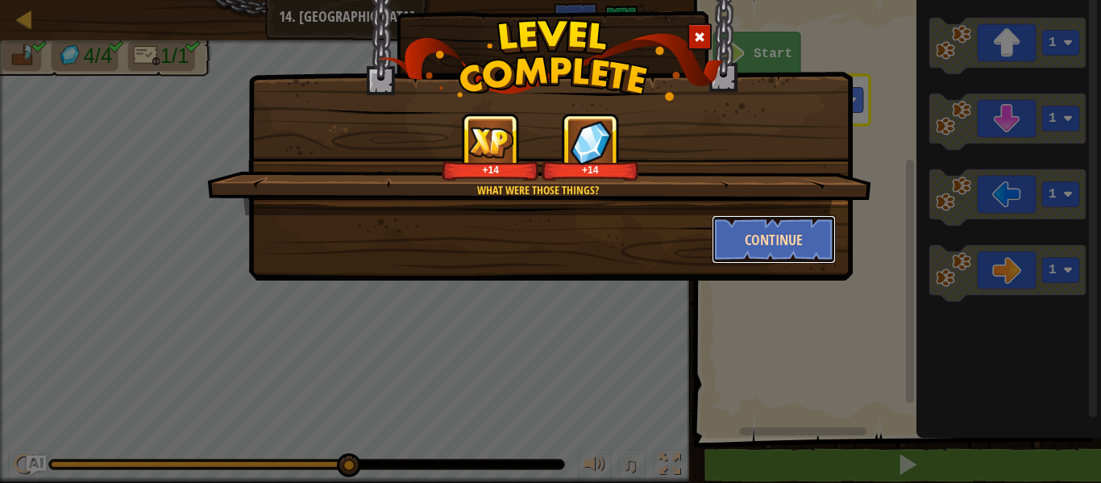
click at [753, 251] on button "Continue" at bounding box center [774, 239] width 125 height 48
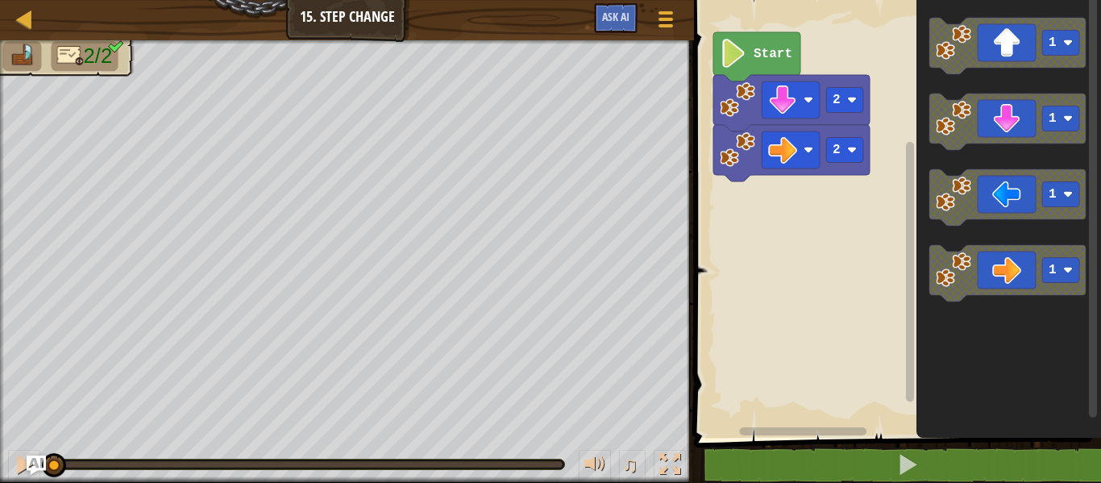
click at [993, 258] on icon "Blockly Workspace" at bounding box center [1007, 273] width 156 height 56
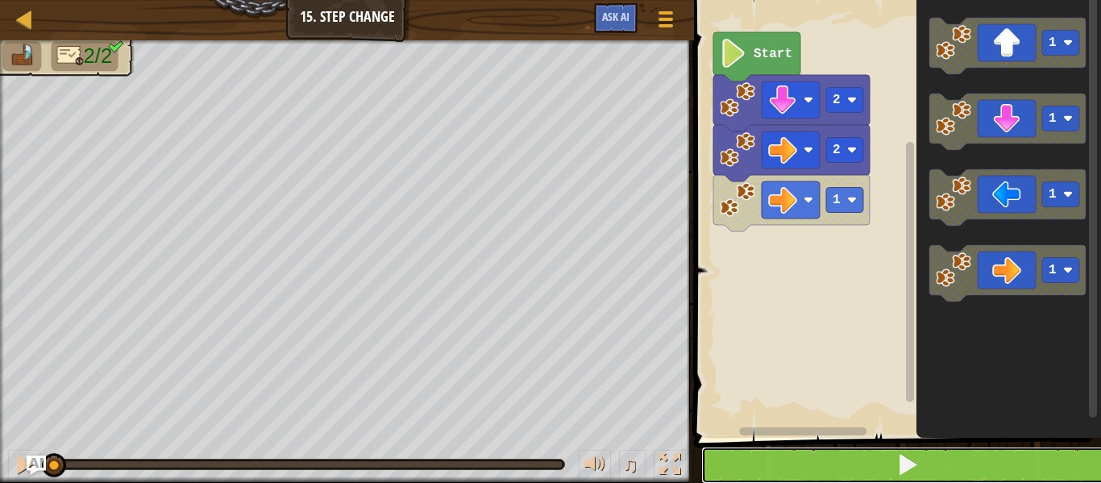
drag, startPoint x: 853, startPoint y: 450, endPoint x: 845, endPoint y: 470, distance: 21.0
click at [849, 461] on button at bounding box center [907, 464] width 412 height 37
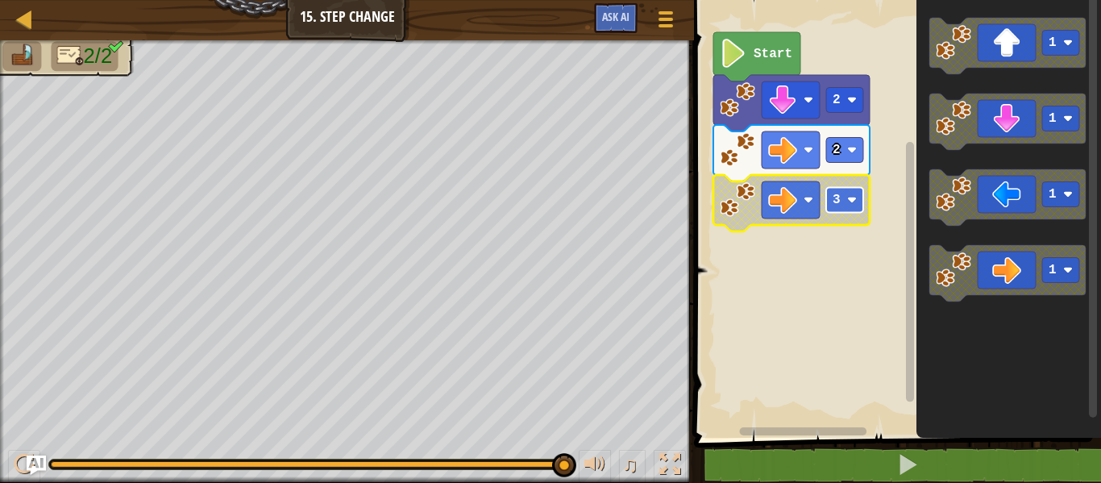
click at [840, 201] on text "3" at bounding box center [836, 200] width 8 height 15
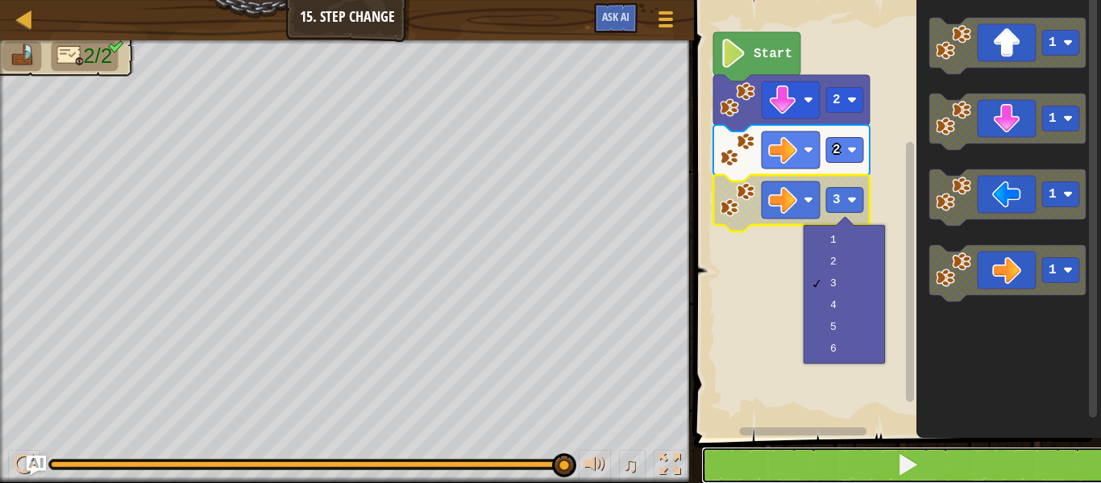
click at [816, 467] on button at bounding box center [907, 464] width 412 height 37
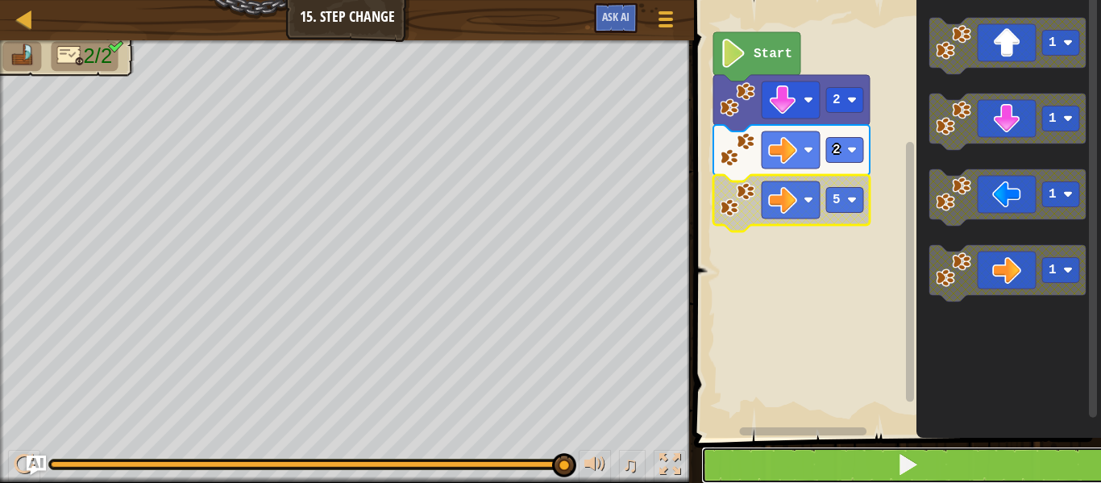
click at [803, 464] on button at bounding box center [907, 464] width 412 height 37
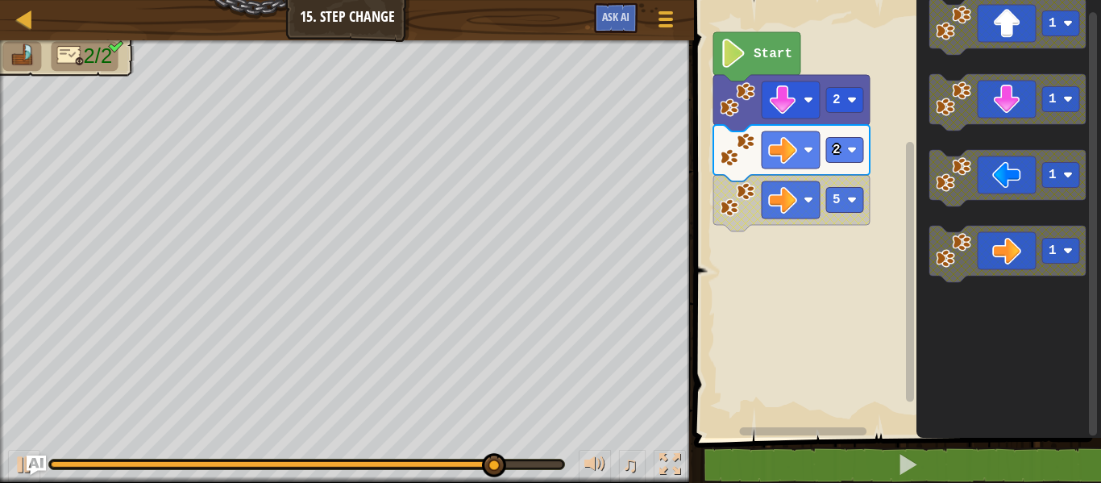
click at [830, 250] on div "Start 2 2 5 1 1 1 1" at bounding box center [895, 215] width 412 height 446
click at [930, 250] on g "1" at bounding box center [1007, 254] width 156 height 56
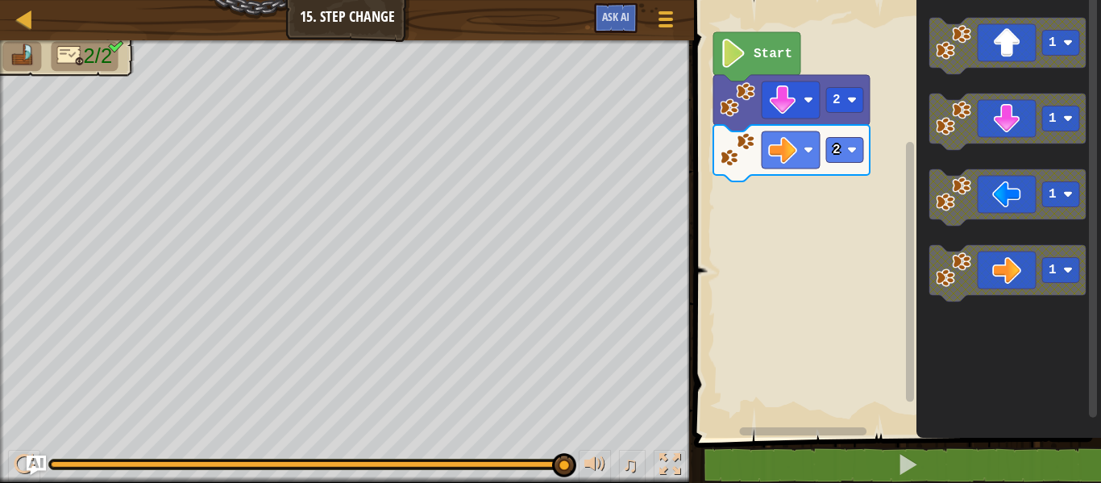
click at [836, 191] on div "Start 2 2 1 1 1 1" at bounding box center [895, 215] width 412 height 446
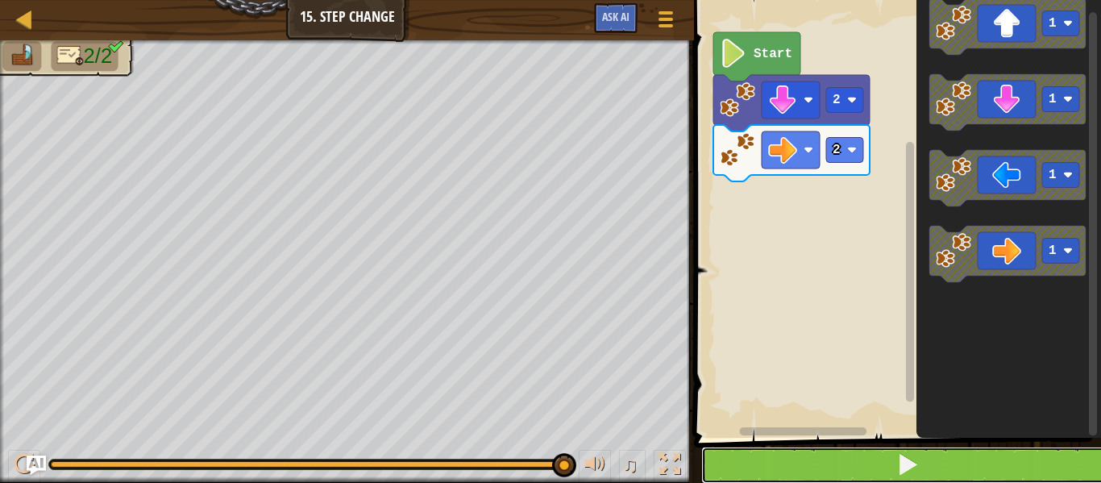
click at [834, 452] on button at bounding box center [907, 464] width 412 height 37
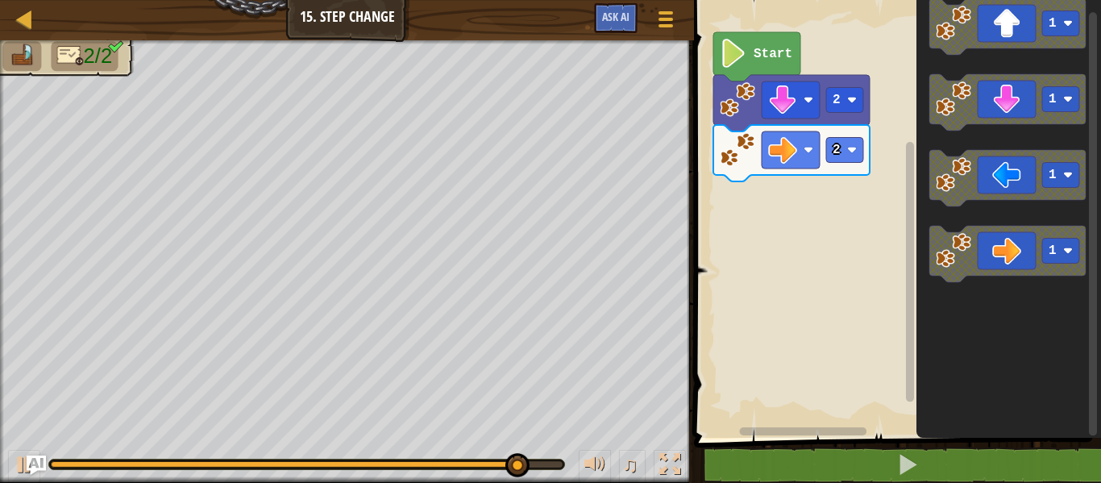
click at [877, 211] on div "Start 2 2 1 1 1 1" at bounding box center [895, 215] width 412 height 446
click at [585, 77] on div "Map Junior 15. Step Change Game Menu Ask AI 1 ההההההההההההההההההההההההההההההההה…" at bounding box center [550, 241] width 1101 height 483
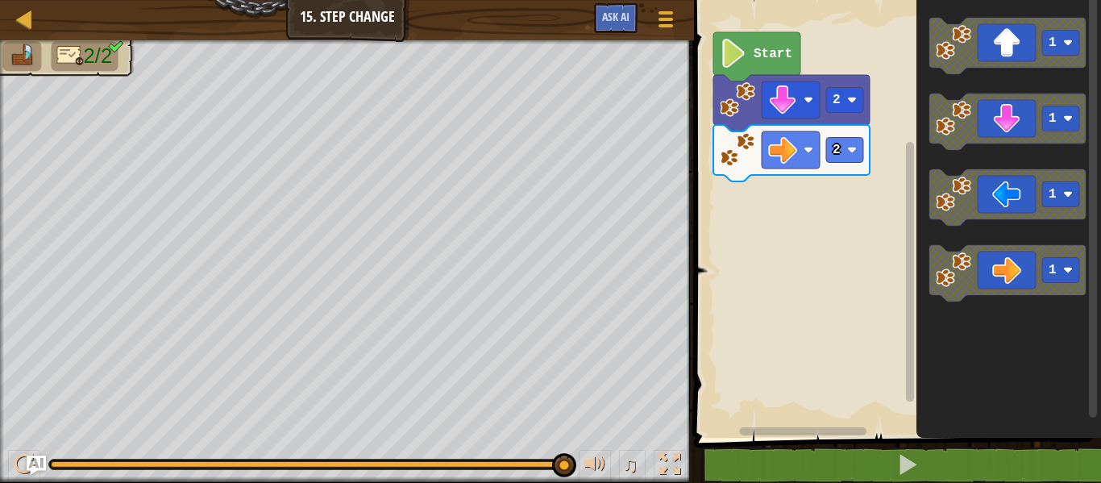
click at [881, 268] on div "Start 2 2 1 1 1 1" at bounding box center [895, 215] width 412 height 446
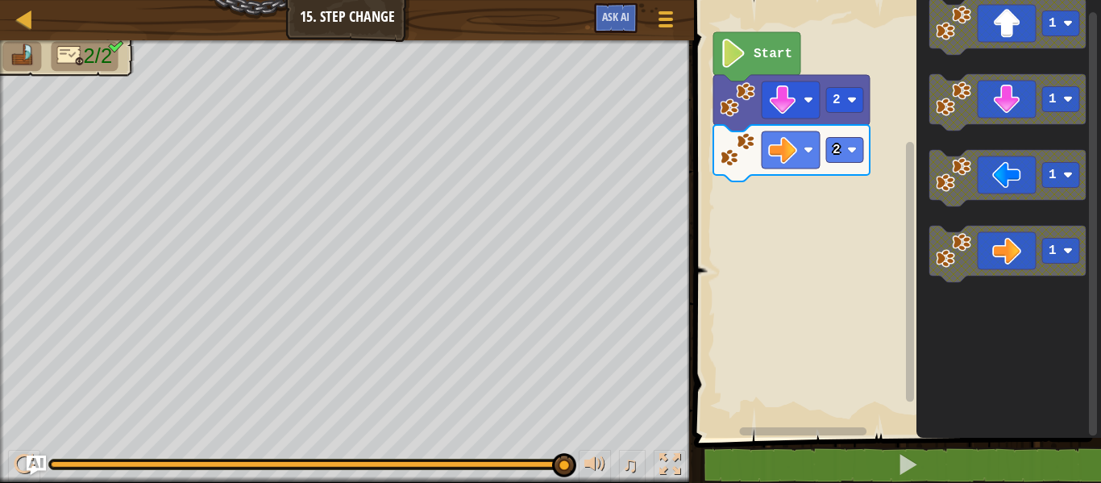
click at [906, 265] on div "Start 2 2 1 1 1 1" at bounding box center [895, 215] width 412 height 446
click at [804, 210] on div "Start 2 2 1 1 1 1" at bounding box center [895, 215] width 412 height 446
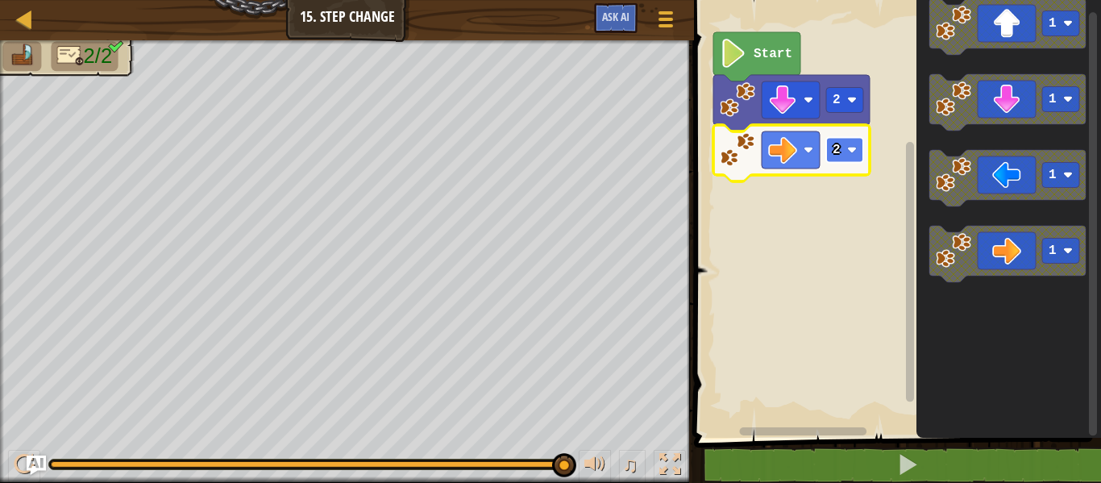
click at [865, 153] on g "2" at bounding box center [791, 153] width 156 height 56
click at [855, 148] on image "Blockly Workspace" at bounding box center [852, 150] width 10 height 10
click at [852, 144] on rect "Blockly Workspace" at bounding box center [844, 150] width 37 height 25
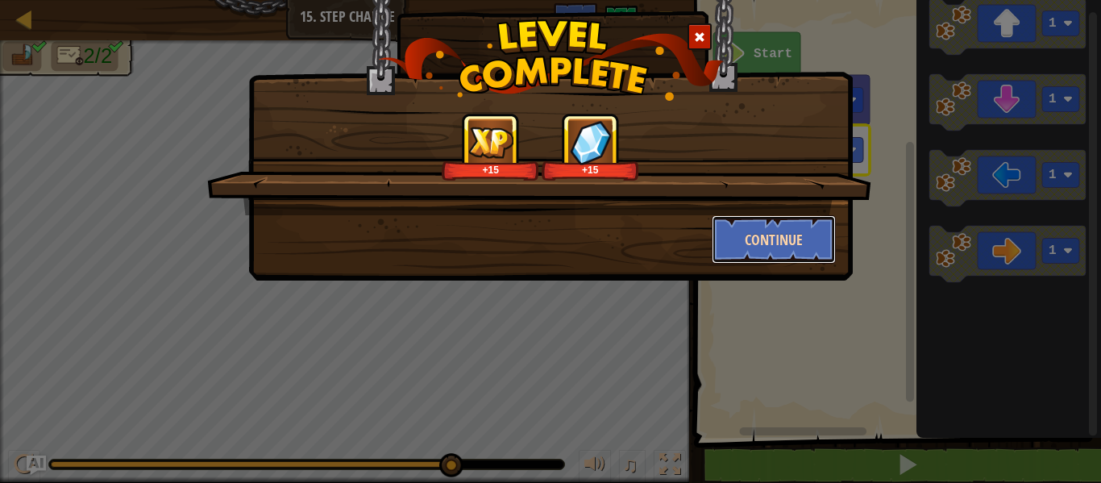
drag, startPoint x: 791, startPoint y: 247, endPoint x: 799, endPoint y: 238, distance: 12.5
click at [799, 238] on button "Continue" at bounding box center [774, 239] width 125 height 48
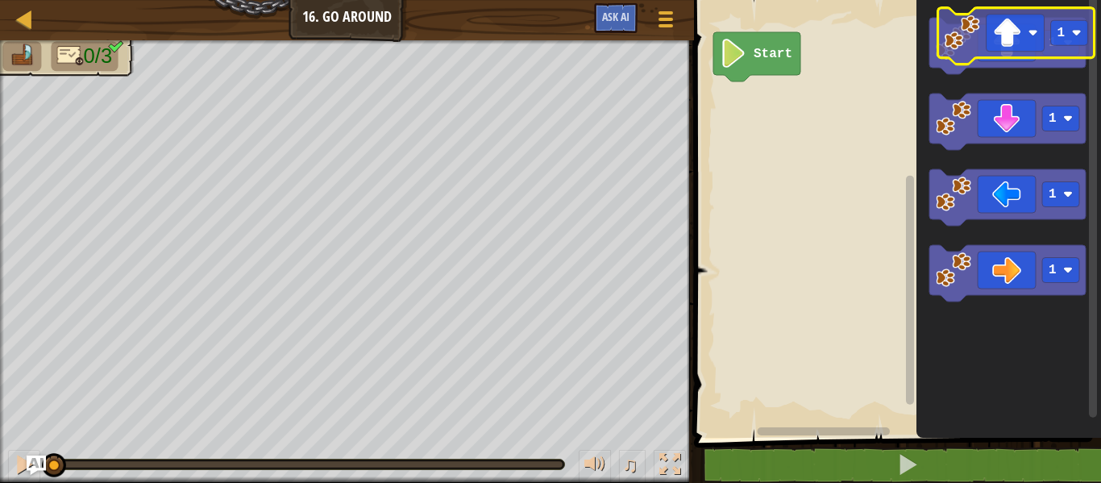
click at [1015, 50] on g "1 1 1 1" at bounding box center [1007, 160] width 156 height 284
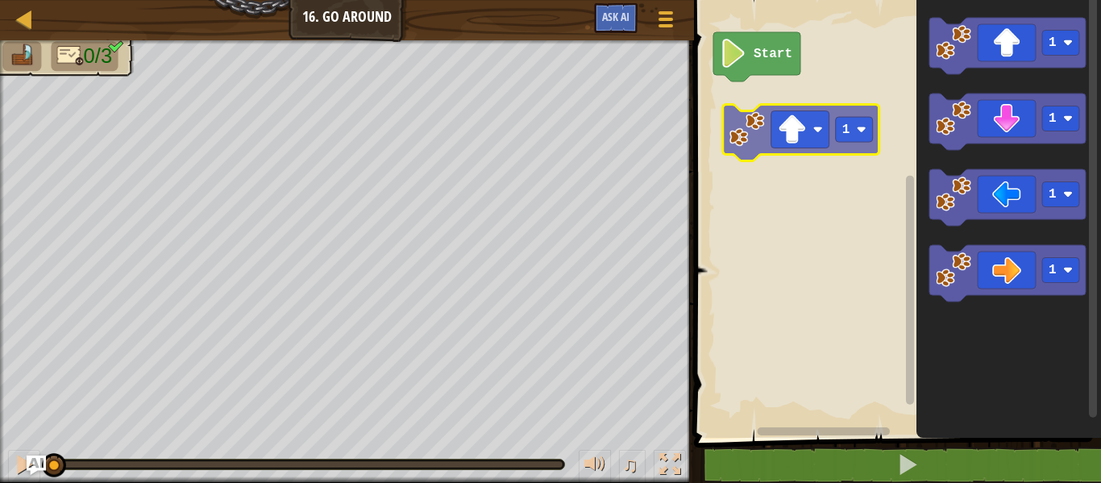
click at [724, 127] on div "Start 1 1 1 1 1" at bounding box center [895, 215] width 412 height 446
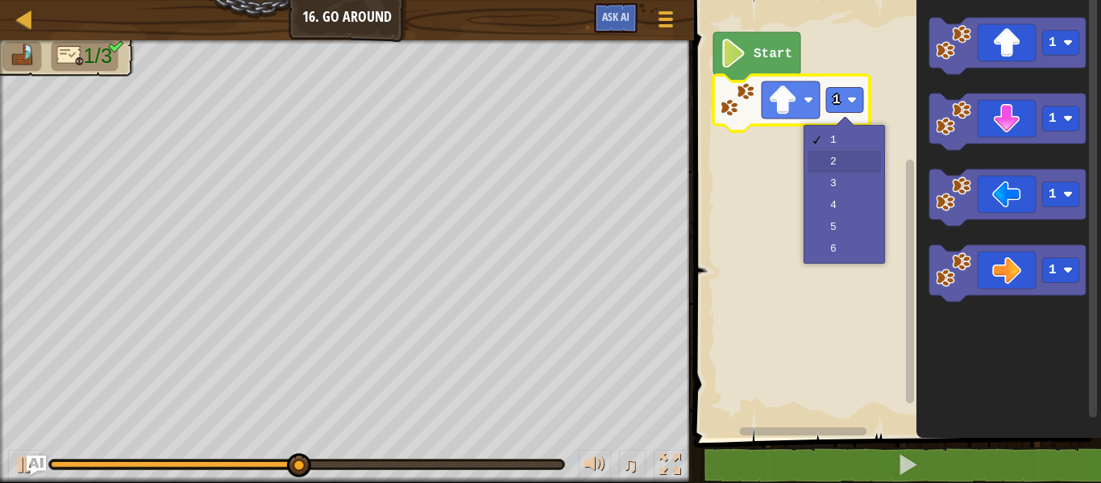
drag, startPoint x: 824, startPoint y: 152, endPoint x: 832, endPoint y: 144, distance: 11.4
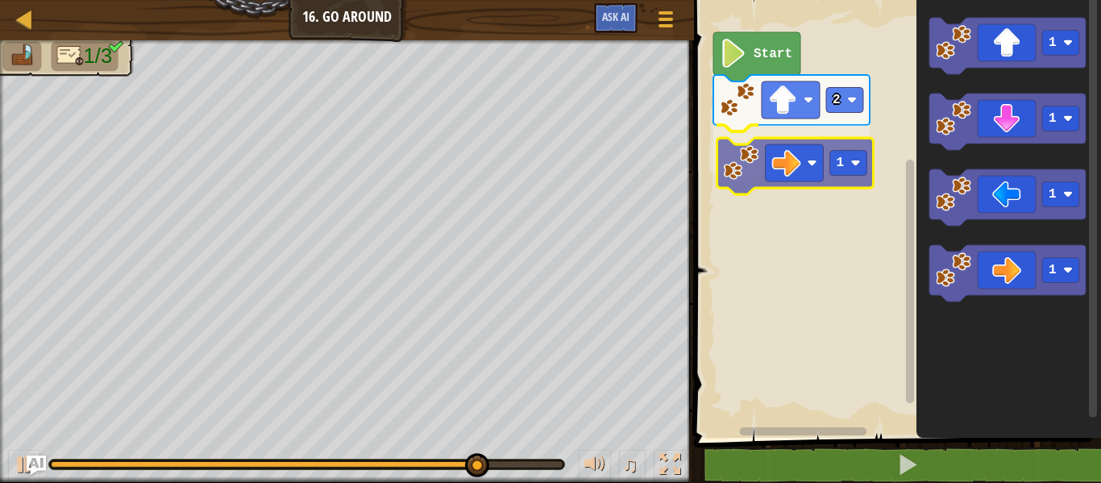
click at [753, 166] on div "Start 2 1 1 1 1 1 1" at bounding box center [895, 215] width 412 height 446
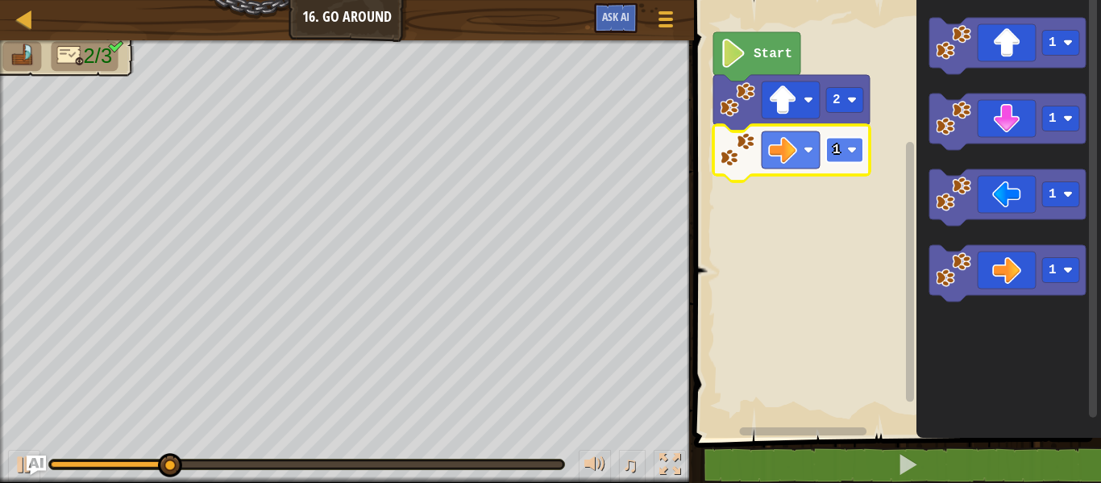
click at [834, 148] on text "1" at bounding box center [836, 150] width 8 height 15
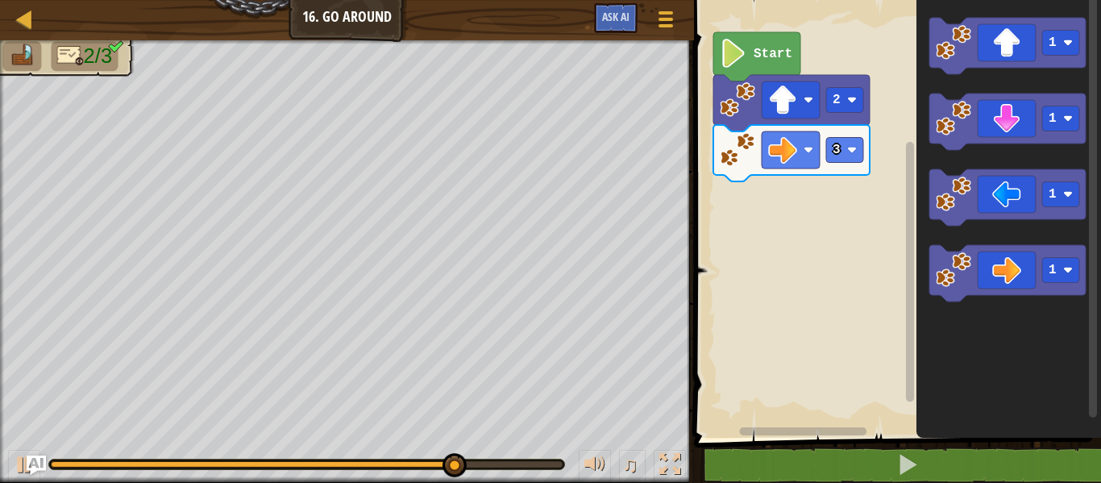
click at [890, 172] on div "Start 2 3 1 1 1 1" at bounding box center [895, 215] width 412 height 446
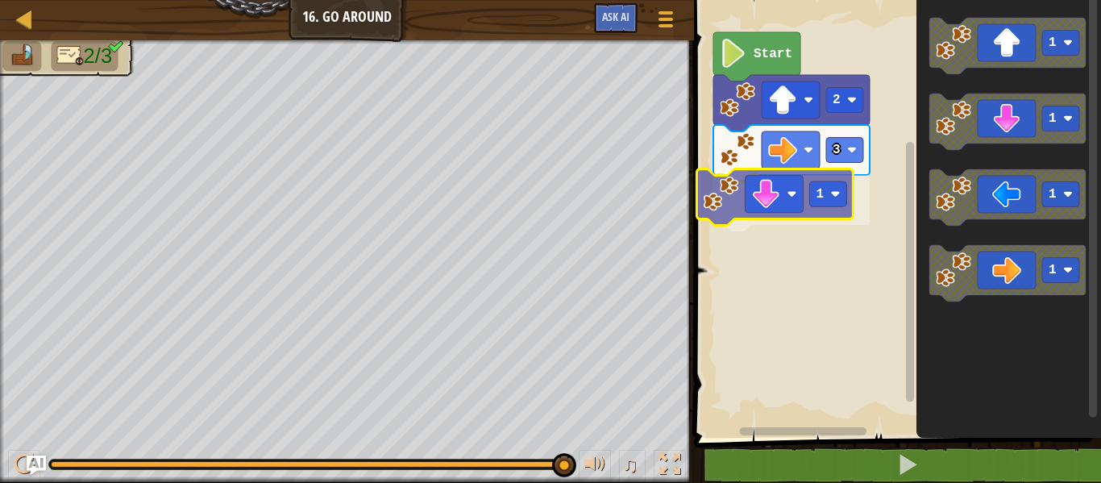
click at [832, 192] on div "Start 2 3 1 1 1 1 1 1" at bounding box center [895, 215] width 412 height 446
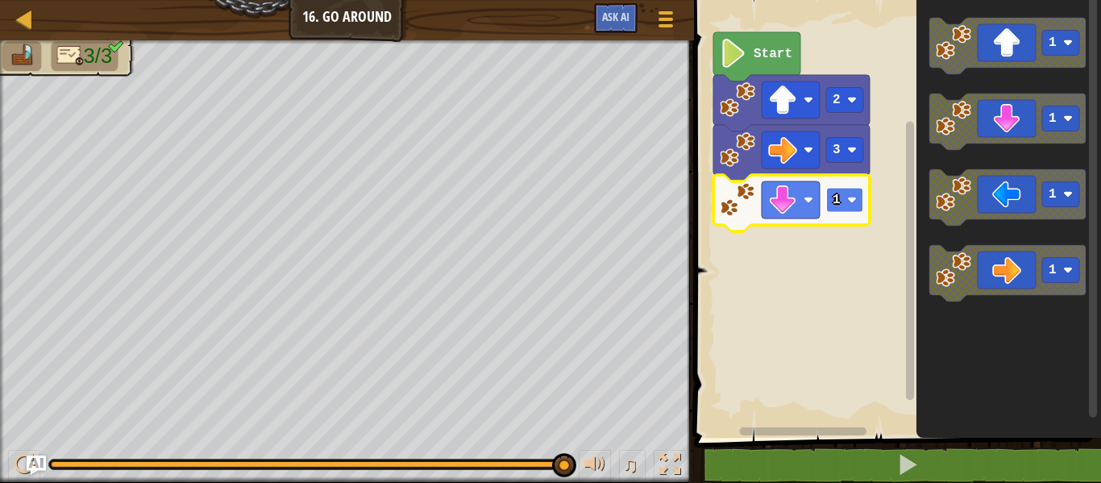
click at [852, 196] on image "Blockly Workspace" at bounding box center [852, 200] width 10 height 10
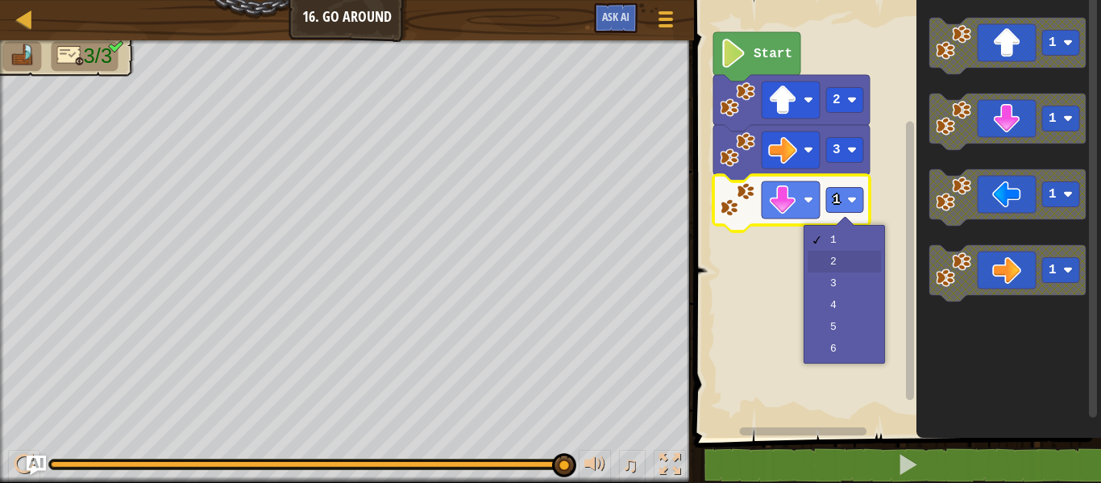
drag, startPoint x: 862, startPoint y: 260, endPoint x: 881, endPoint y: 229, distance: 36.5
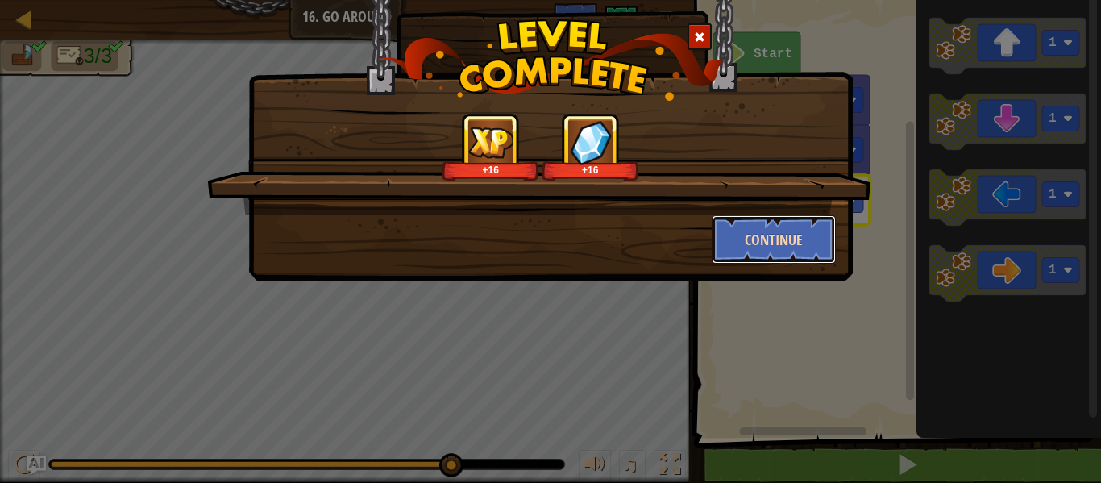
click at [770, 228] on button "Continue" at bounding box center [774, 239] width 125 height 48
